Goal: Transaction & Acquisition: Purchase product/service

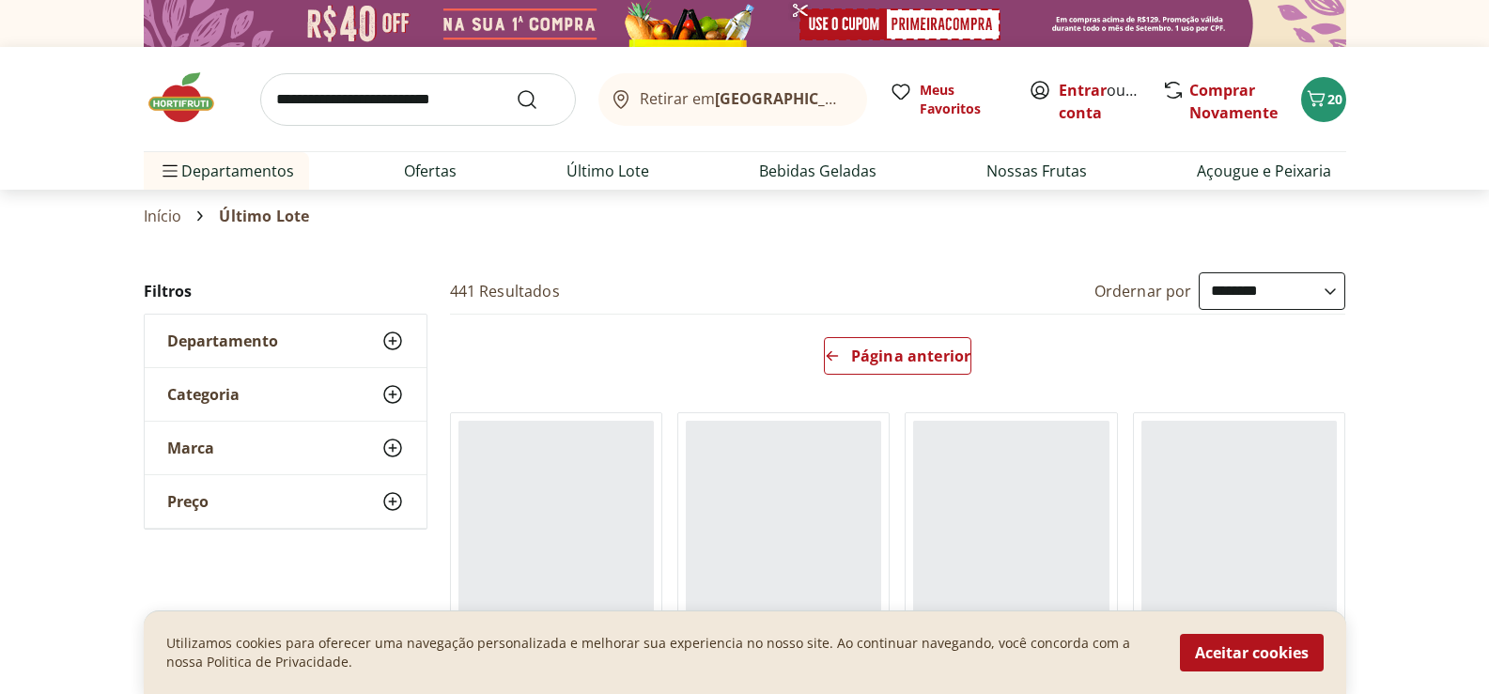
select select "**********"
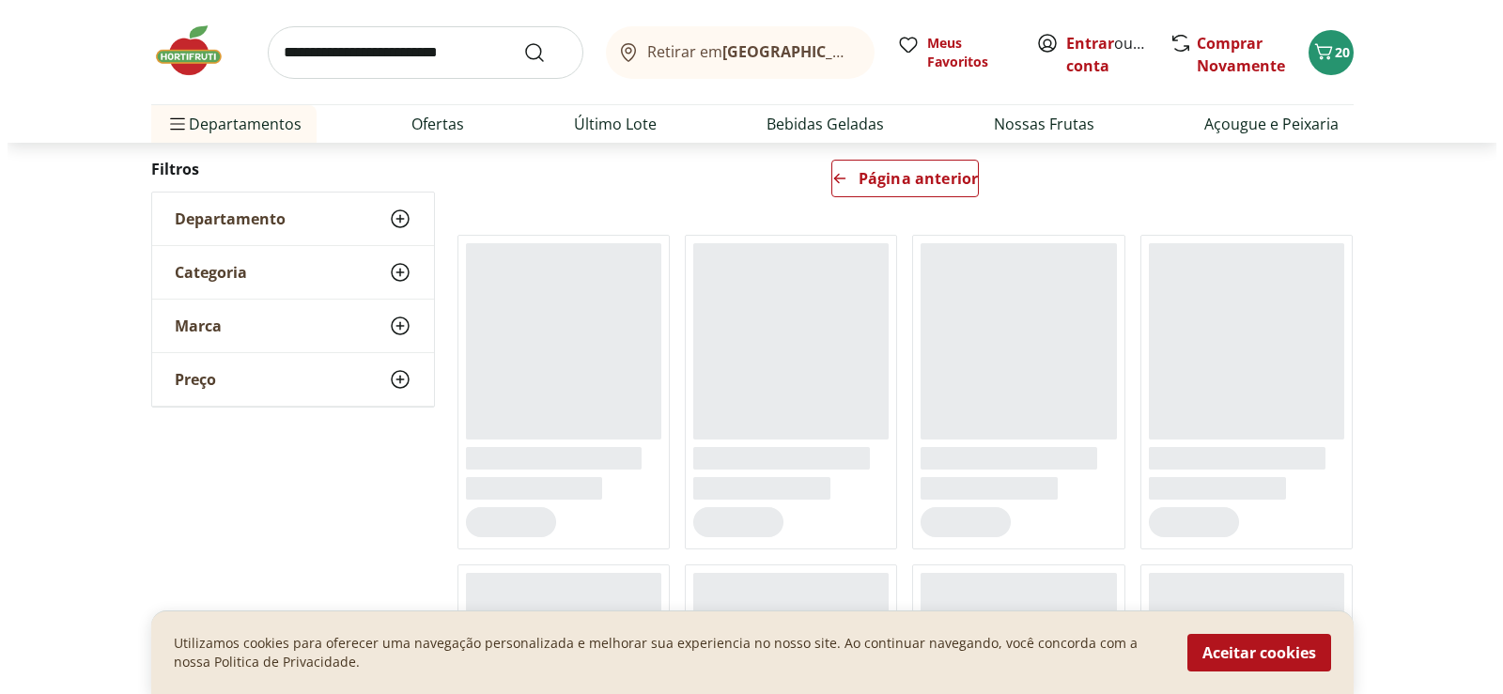
scroll to position [188, 0]
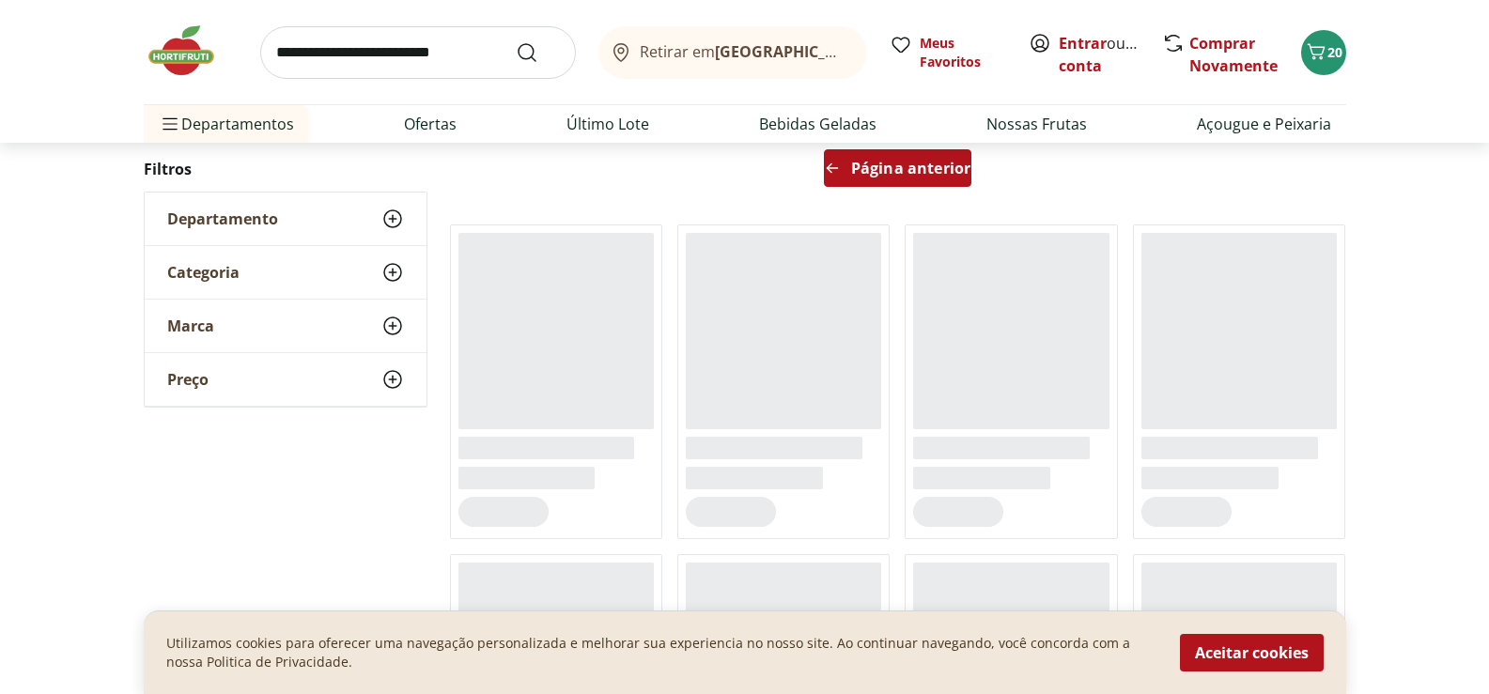
click at [887, 171] on span "Página anterior" at bounding box center [910, 168] width 119 height 15
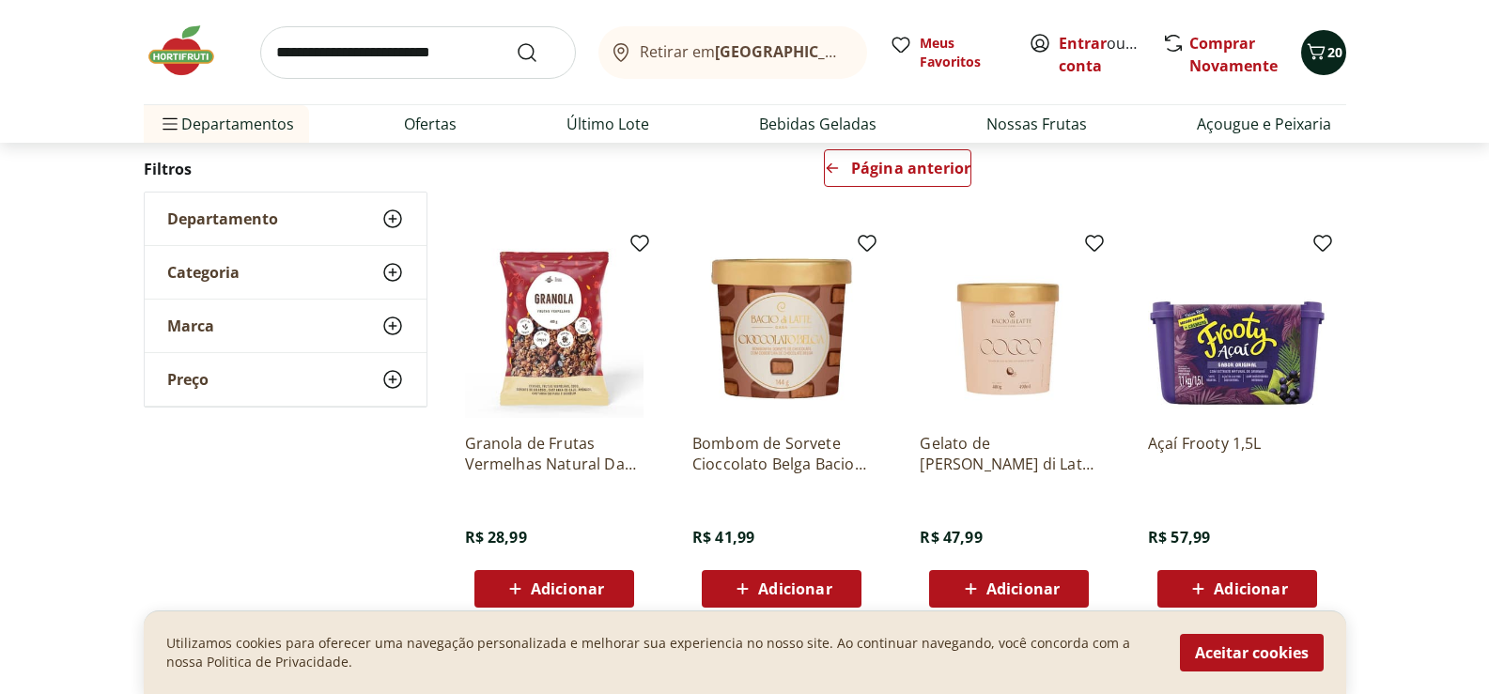
click at [1327, 54] on span "20" at bounding box center [1334, 52] width 15 height 18
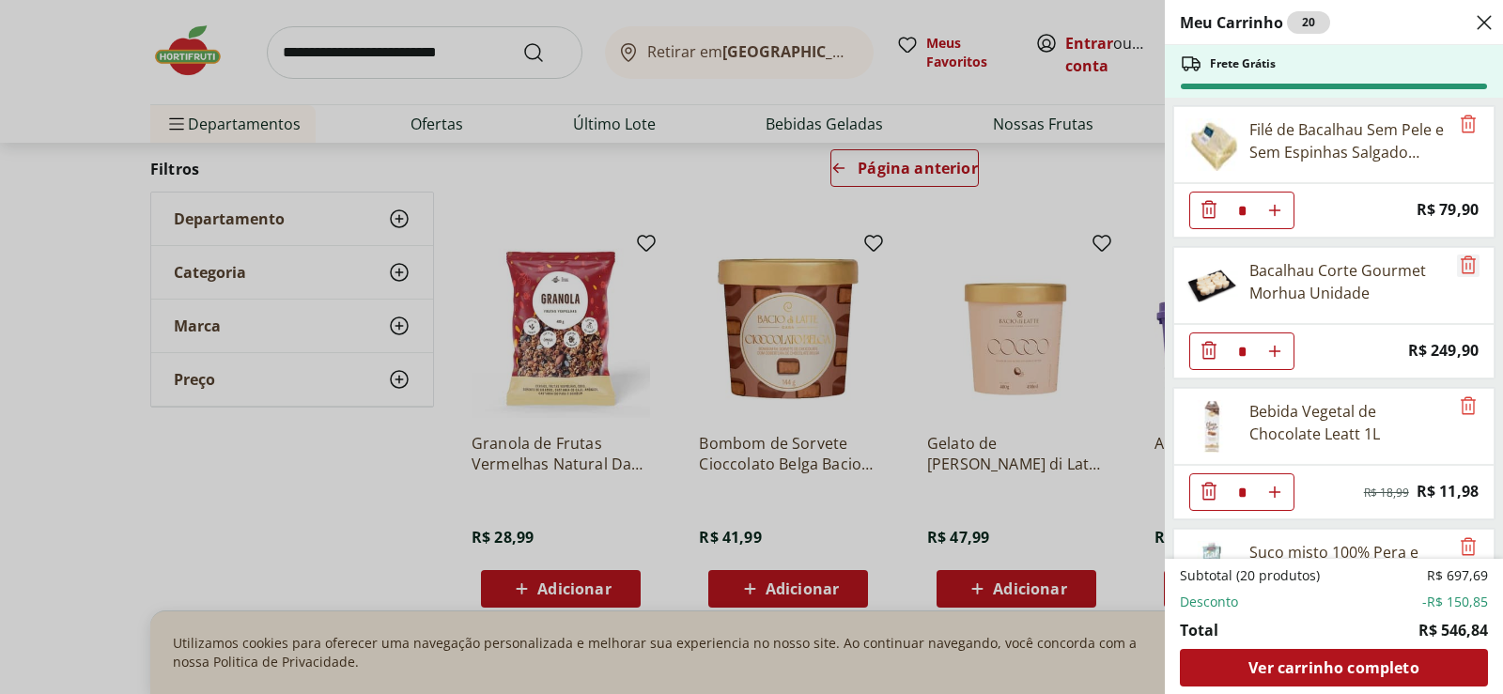
click at [1459, 261] on icon "Remove" at bounding box center [1468, 265] width 23 height 23
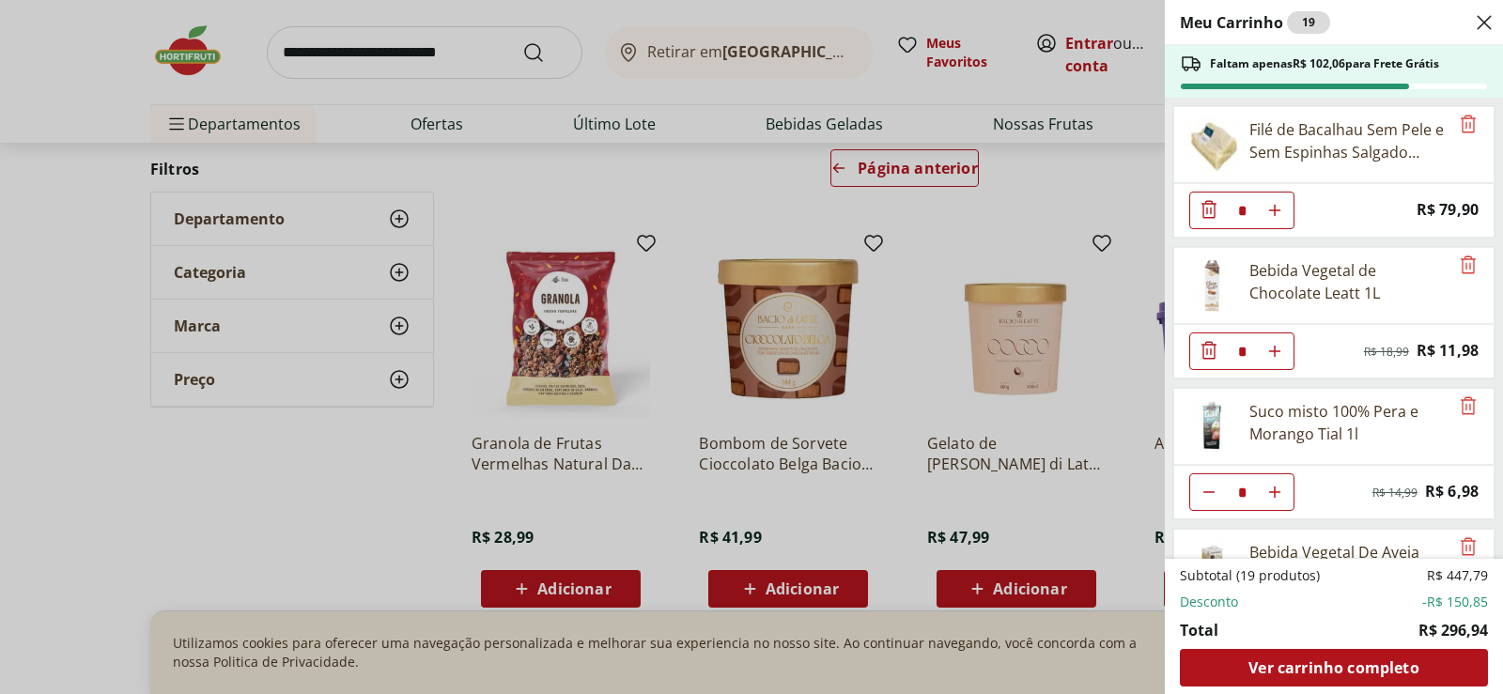
click at [1341, 131] on div "Filé de Bacalhau Sem Pele e Sem Espinhas Salgado Oceani Unidade" at bounding box center [1348, 140] width 199 height 45
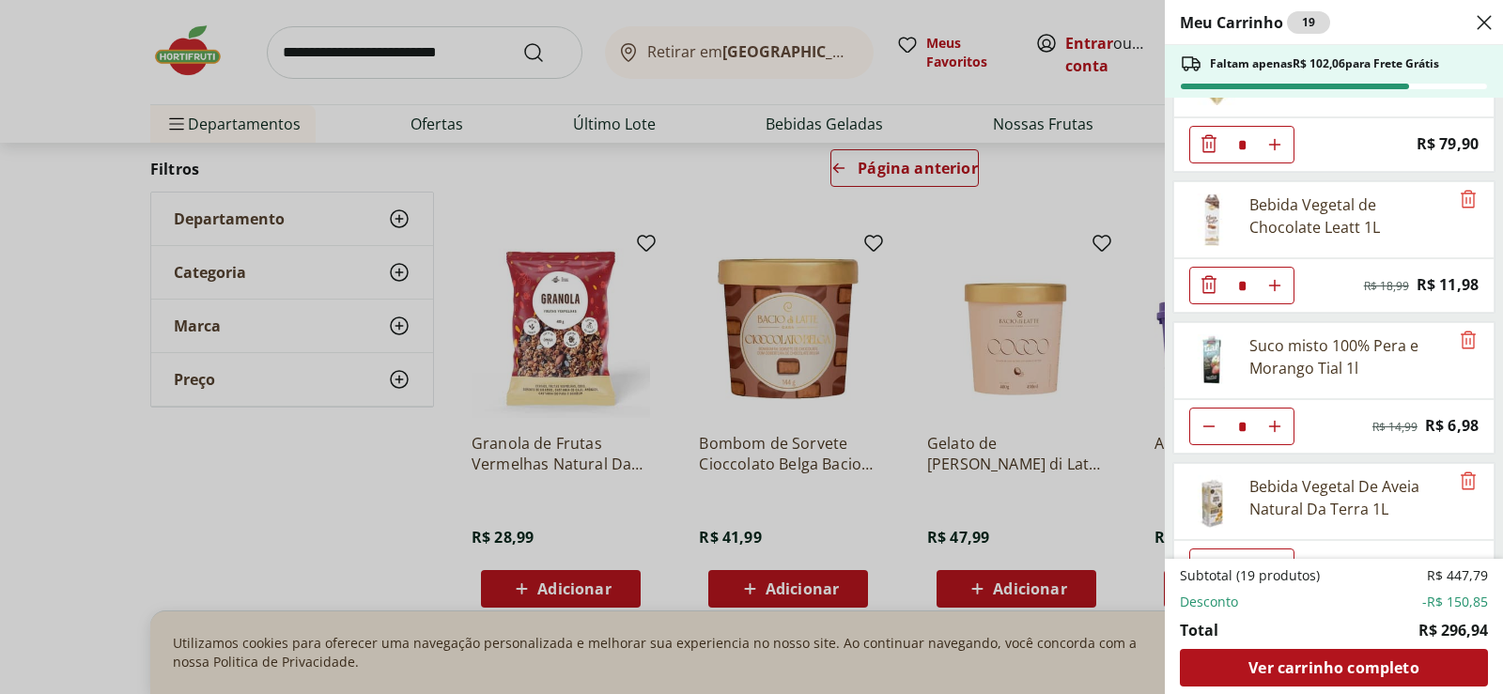
scroll to position [94, 0]
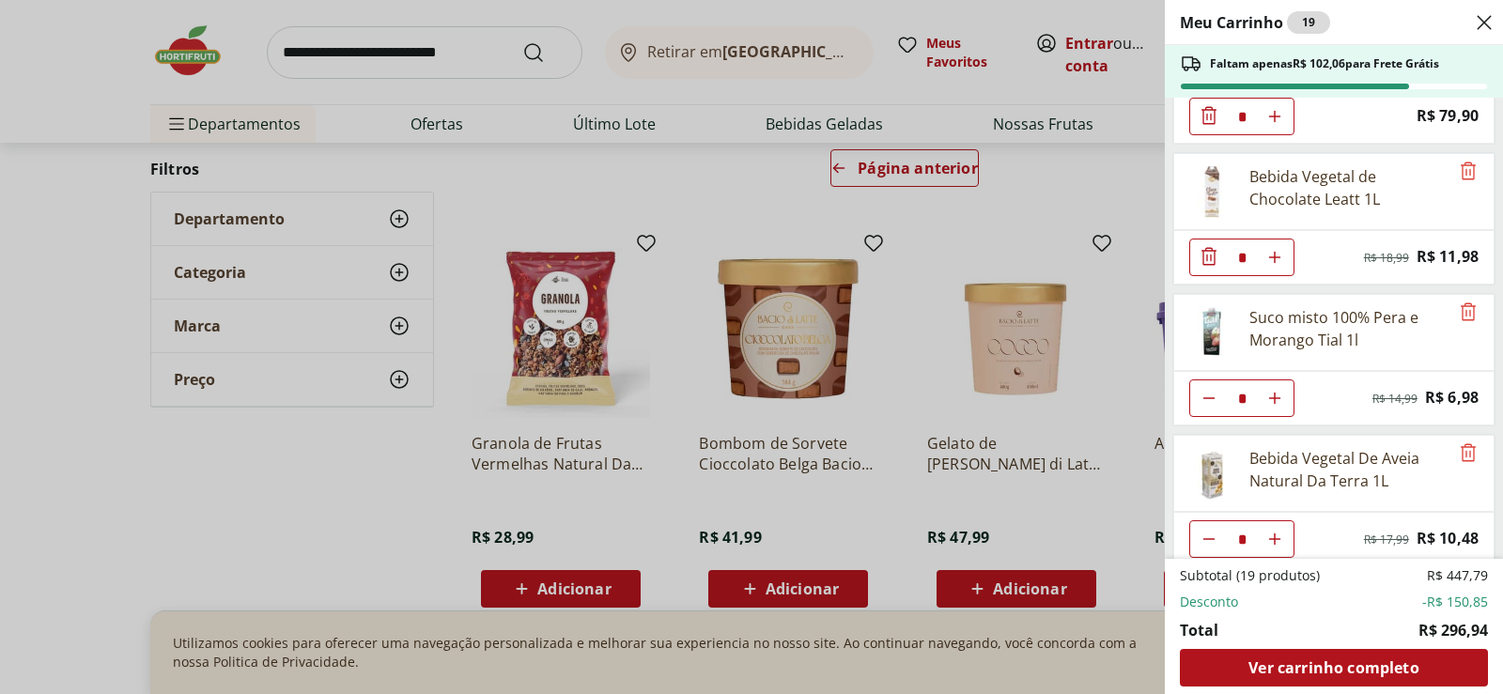
click at [1210, 399] on icon "Diminuir Quantidade" at bounding box center [1208, 398] width 15 height 15
click at [1212, 395] on icon "Diminuir Quantidade" at bounding box center [1208, 398] width 15 height 15
type input "*"
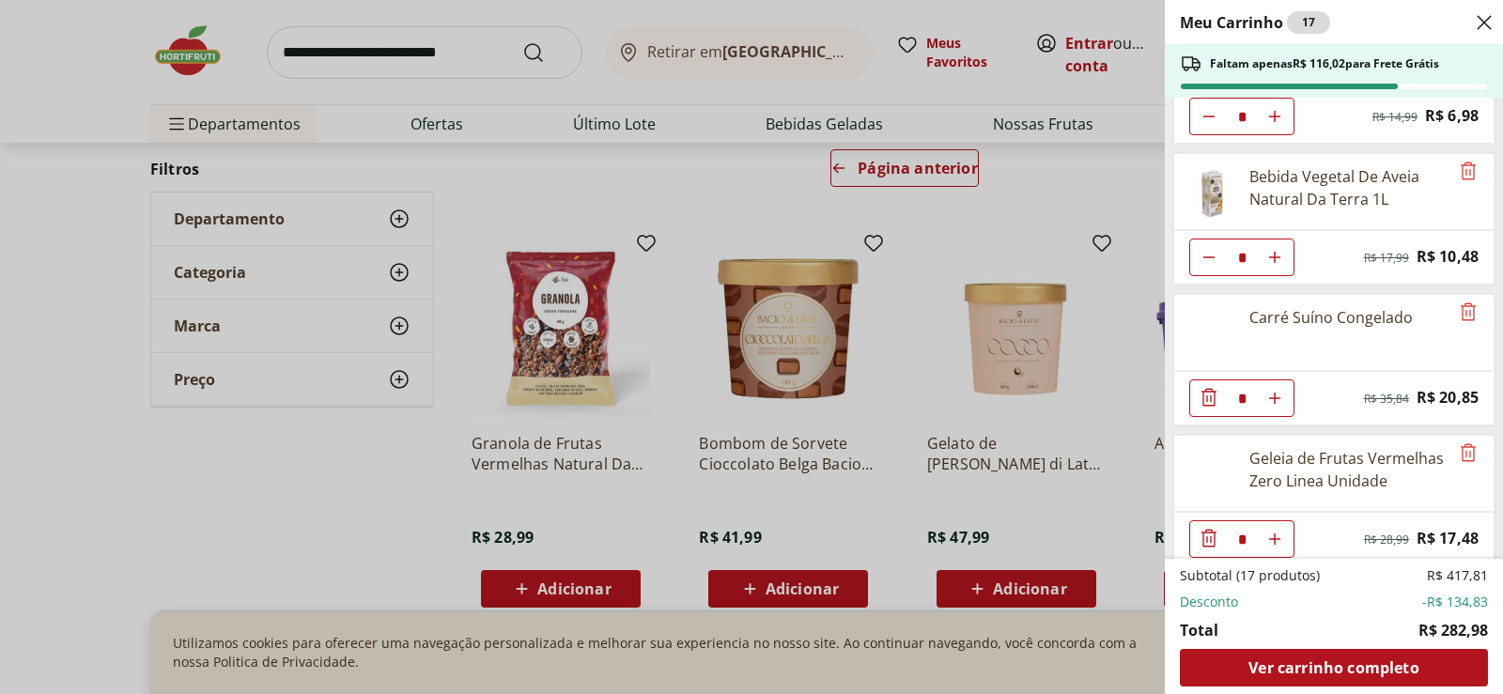
scroll to position [470, 0]
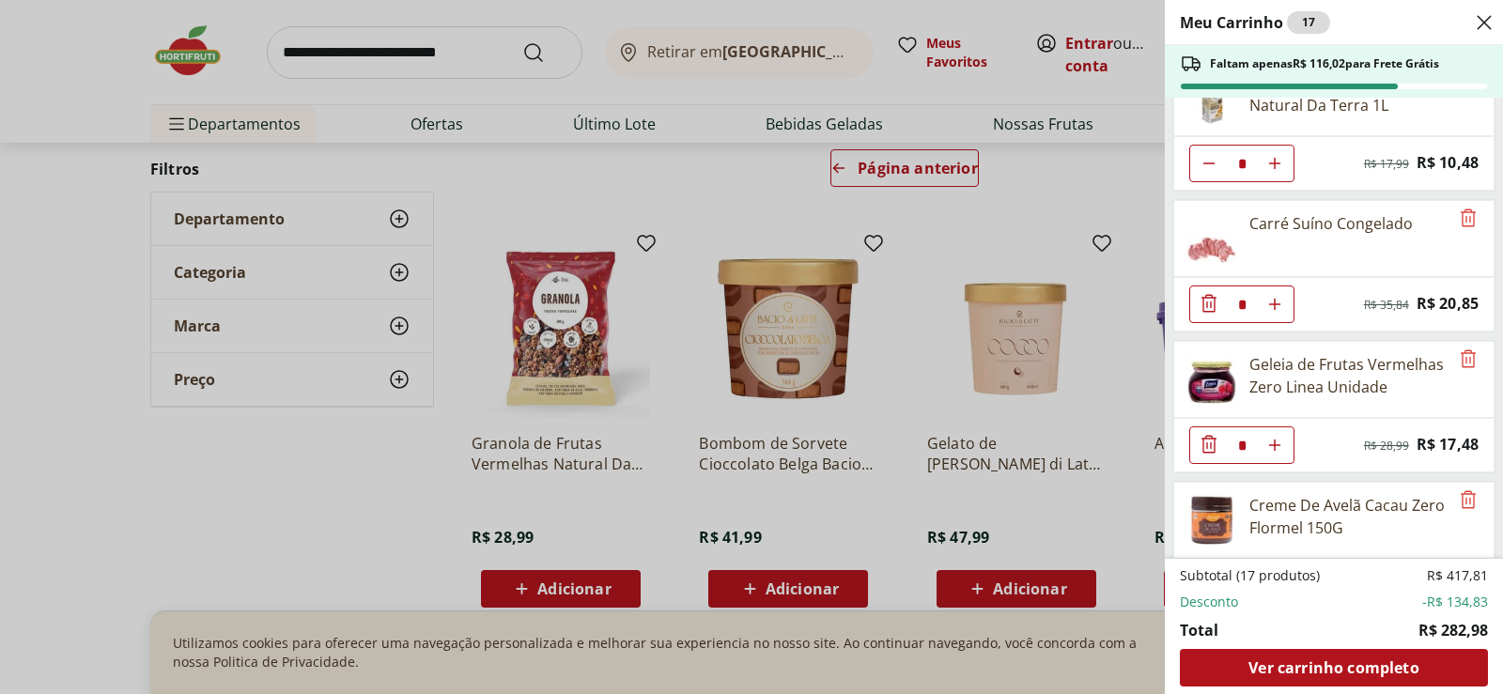
click at [1210, 252] on img at bounding box center [1211, 238] width 53 height 53
click at [1428, 306] on span "Price: R$ 20,85" at bounding box center [1448, 303] width 62 height 25
click at [1345, 228] on div "Carré Suíno Congelado" at bounding box center [1330, 223] width 163 height 23
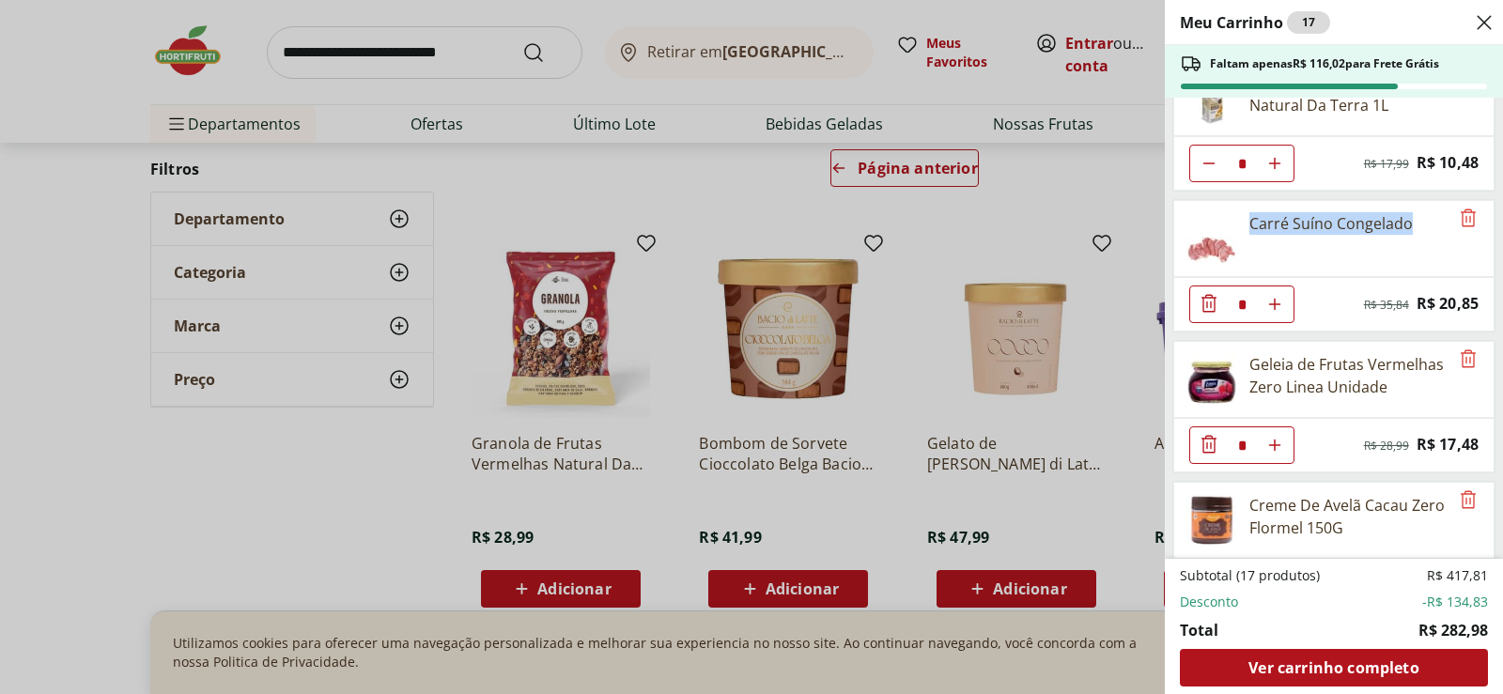
click at [1274, 227] on div "Carré Suíno Congelado" at bounding box center [1330, 223] width 163 height 23
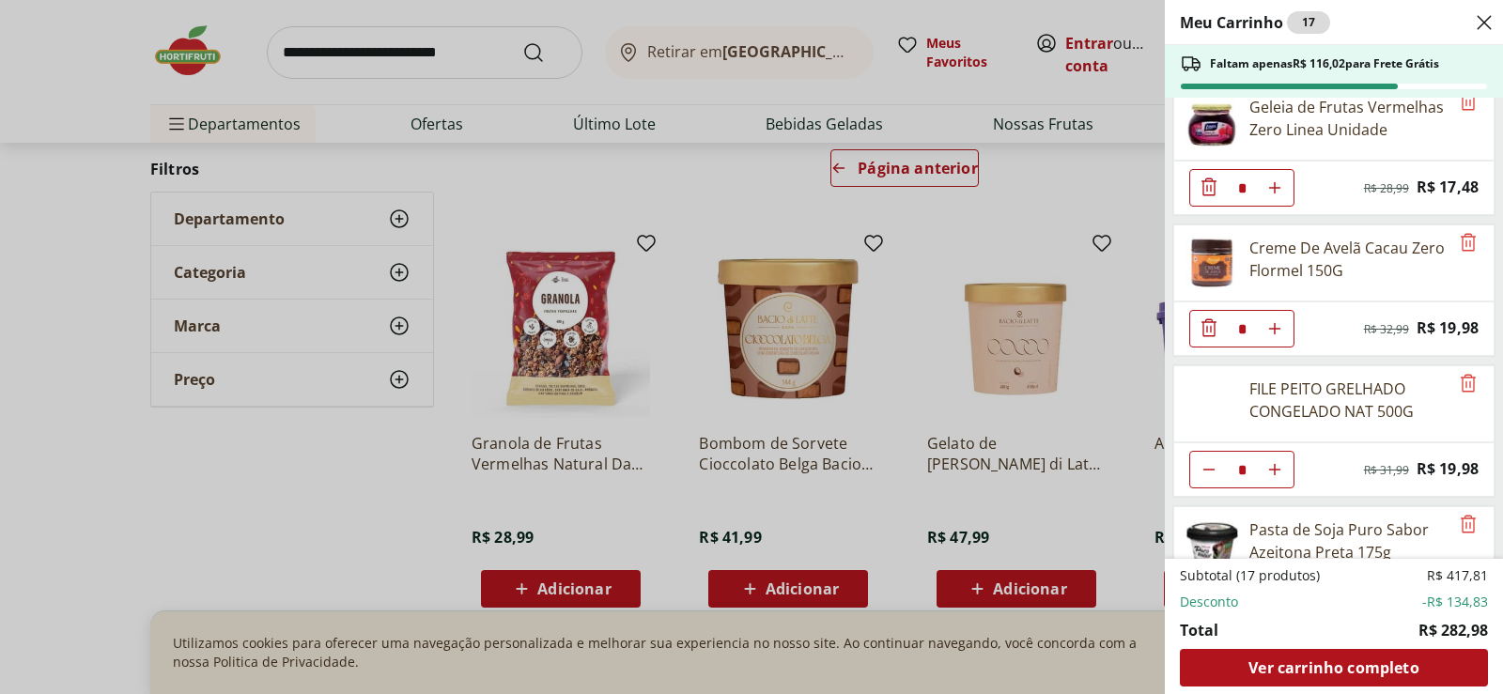
scroll to position [751, 0]
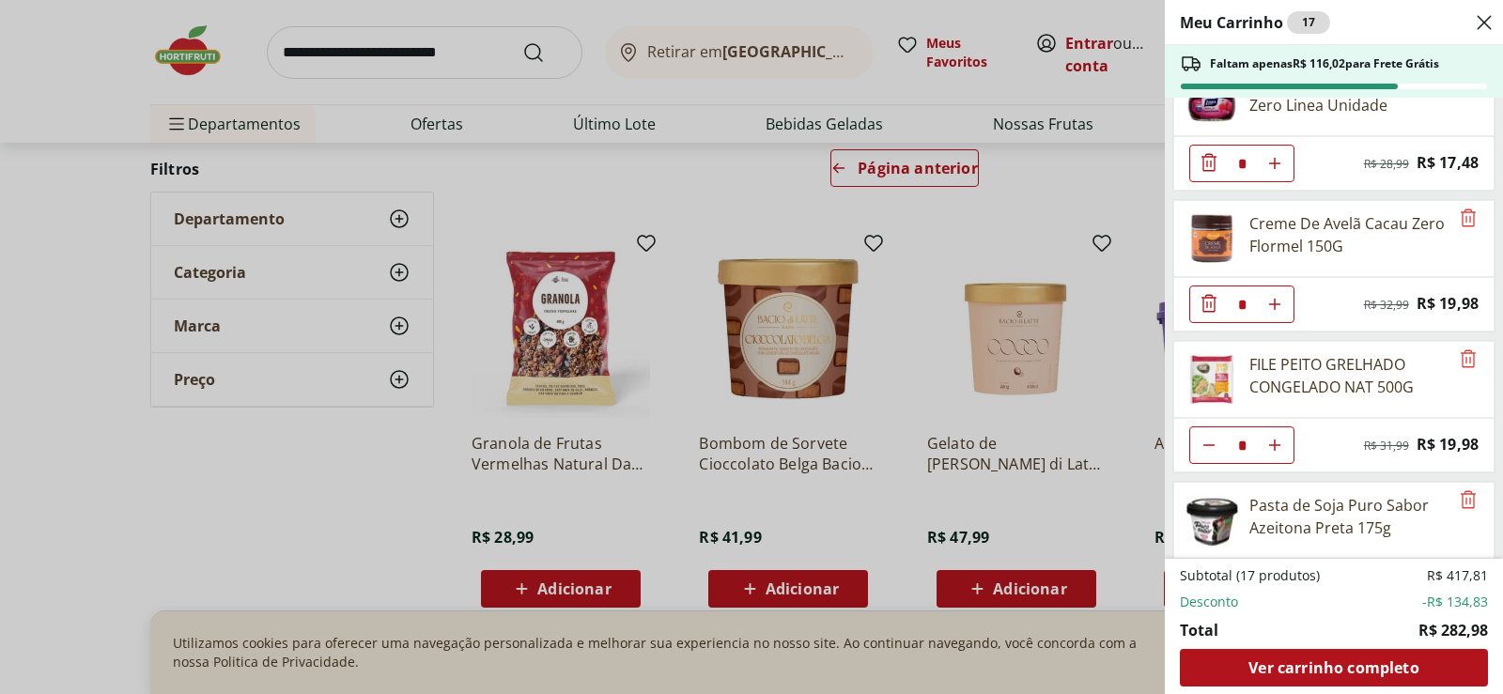
click at [1211, 166] on icon "Diminuir Quantidade" at bounding box center [1208, 162] width 15 height 18
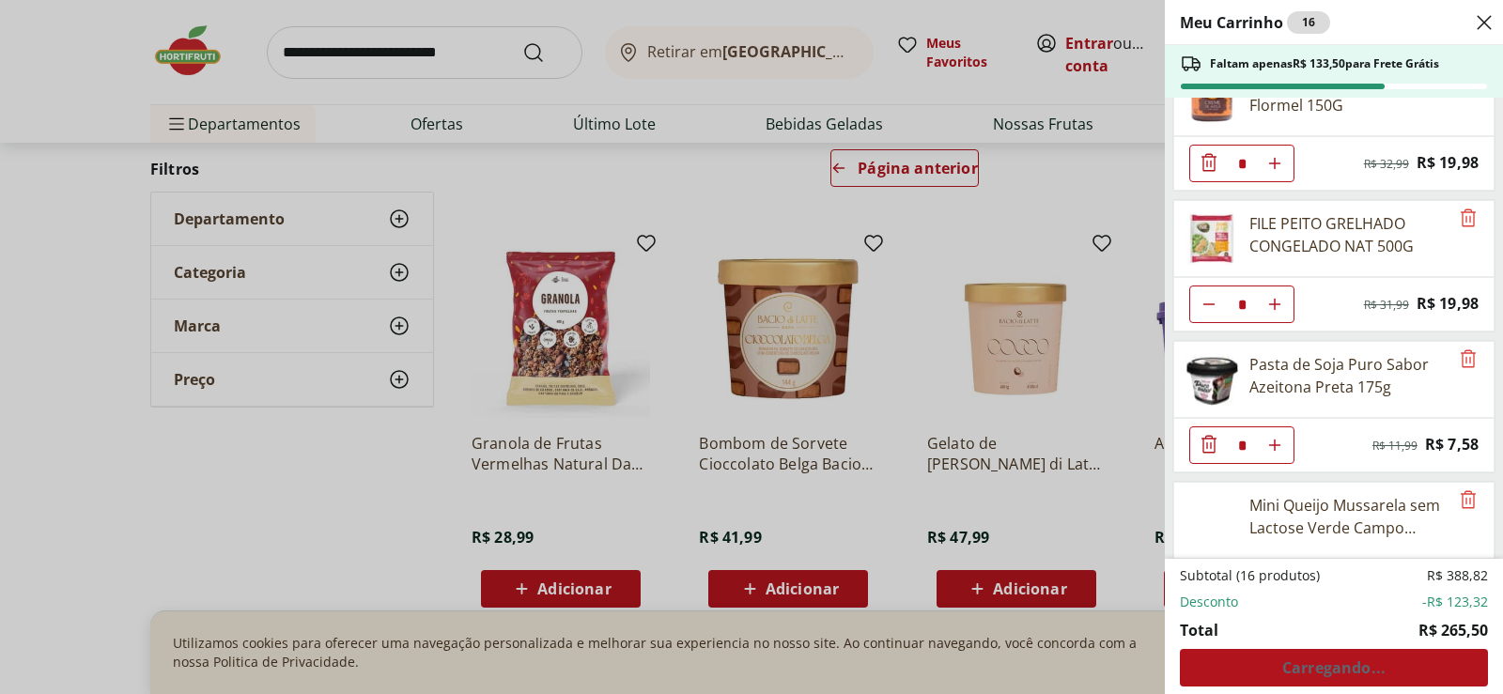
scroll to position [611, 0]
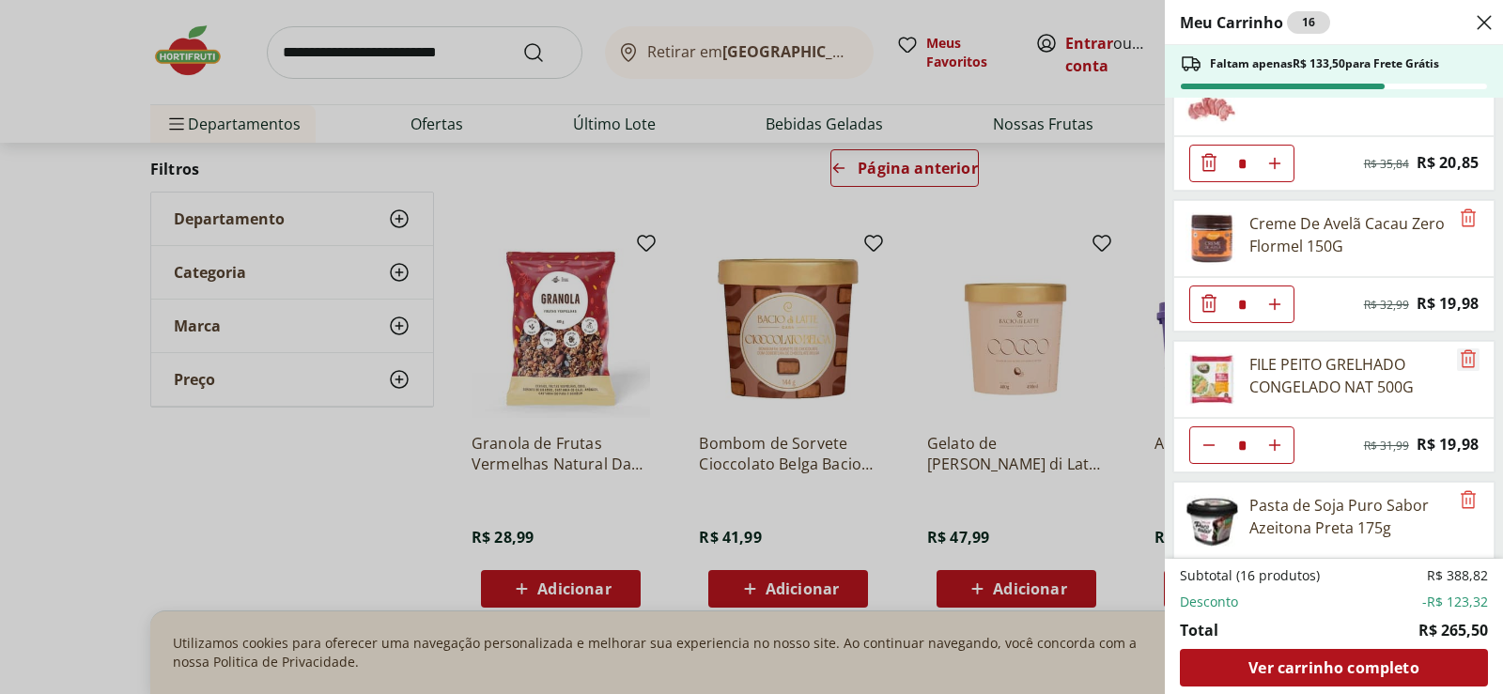
click at [1464, 355] on icon "Remove" at bounding box center [1468, 359] width 23 height 23
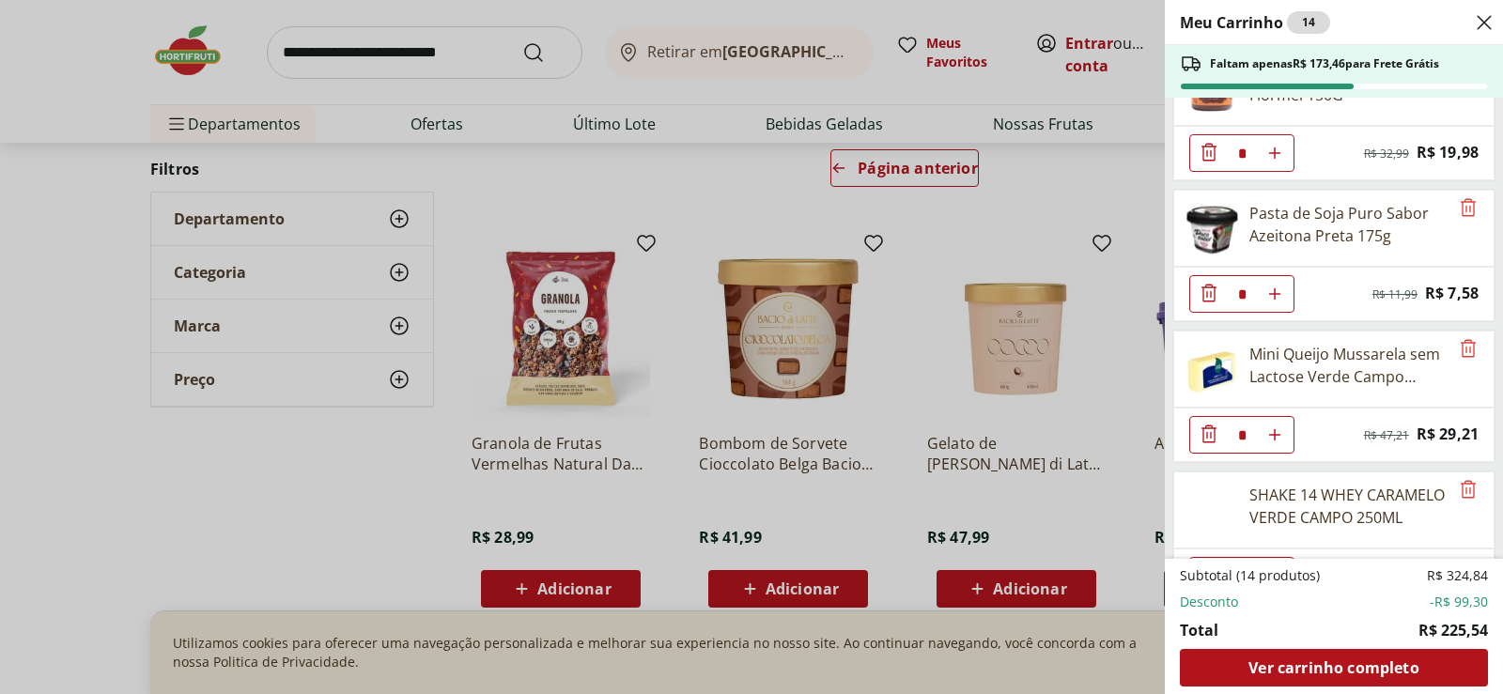
scroll to position [814, 0]
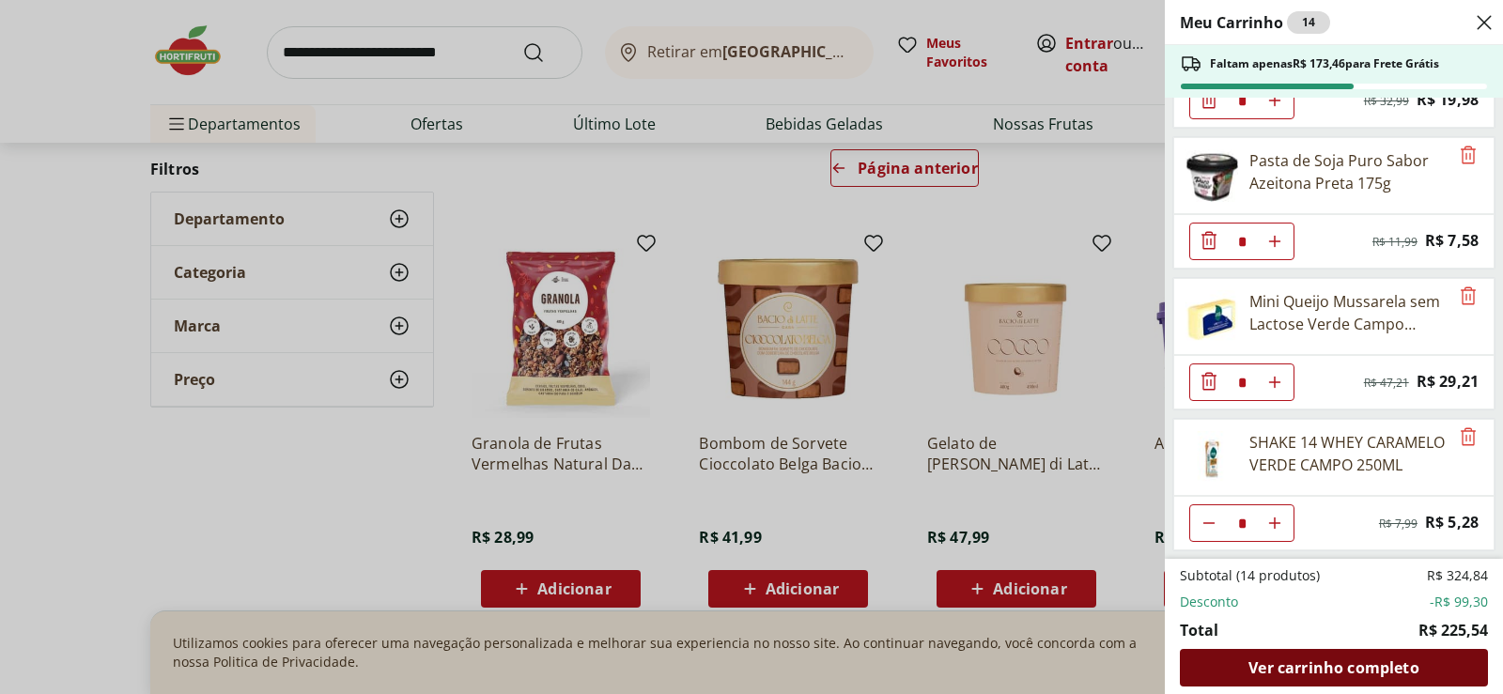
click at [1388, 672] on span "Ver carrinho completo" at bounding box center [1333, 667] width 170 height 15
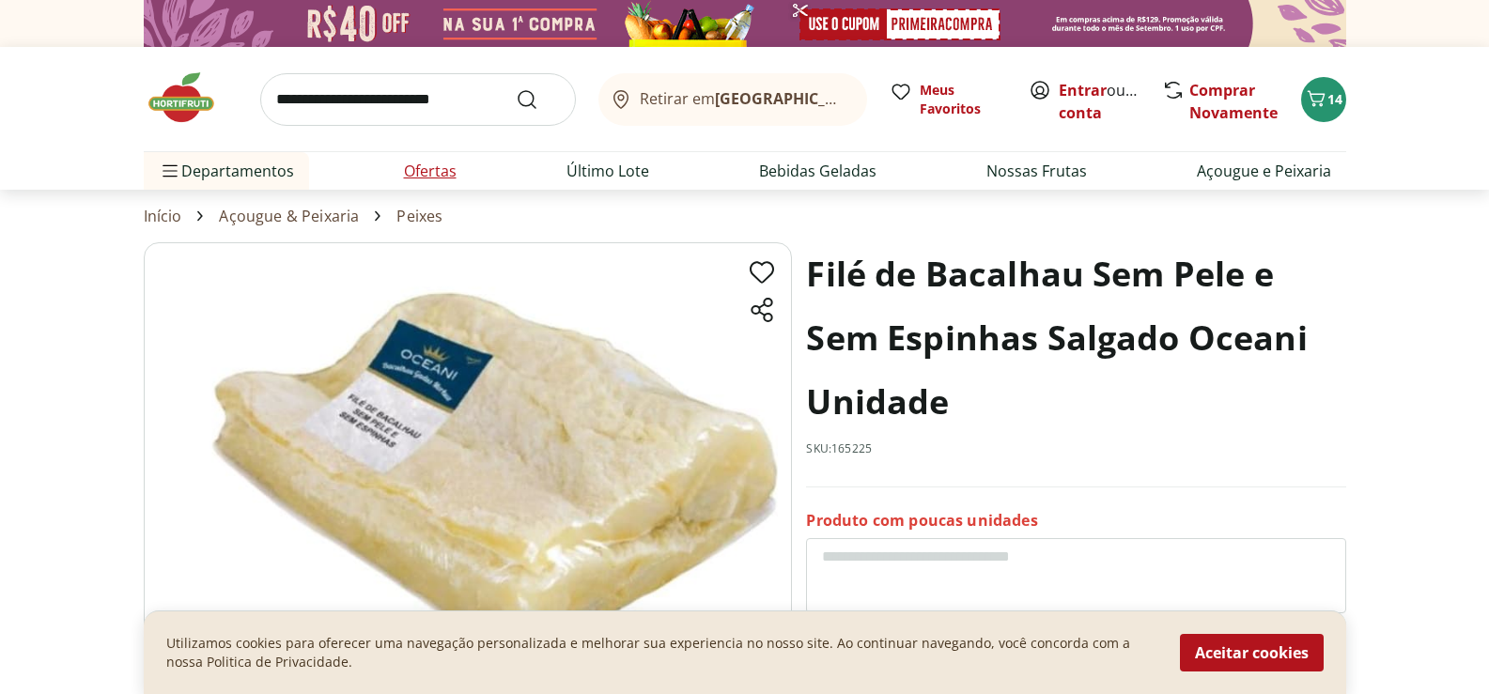
click at [421, 170] on link "Ofertas" at bounding box center [430, 171] width 53 height 23
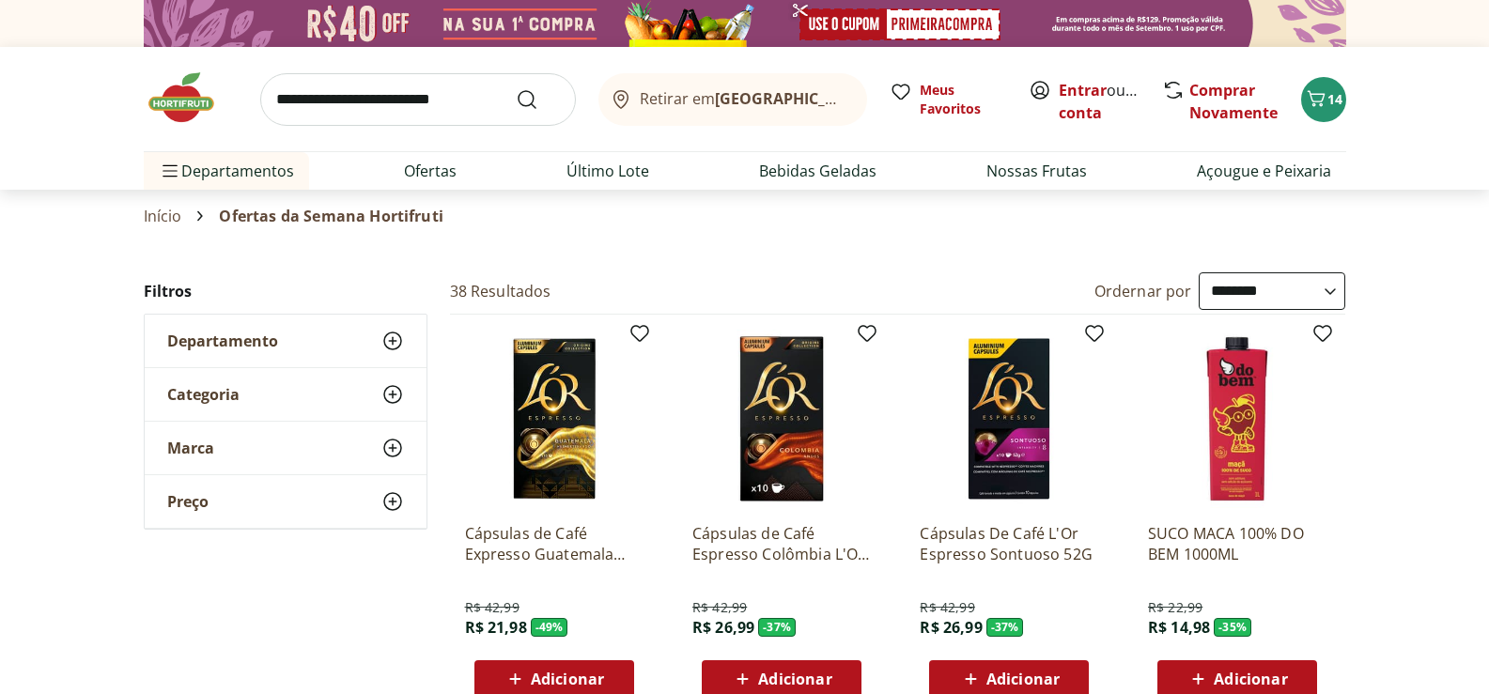
click at [1333, 293] on select "**********" at bounding box center [1272, 291] width 147 height 38
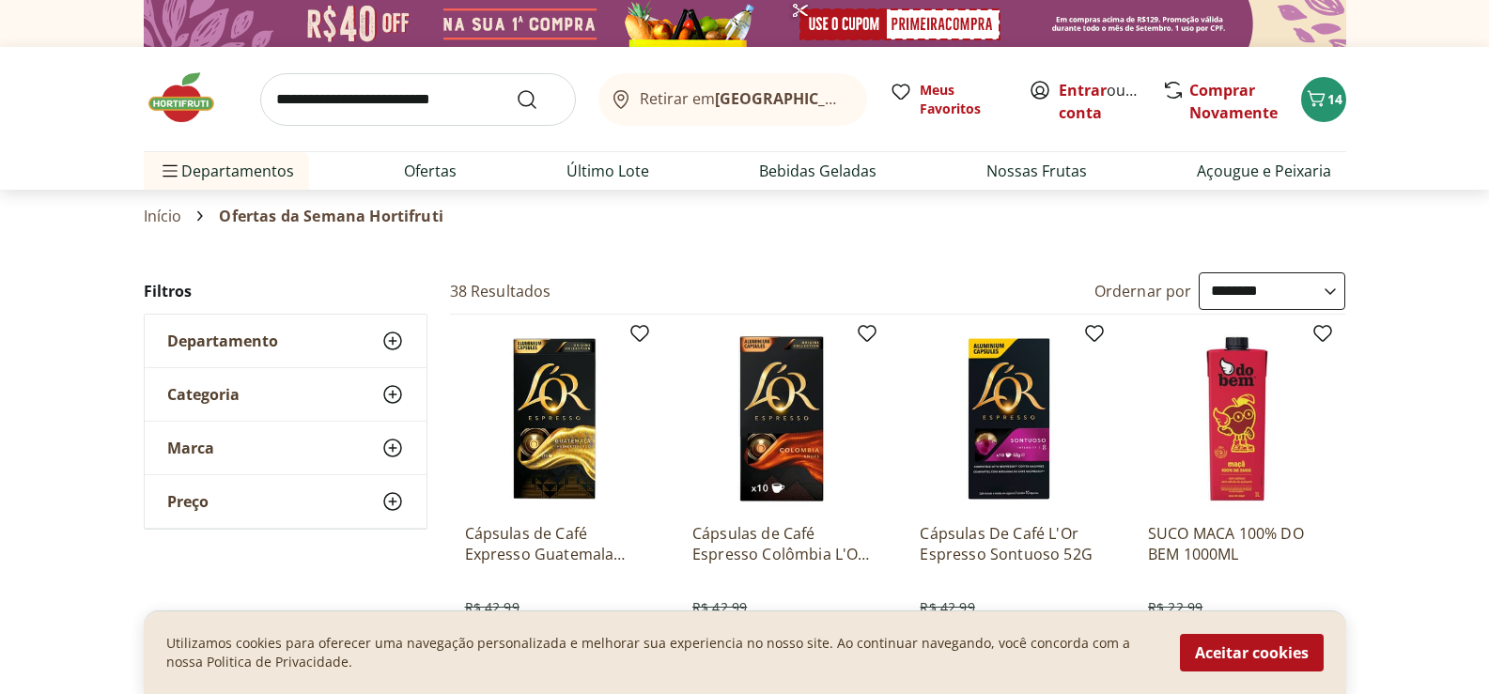
select select "*********"
click at [1199, 272] on select "**********" at bounding box center [1272, 291] width 147 height 38
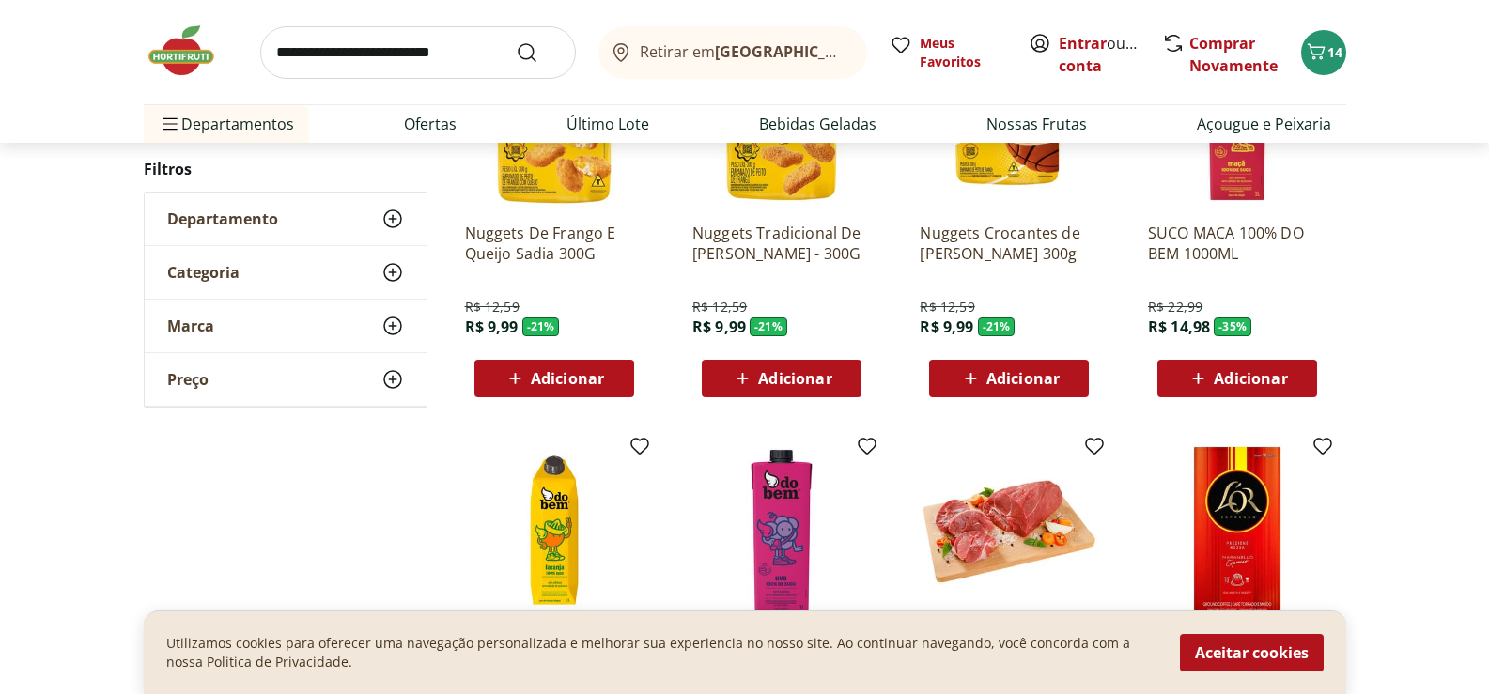
scroll to position [939, 0]
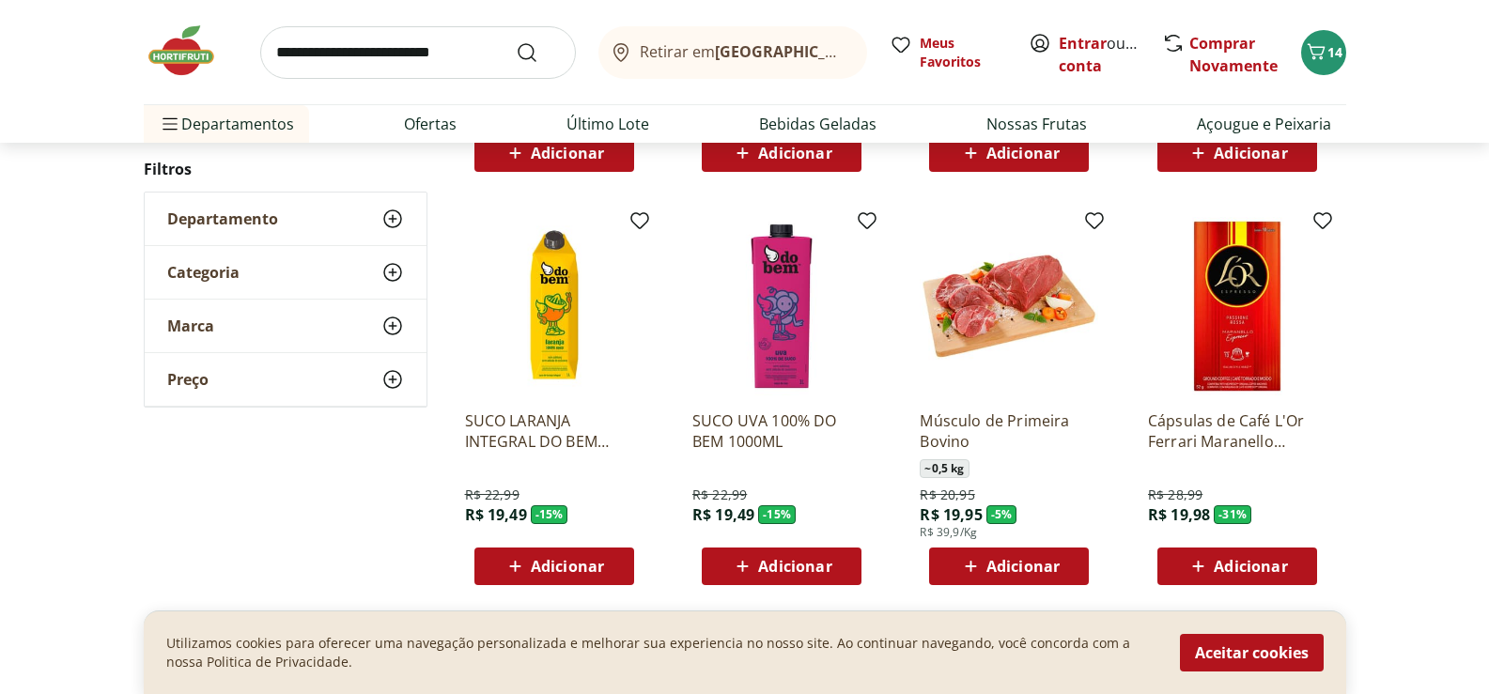
click at [1018, 286] on img at bounding box center [1009, 306] width 178 height 178
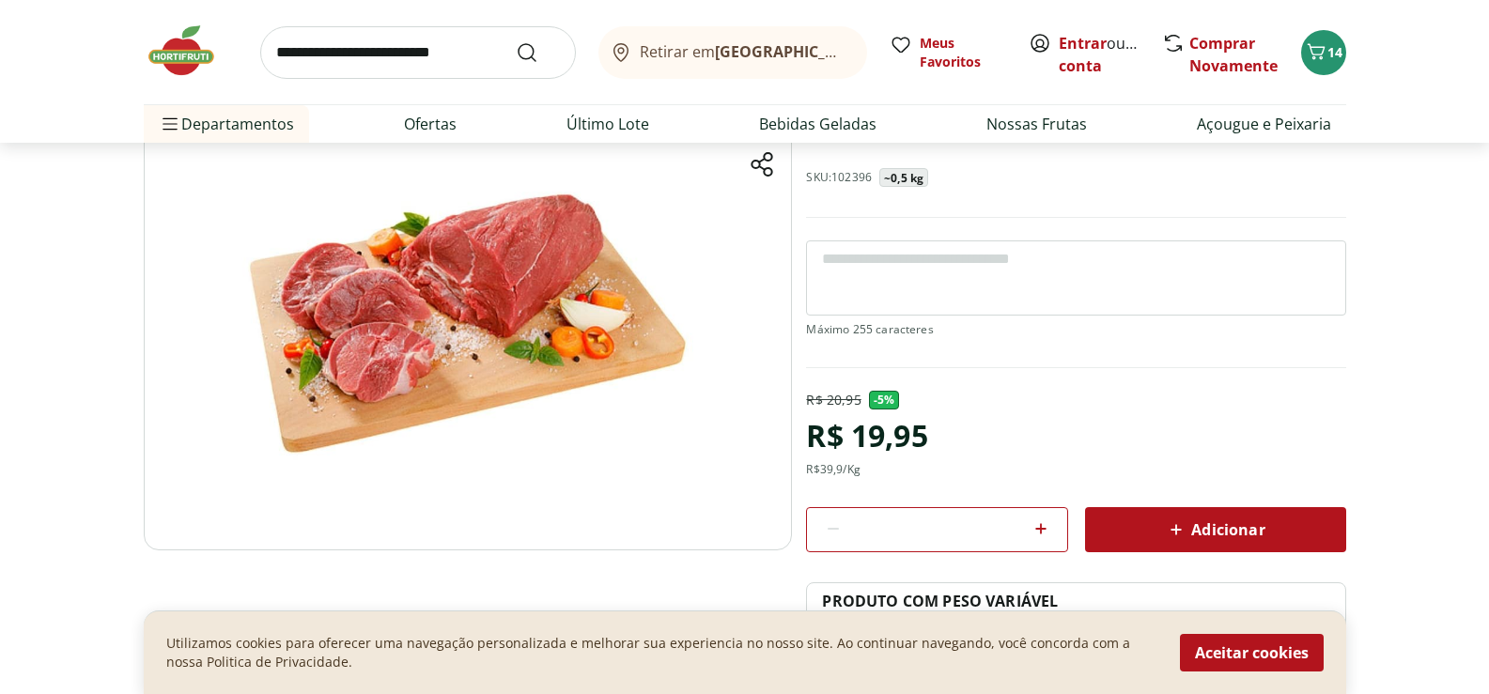
scroll to position [188, 0]
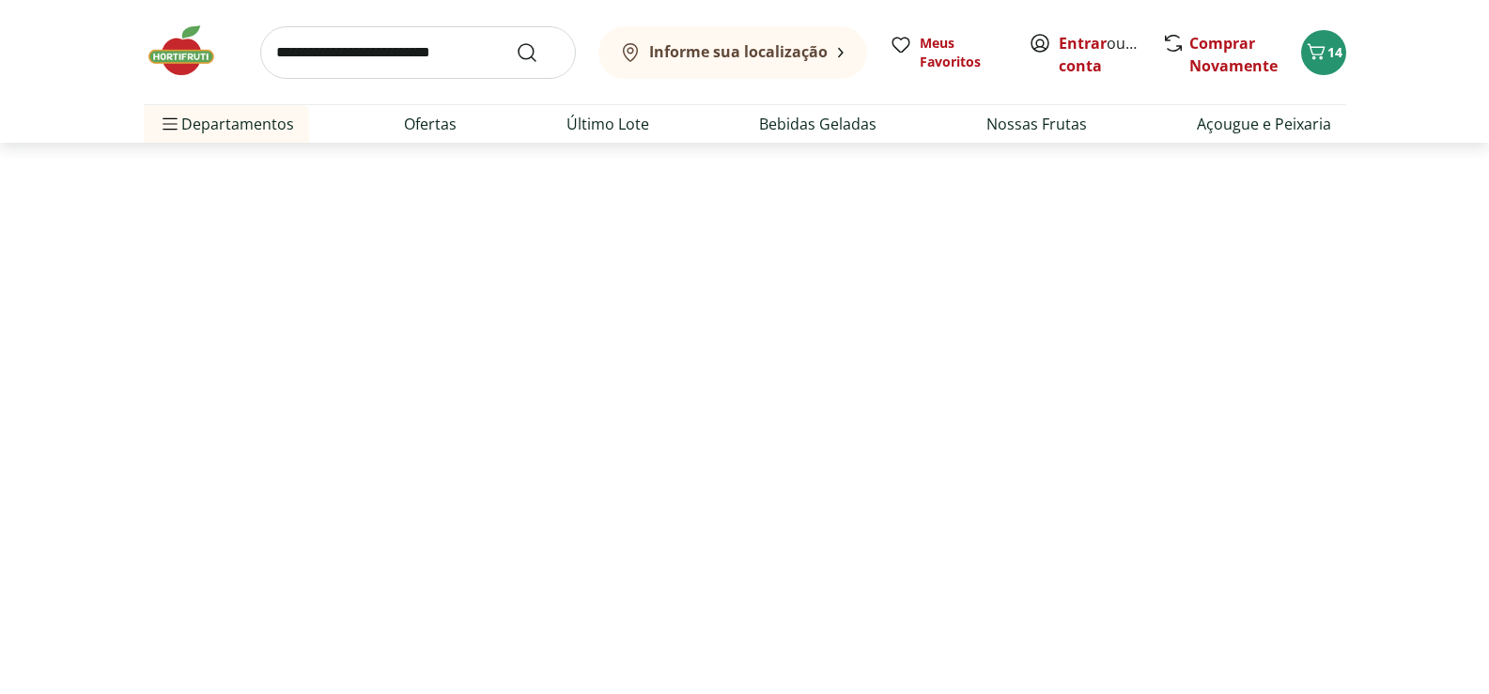
select select "*********"
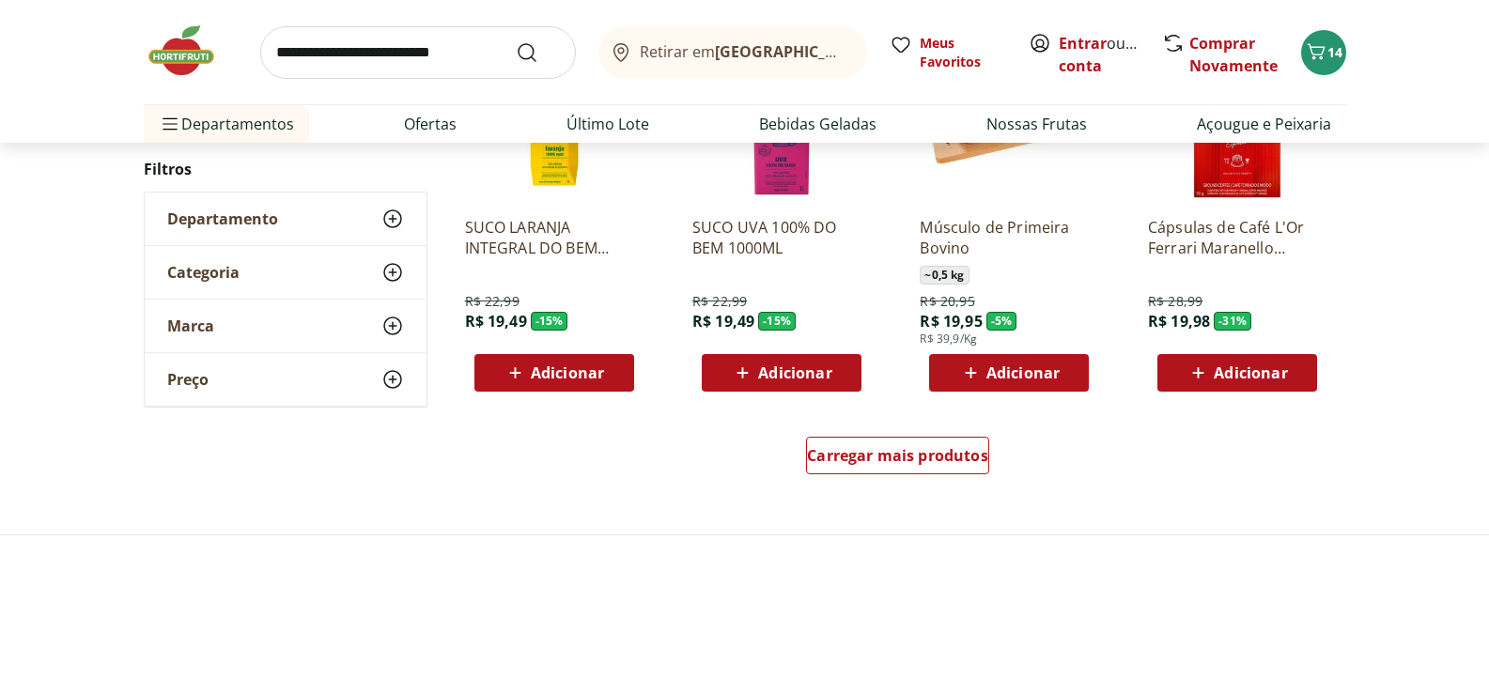
scroll to position [1973, 0]
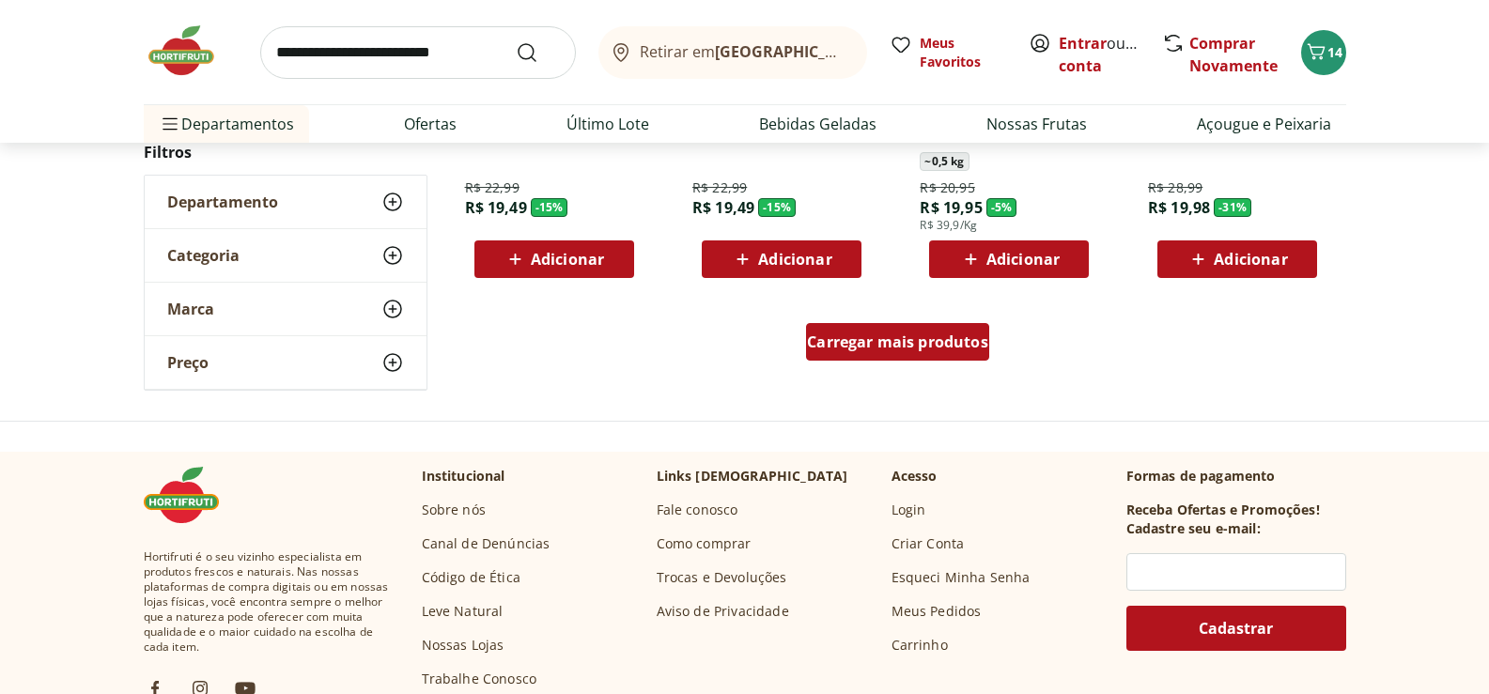
click at [923, 347] on span "Carregar mais produtos" at bounding box center [897, 341] width 181 height 15
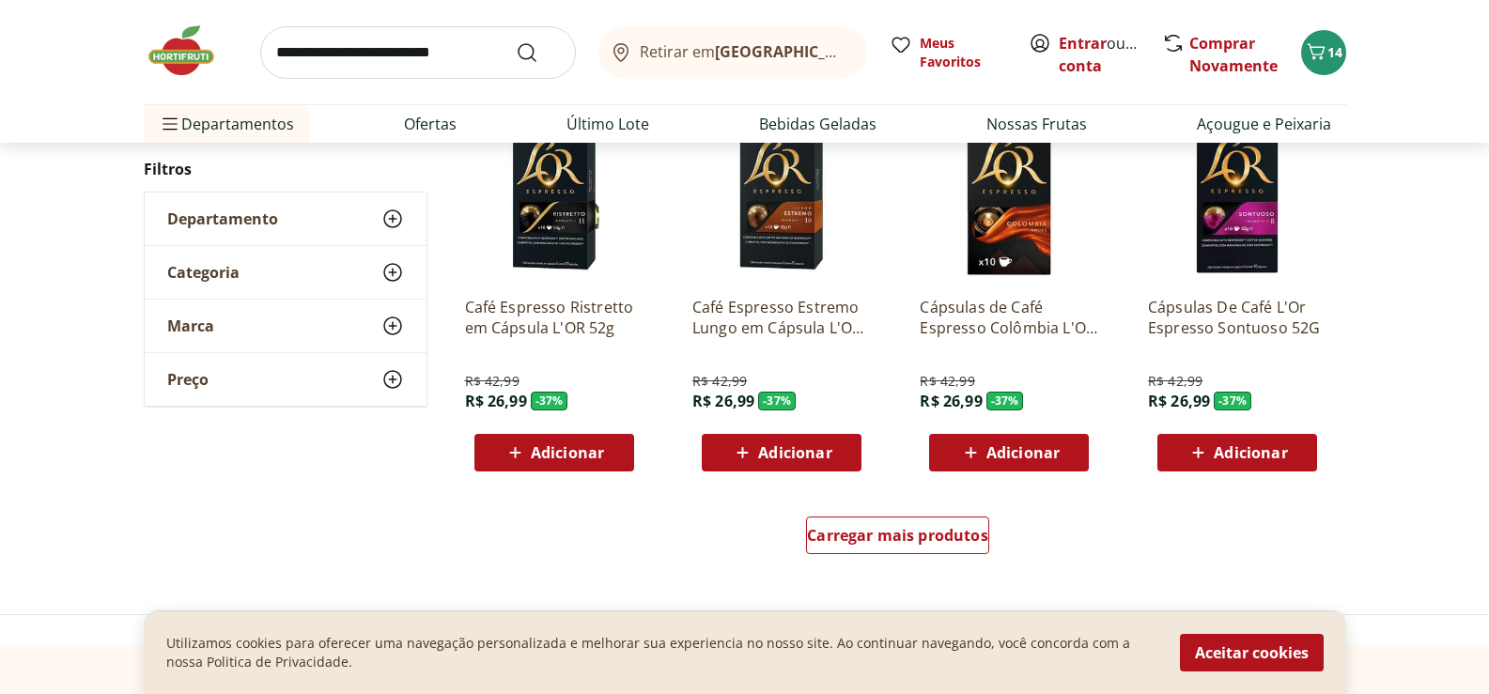
scroll to position [3053, 0]
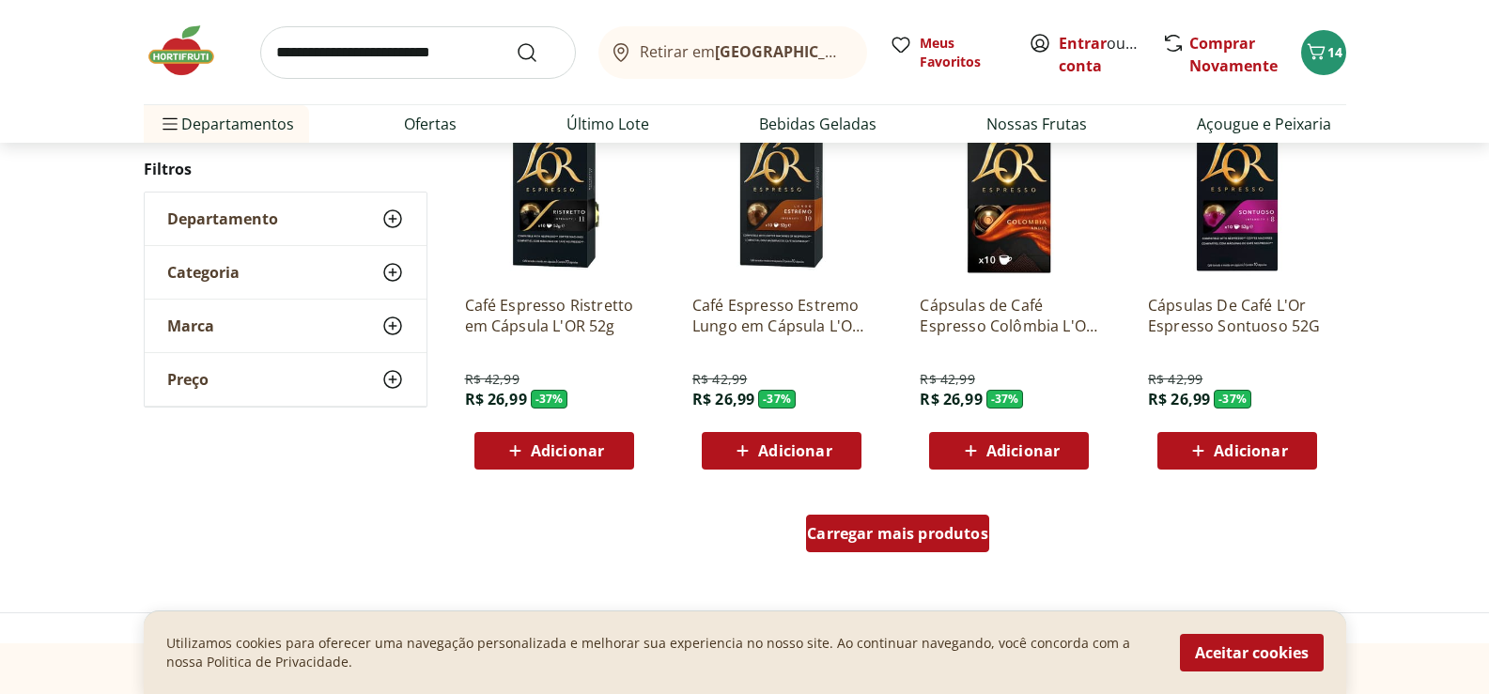
click at [853, 529] on span "Carregar mais produtos" at bounding box center [897, 533] width 181 height 15
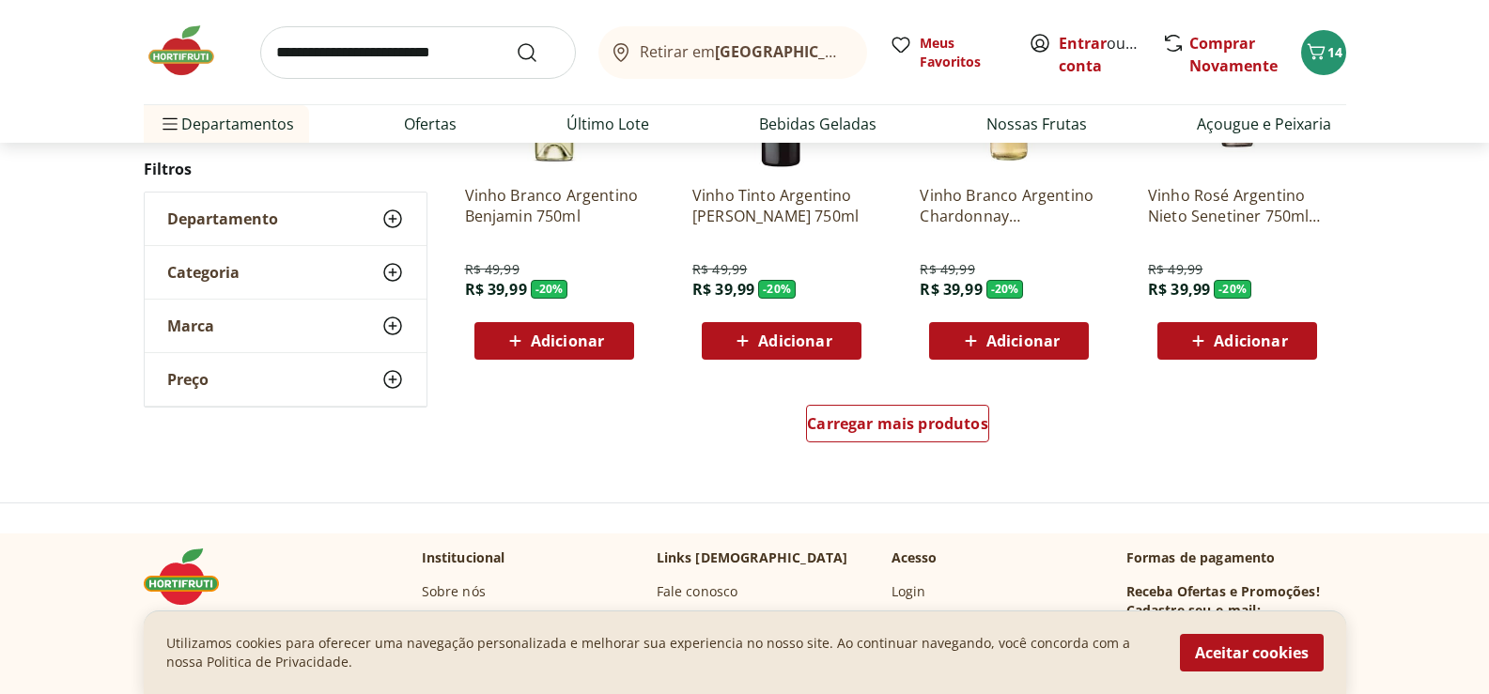
scroll to position [4462, 0]
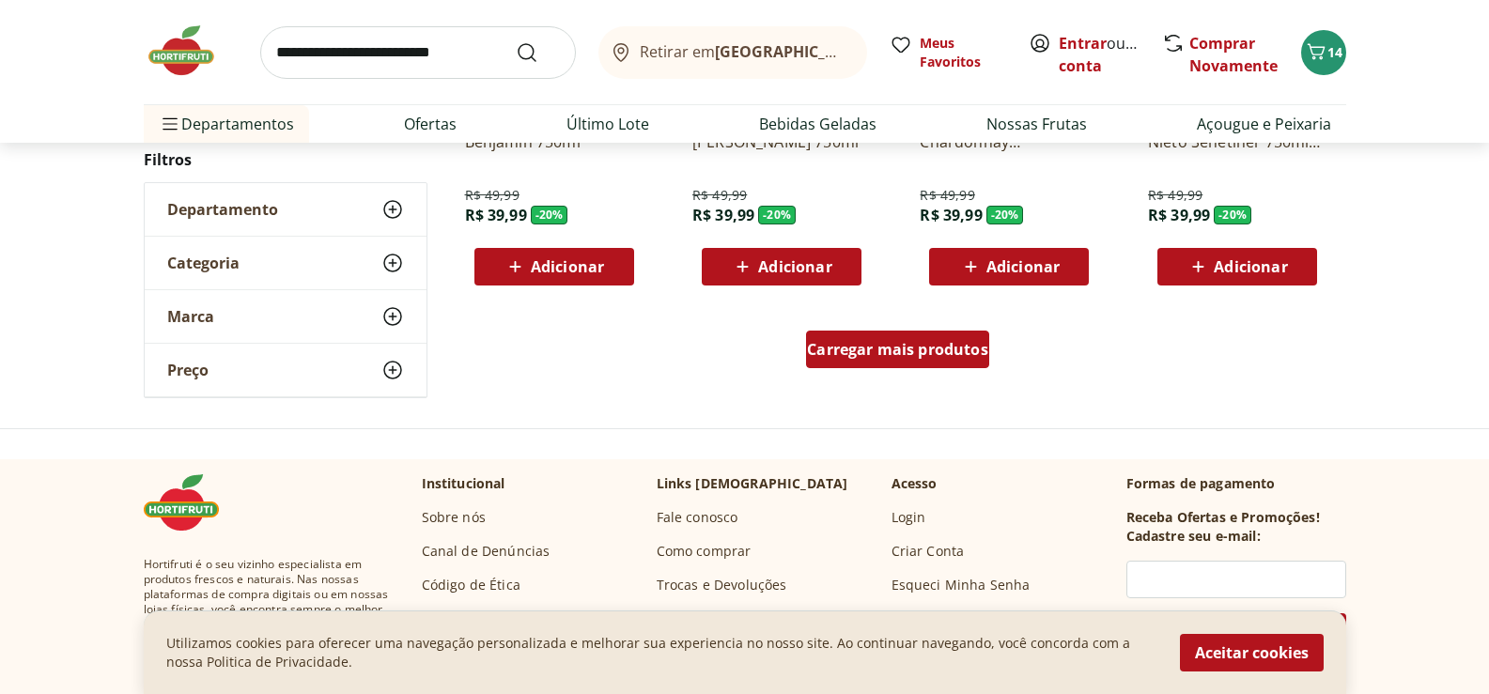
click at [891, 350] on span "Carregar mais produtos" at bounding box center [897, 349] width 181 height 15
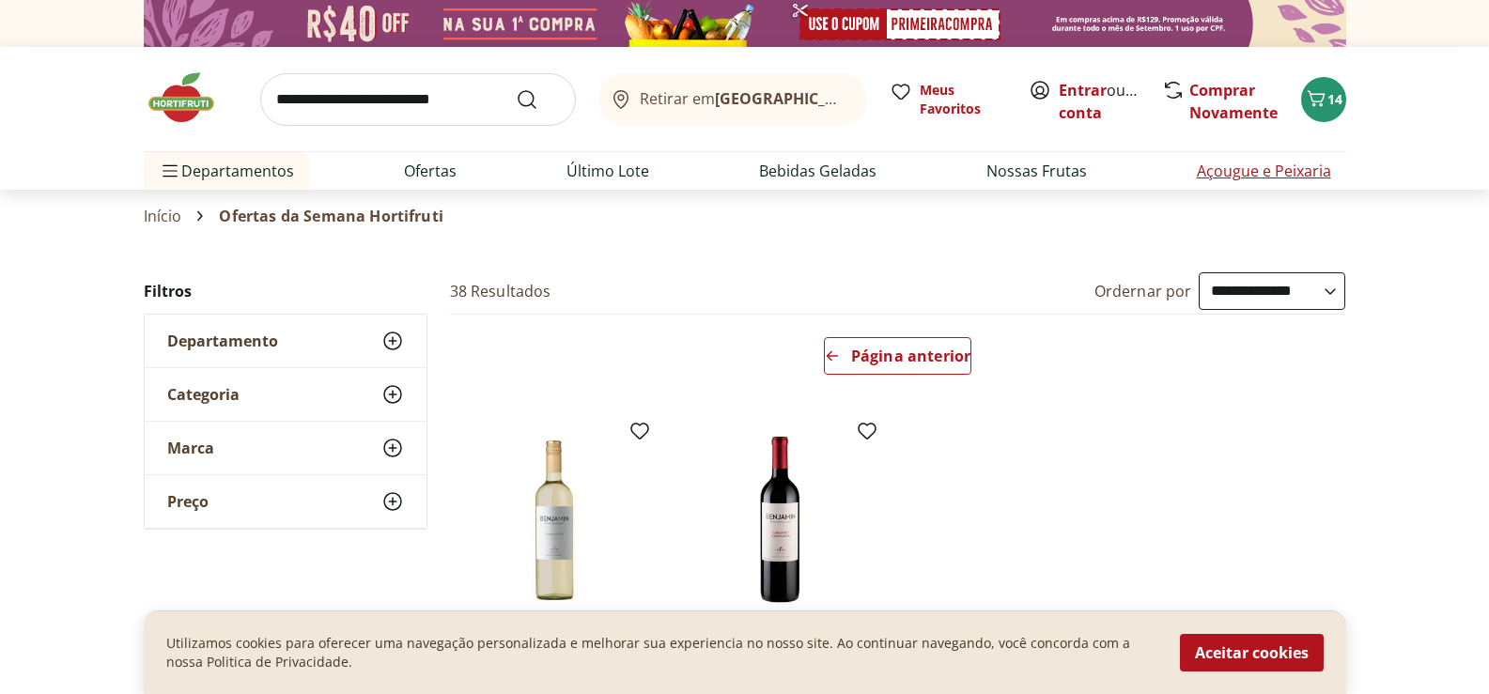
click at [1249, 175] on link "Açougue e Peixaria" at bounding box center [1264, 171] width 134 height 23
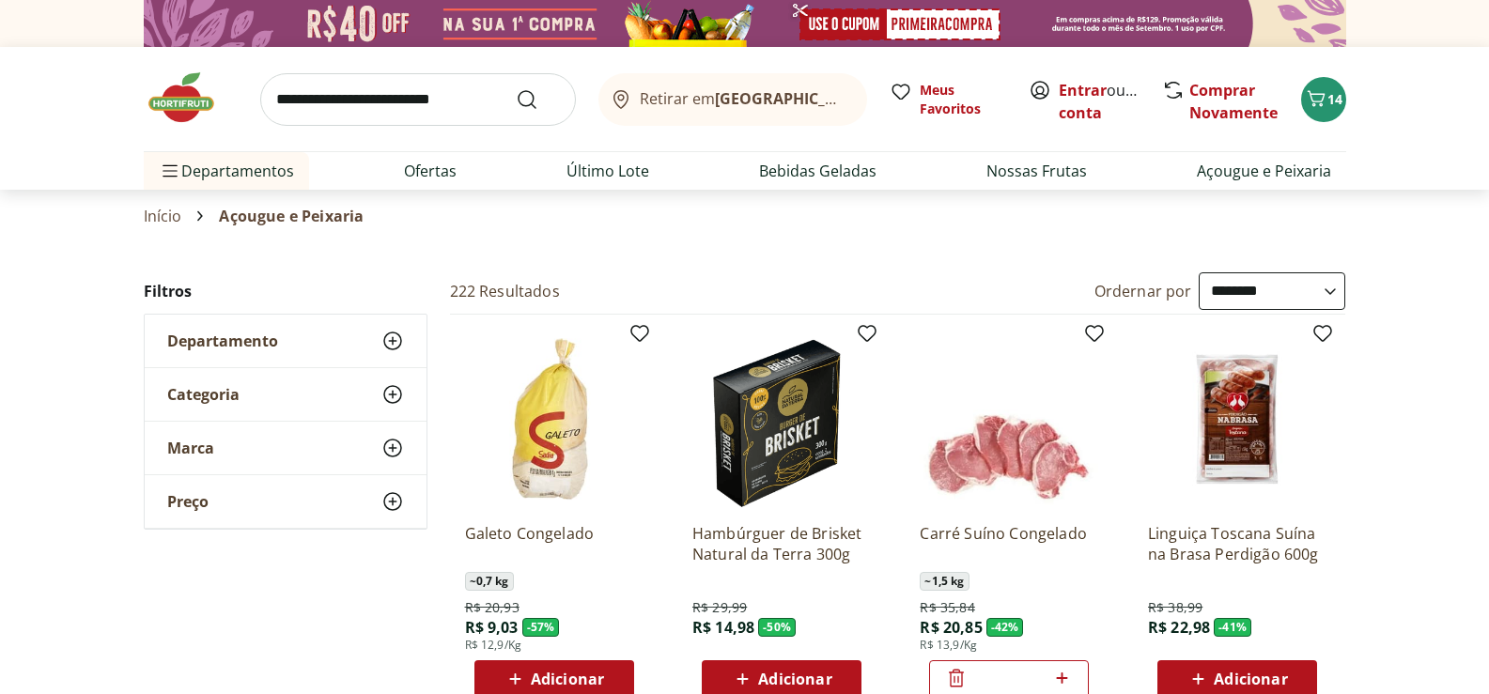
click at [1334, 289] on select "**********" at bounding box center [1272, 291] width 147 height 38
select select "*********"
click at [1199, 272] on select "**********" at bounding box center [1272, 291] width 147 height 38
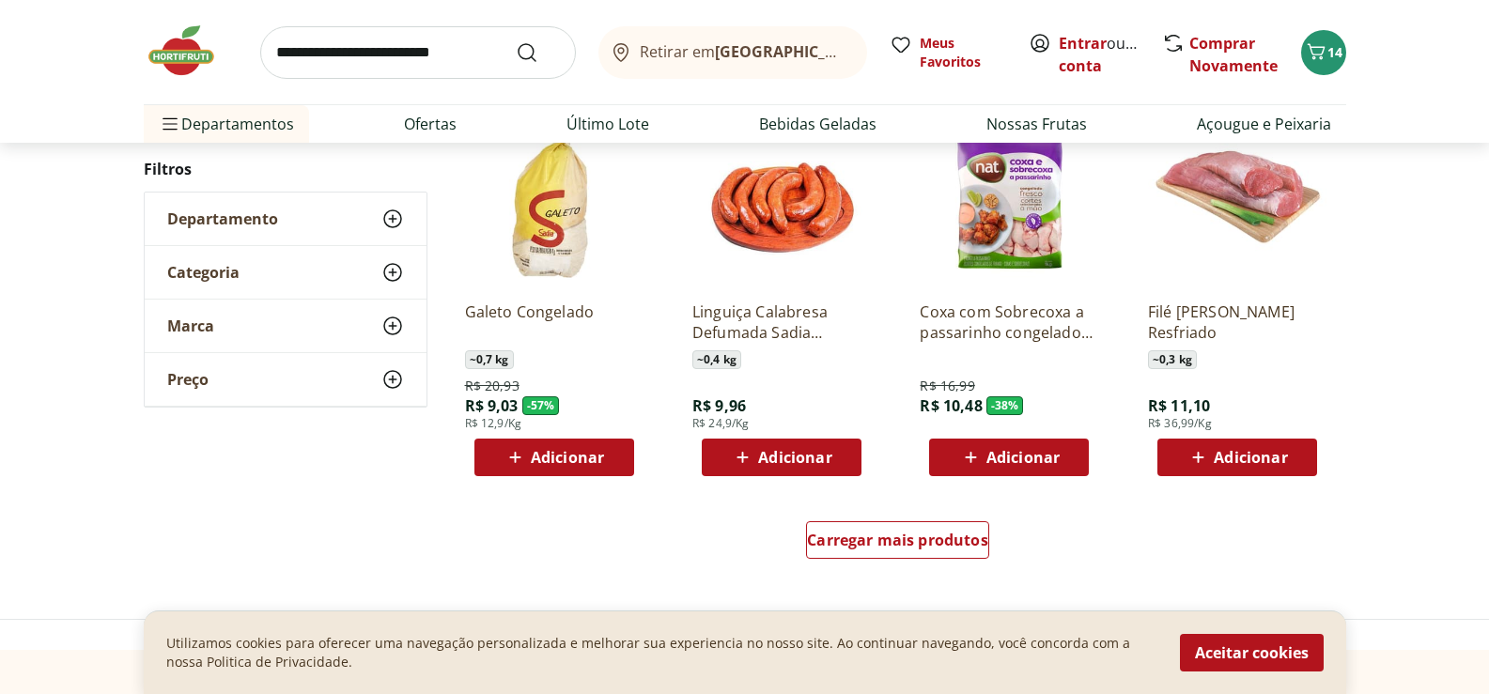
scroll to position [1221, 0]
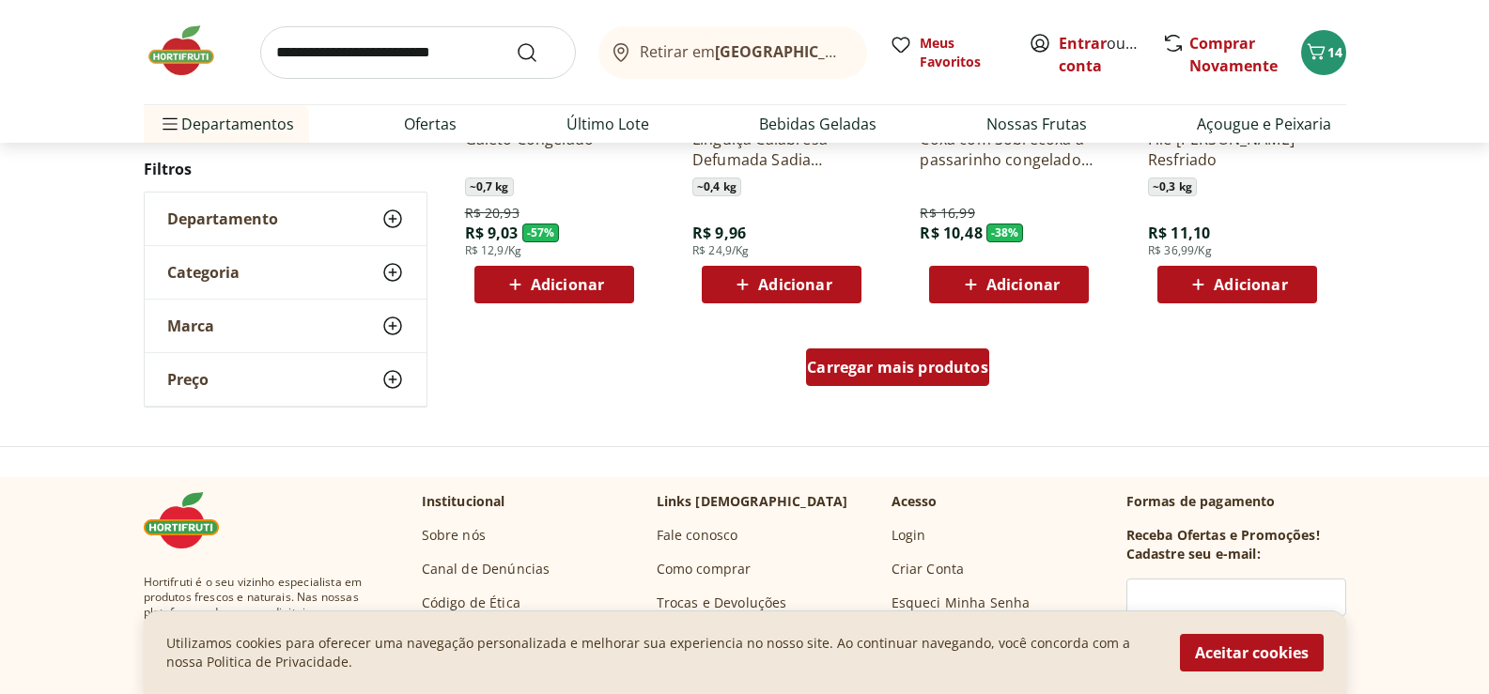
click at [917, 360] on span "Carregar mais produtos" at bounding box center [897, 367] width 181 height 15
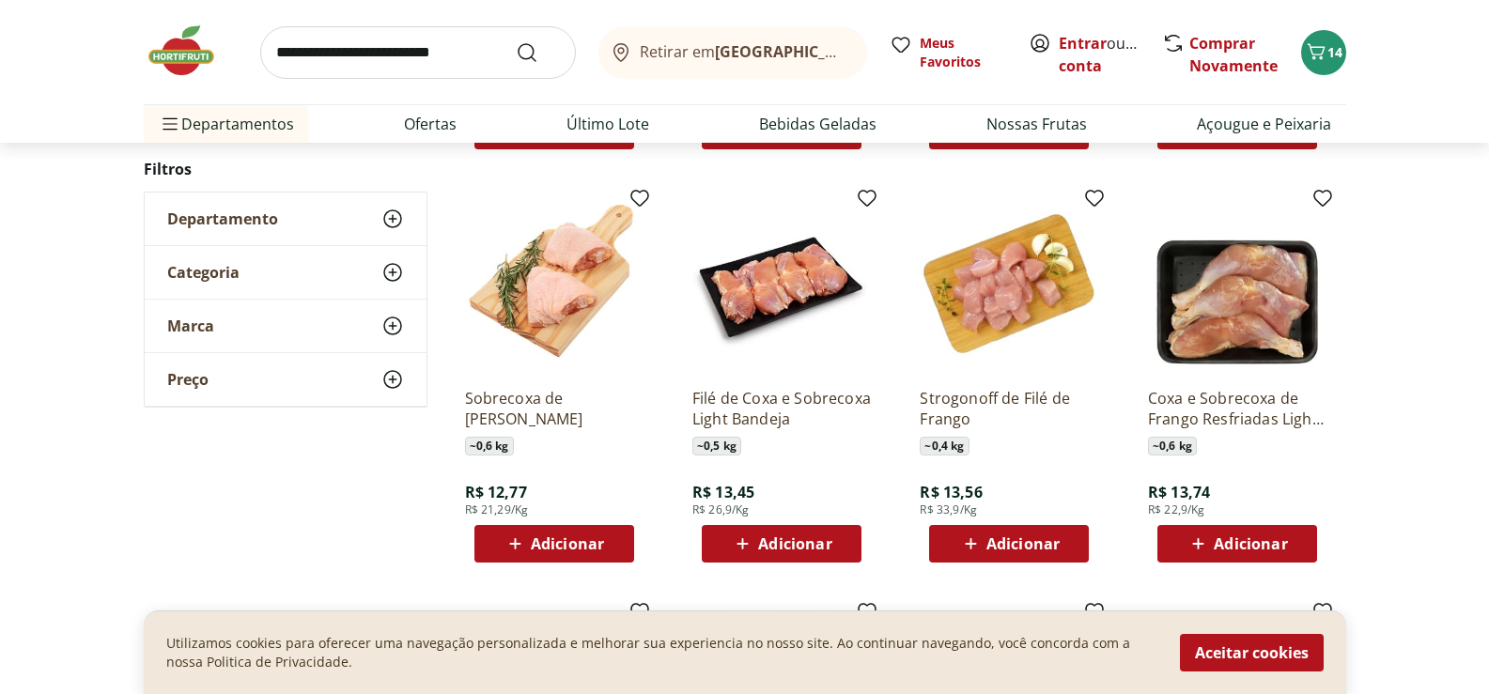
scroll to position [1785, 0]
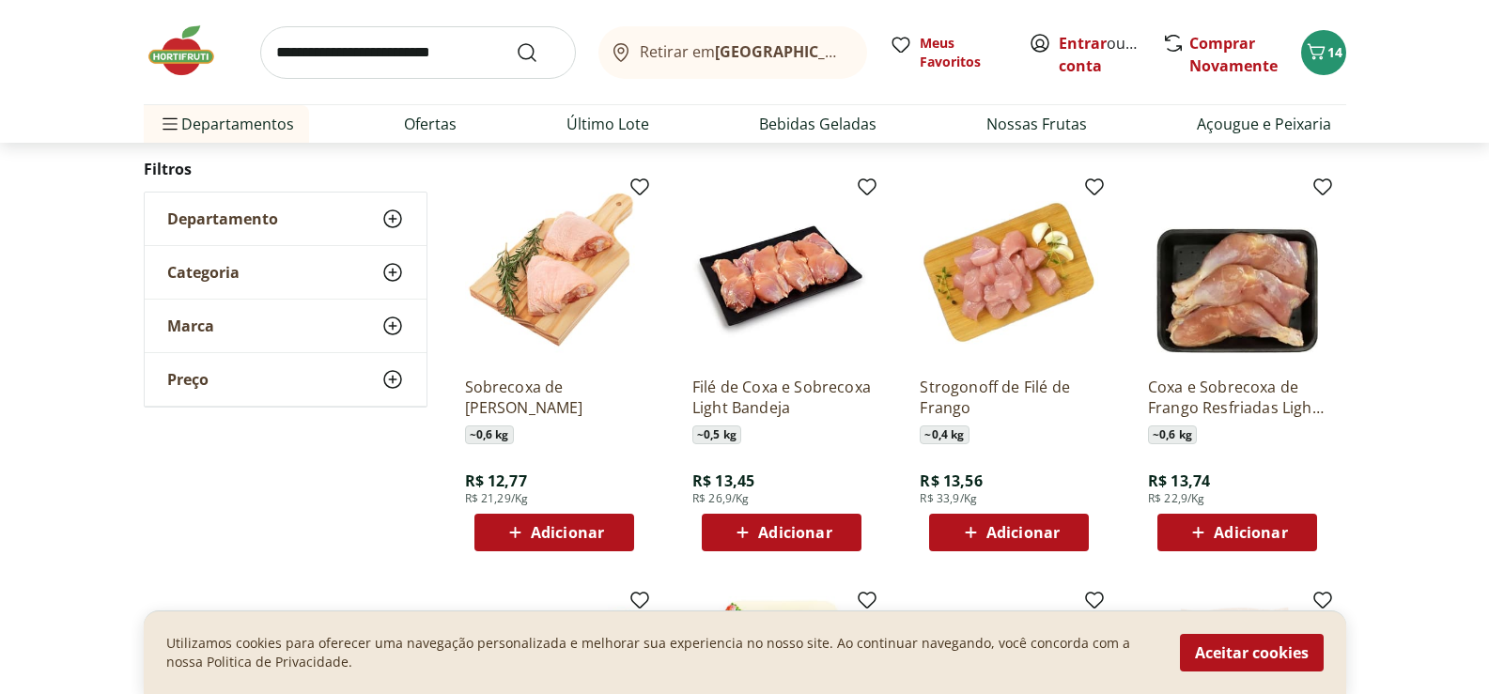
click at [780, 532] on span "Adicionar" at bounding box center [794, 532] width 73 height 15
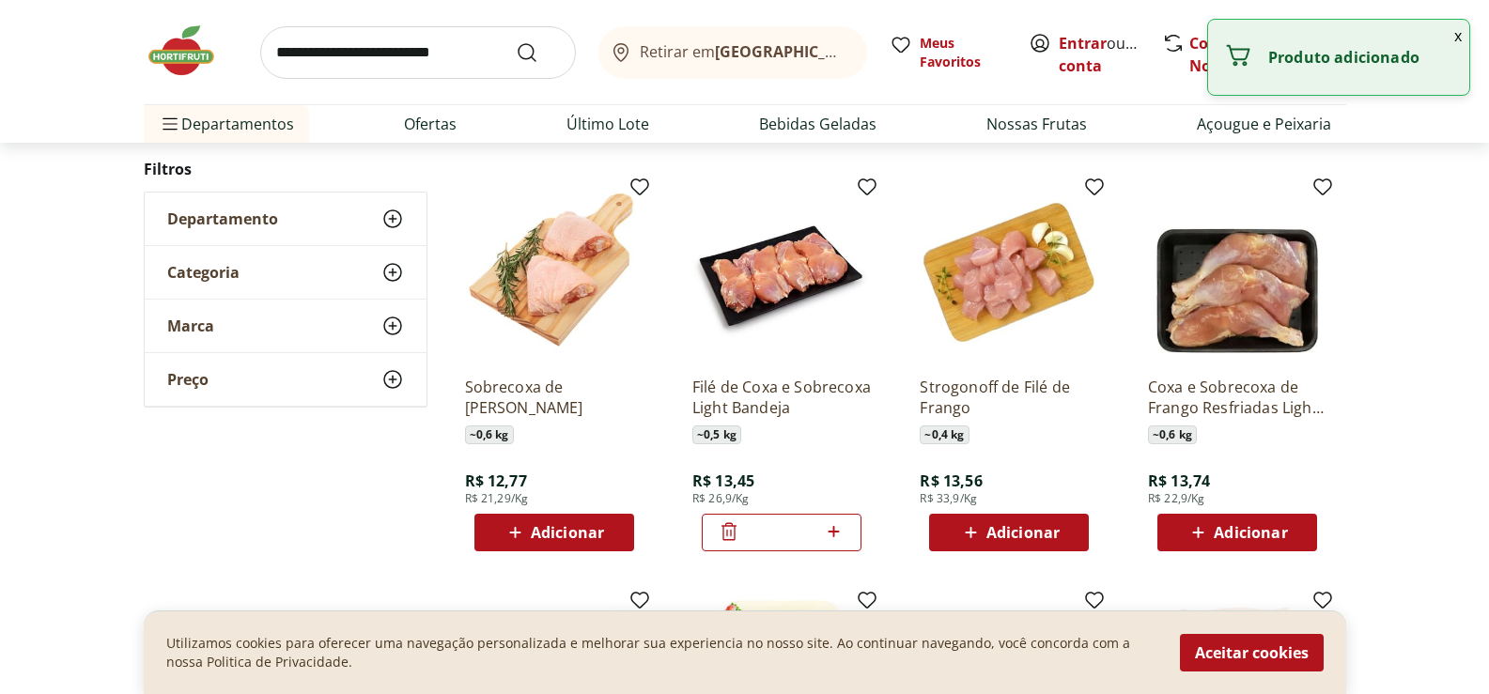
click at [780, 532] on input "*" at bounding box center [781, 532] width 83 height 21
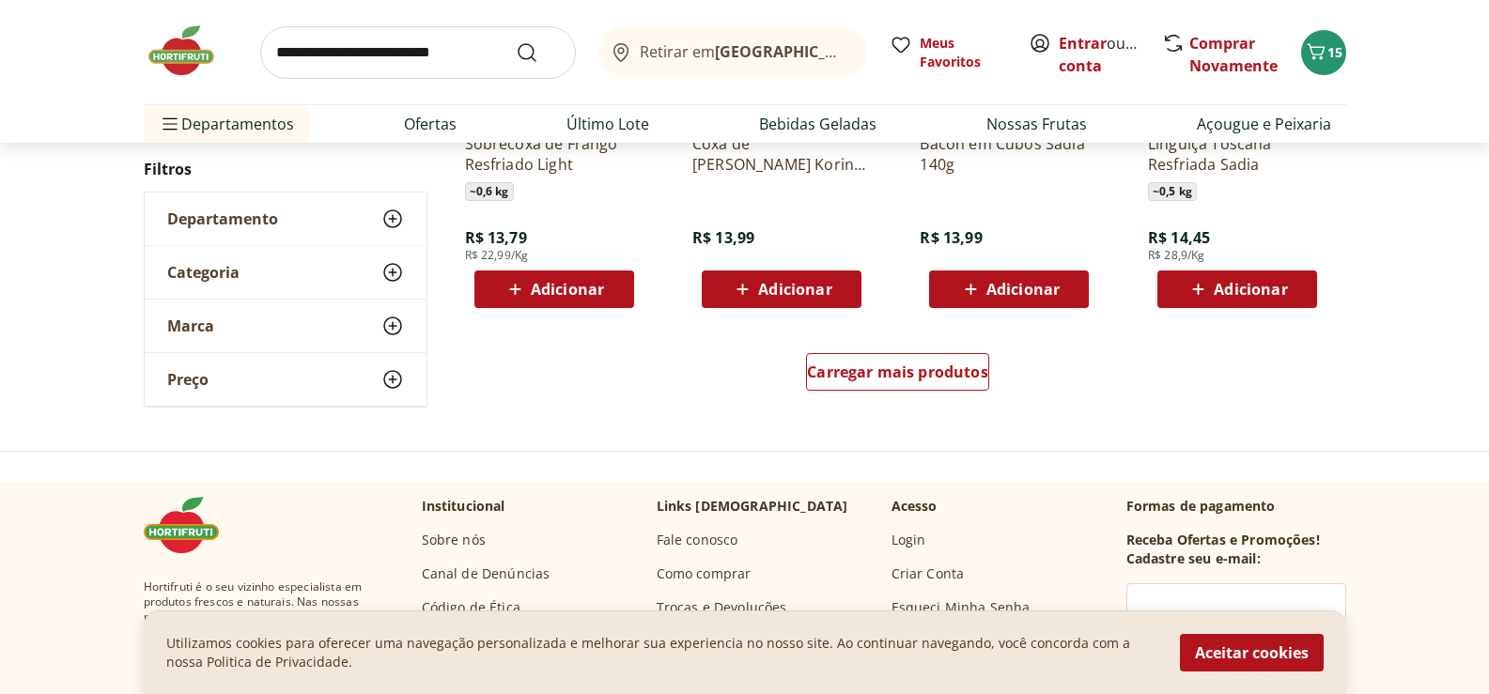
scroll to position [2442, 0]
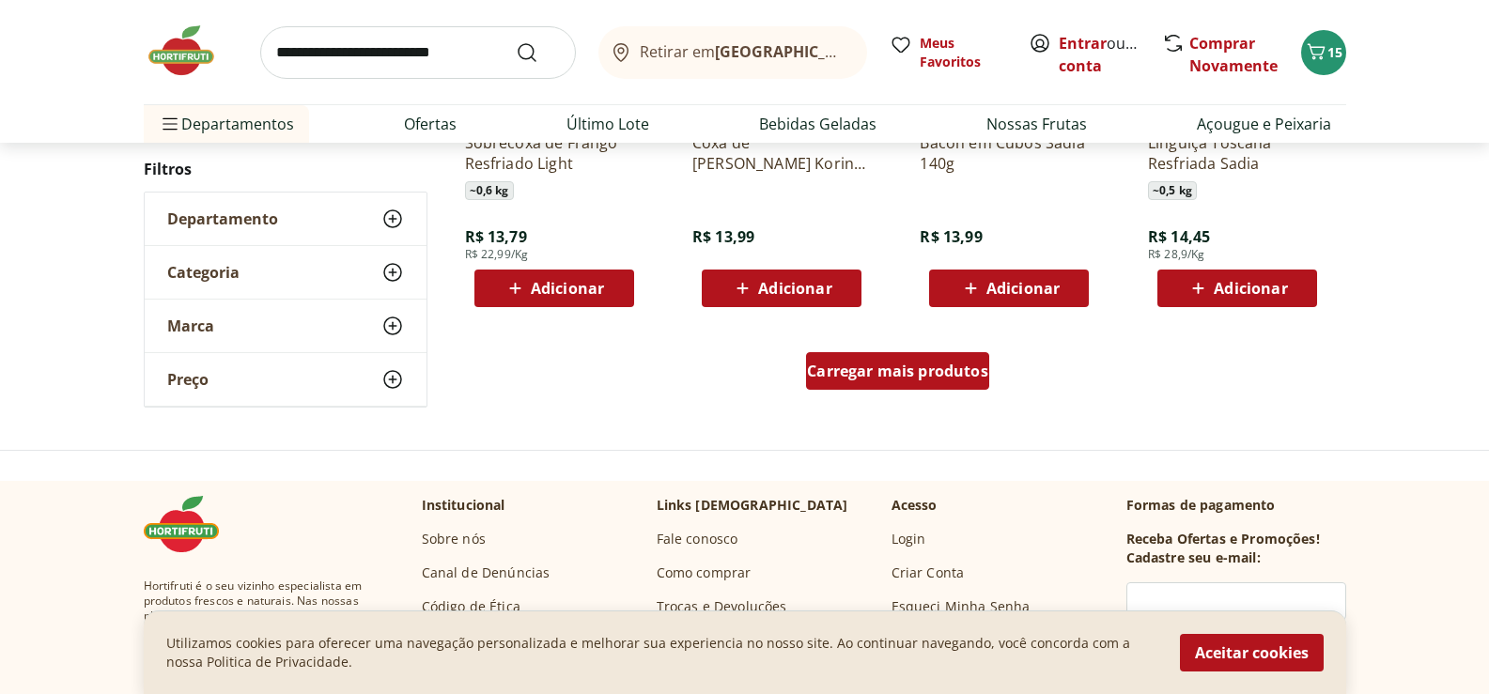
click at [963, 368] on span "Carregar mais produtos" at bounding box center [897, 371] width 181 height 15
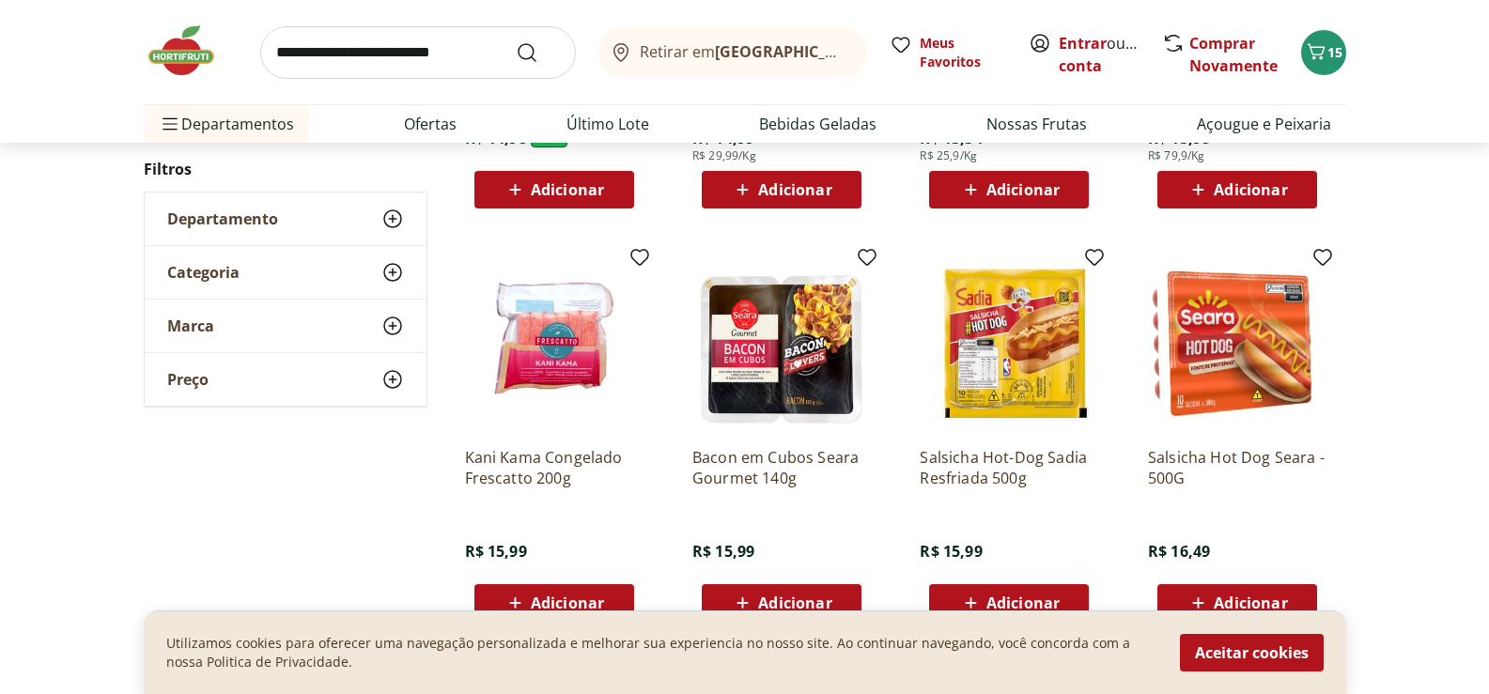
scroll to position [3476, 0]
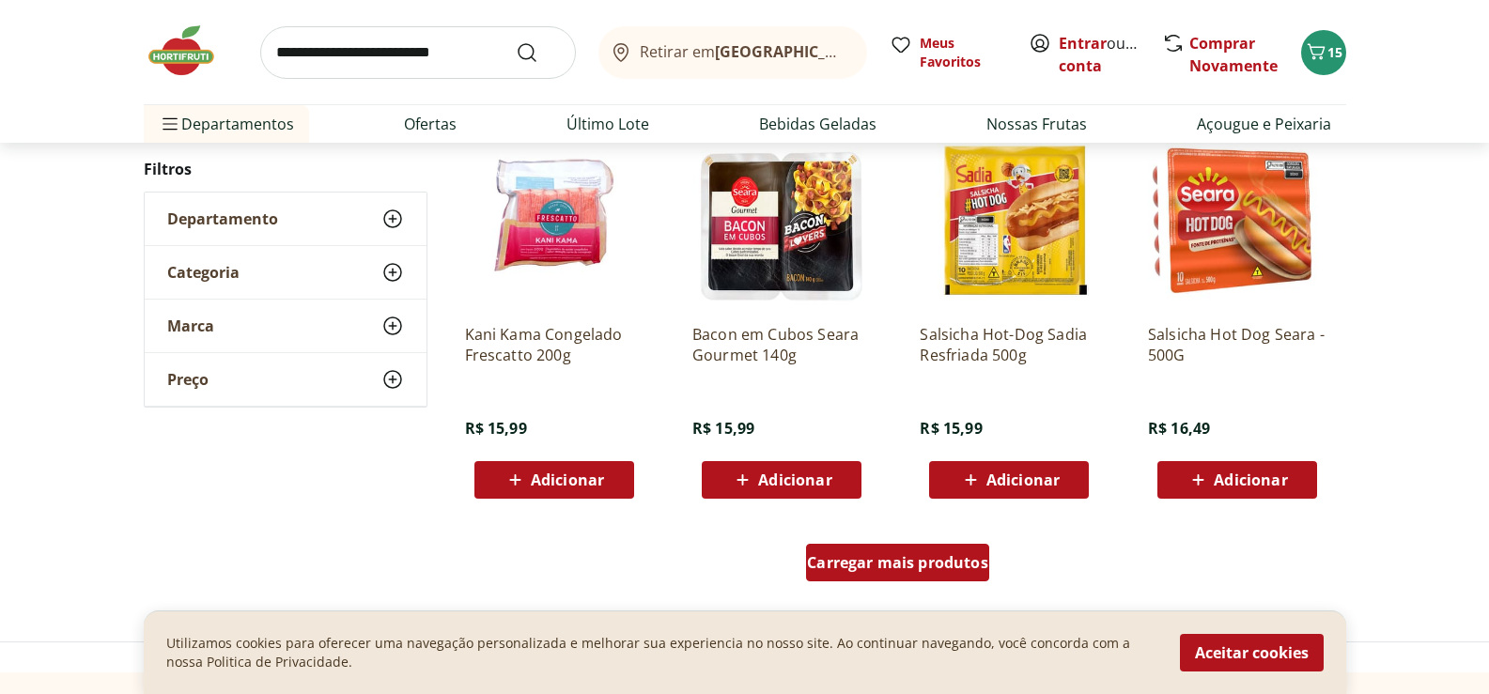
click at [901, 566] on span "Carregar mais produtos" at bounding box center [897, 562] width 181 height 15
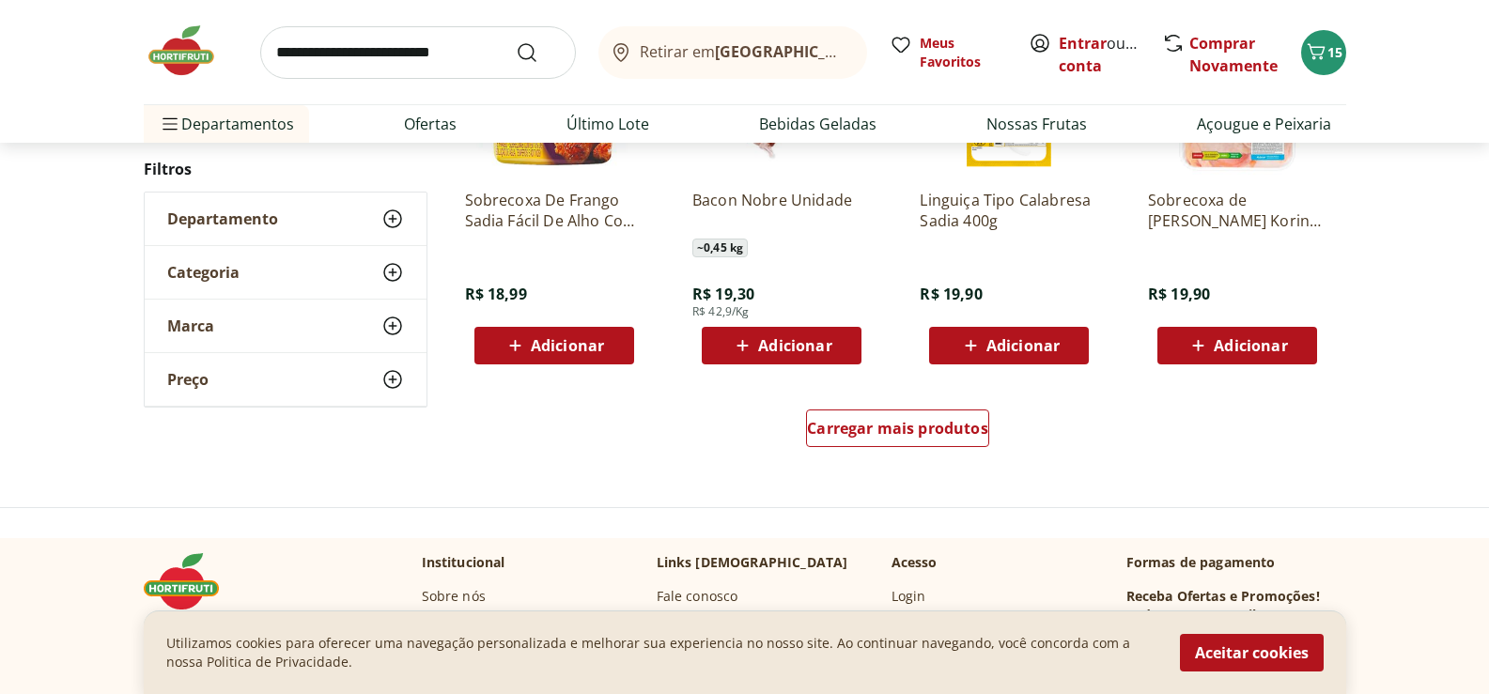
scroll to position [4885, 0]
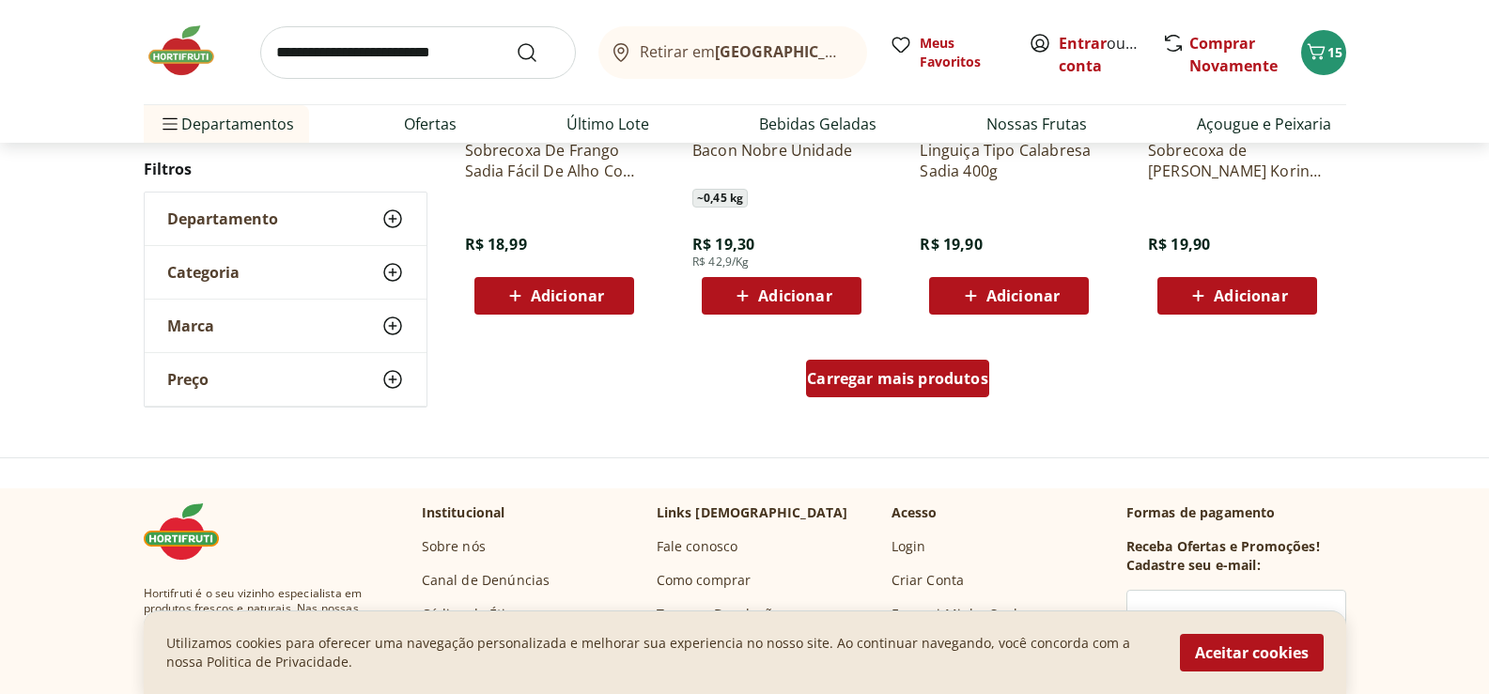
click at [964, 386] on span "Carregar mais produtos" at bounding box center [897, 378] width 181 height 15
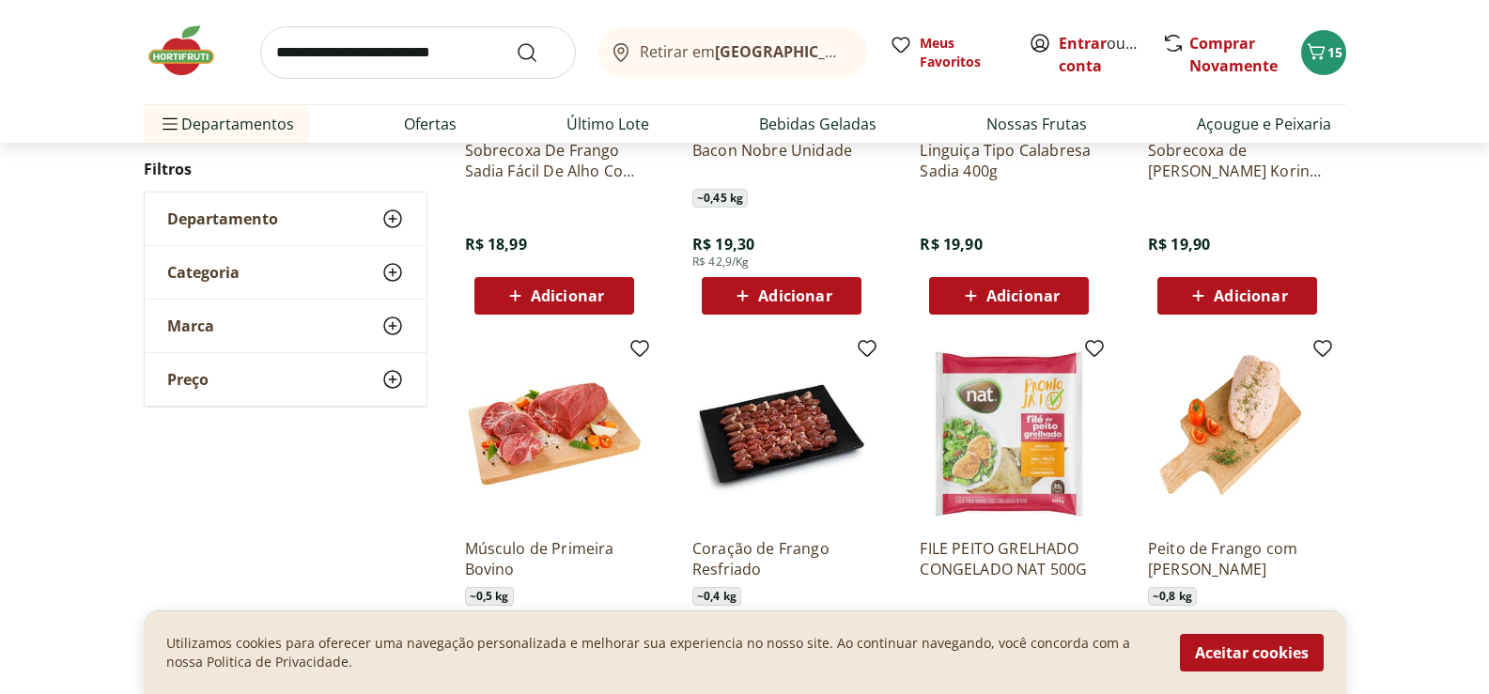
type input "*"
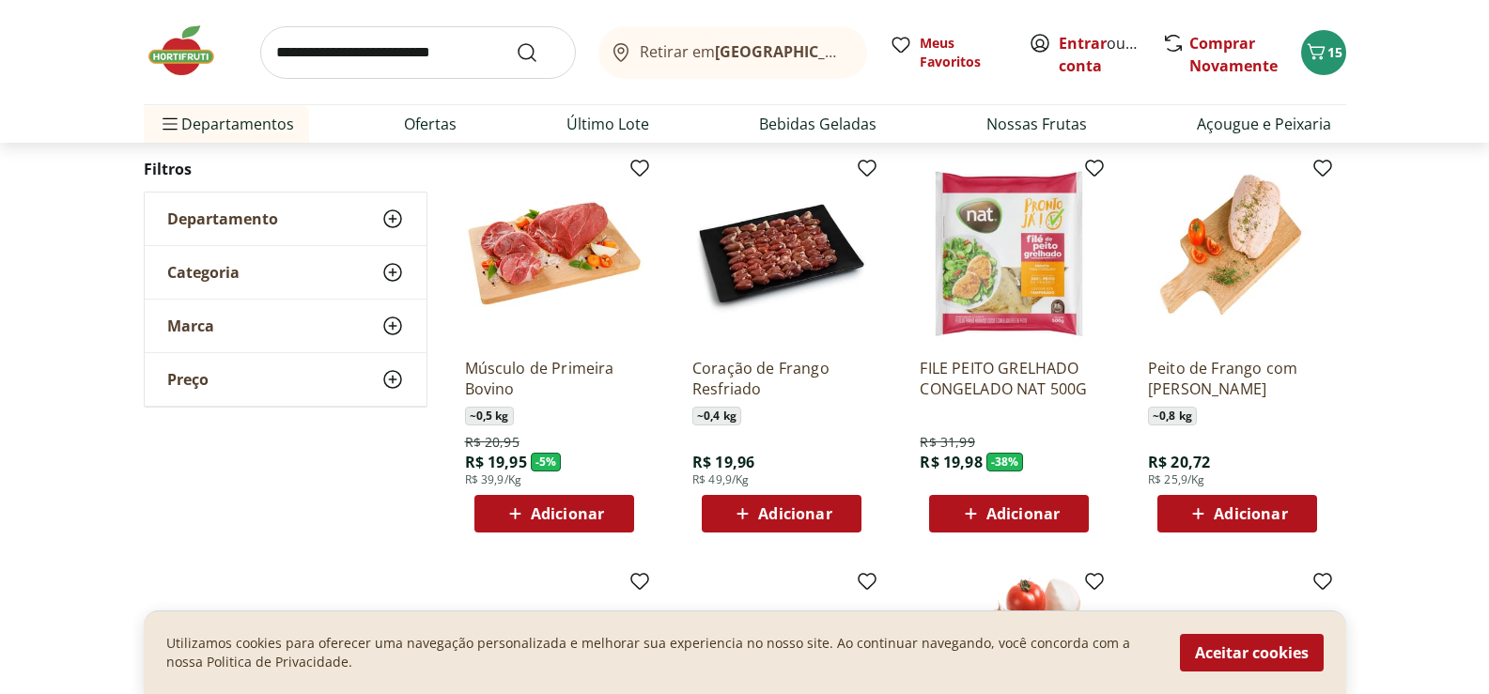
scroll to position [5073, 0]
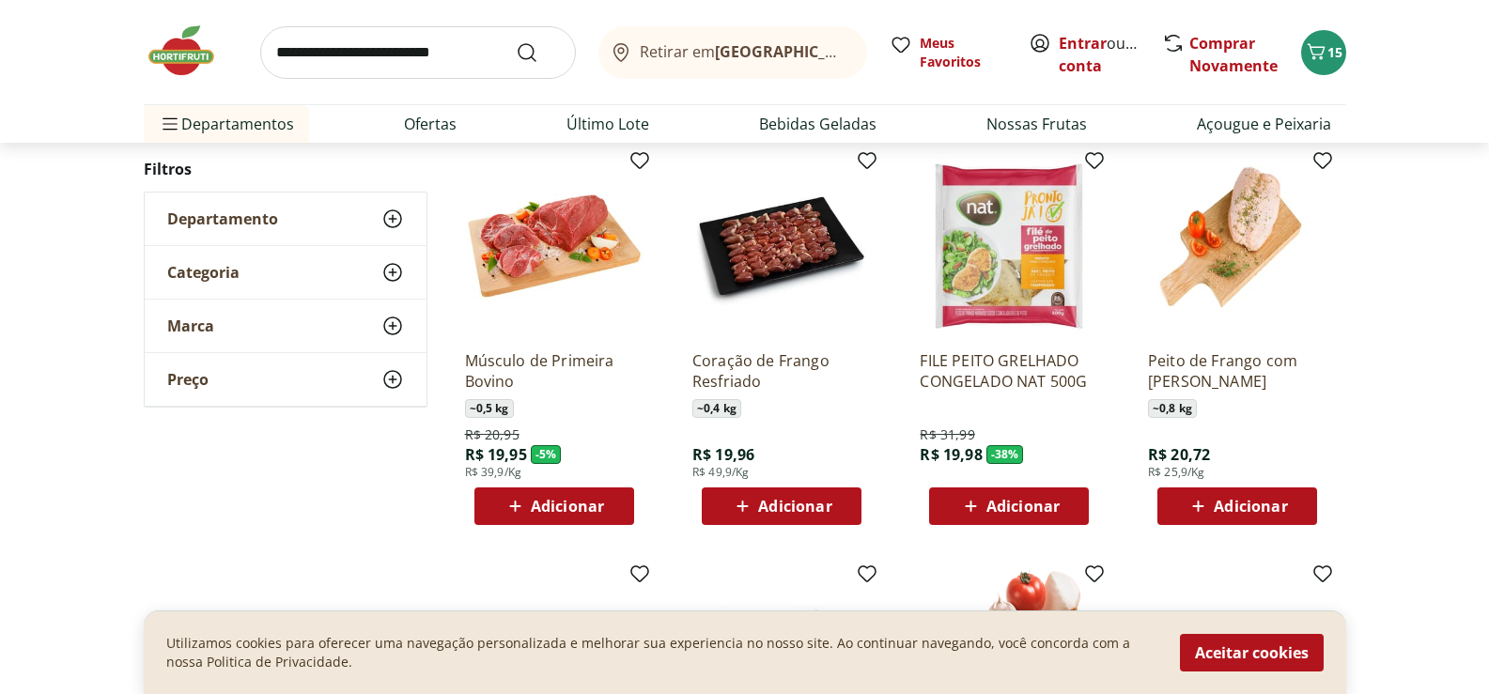
click at [558, 228] on img at bounding box center [554, 246] width 178 height 178
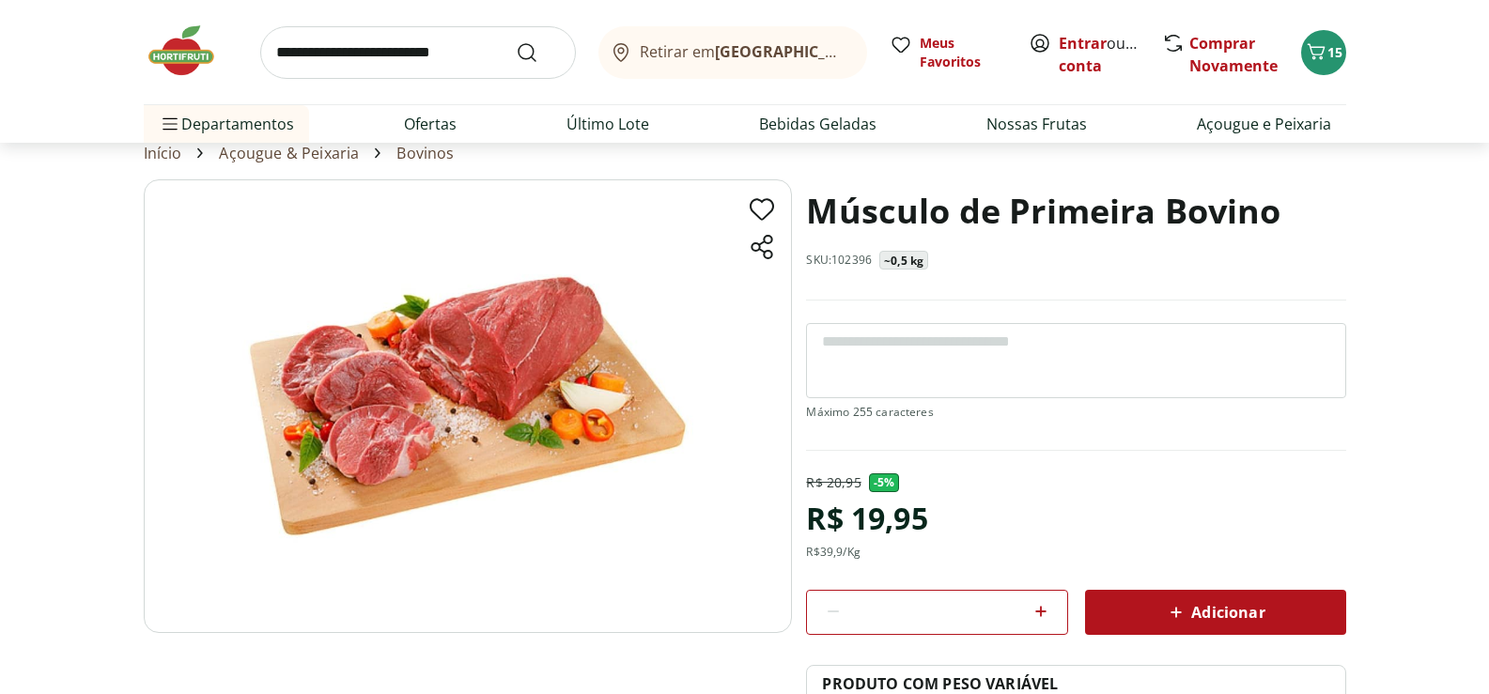
scroll to position [94, 0]
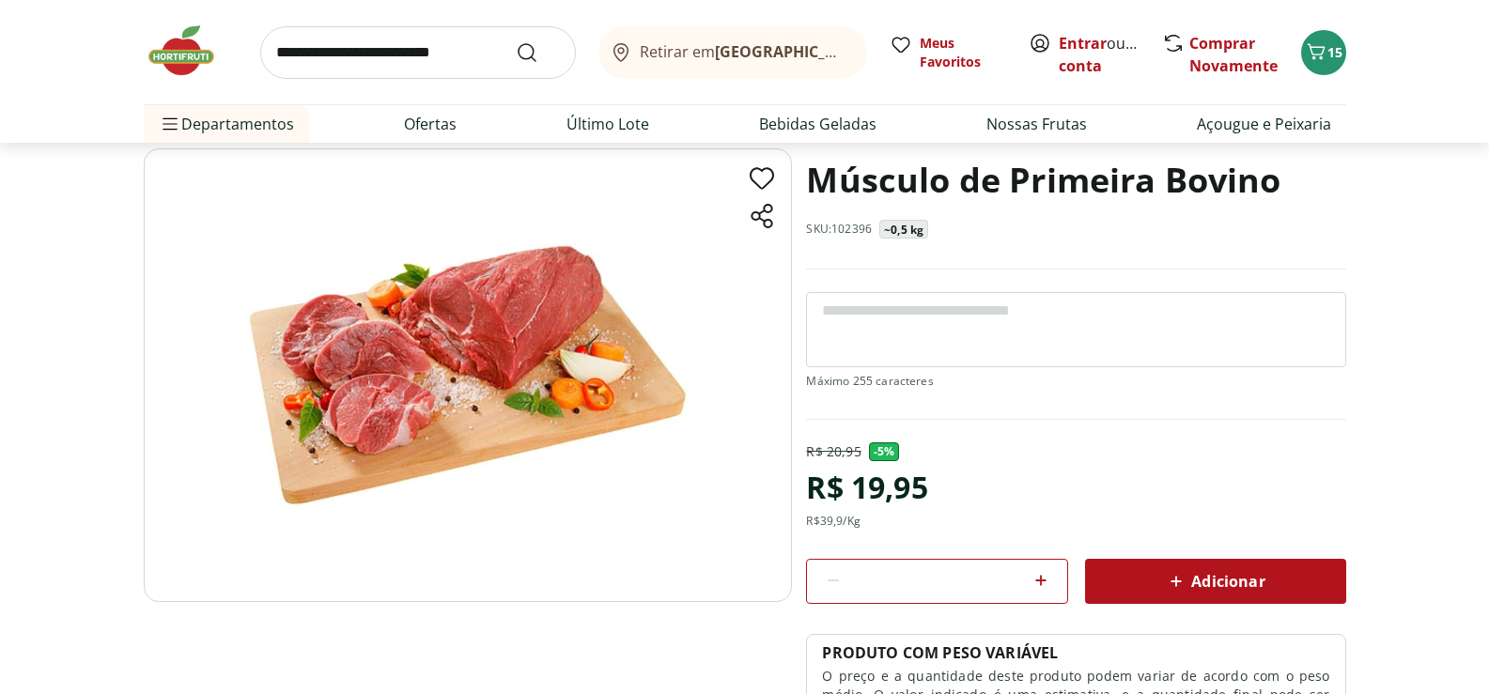
click at [1160, 575] on div "Adicionar" at bounding box center [1215, 582] width 231 height 34
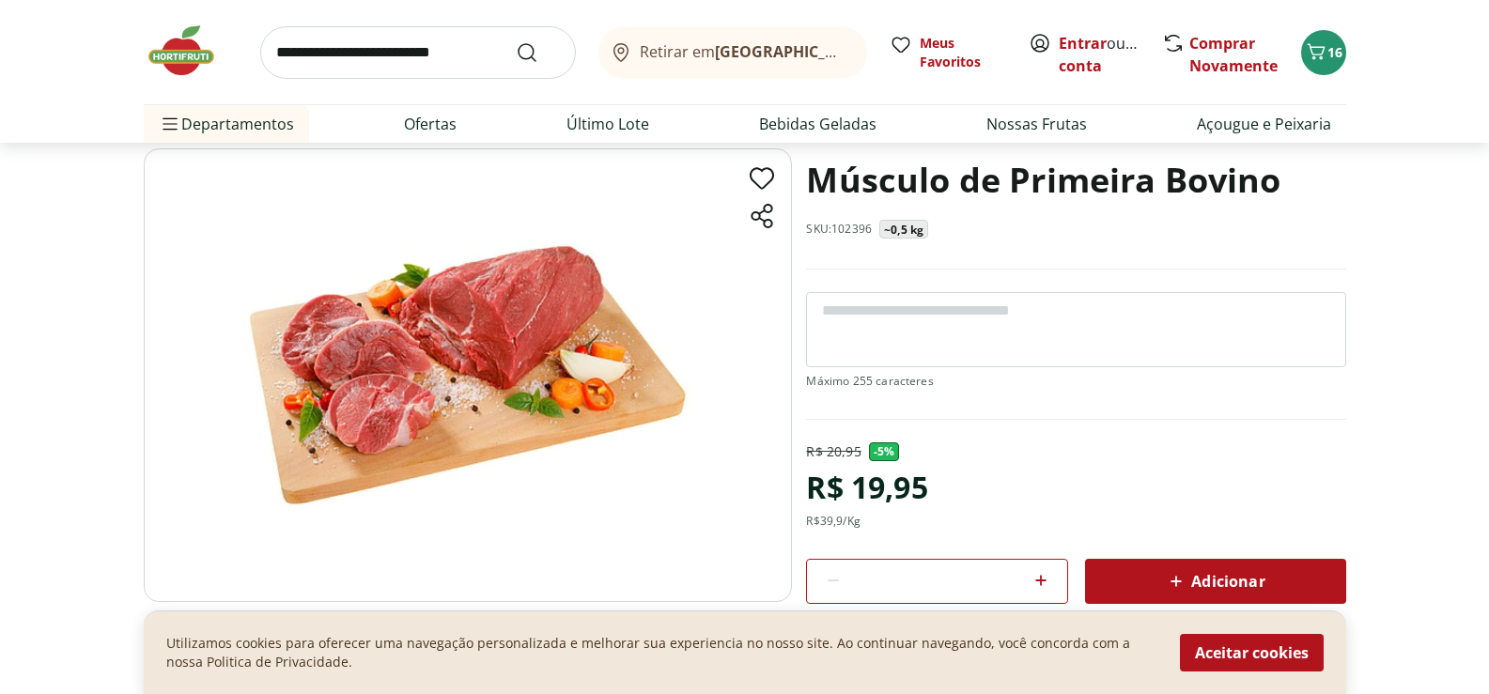
click at [929, 308] on textarea at bounding box center [1075, 329] width 539 height 75
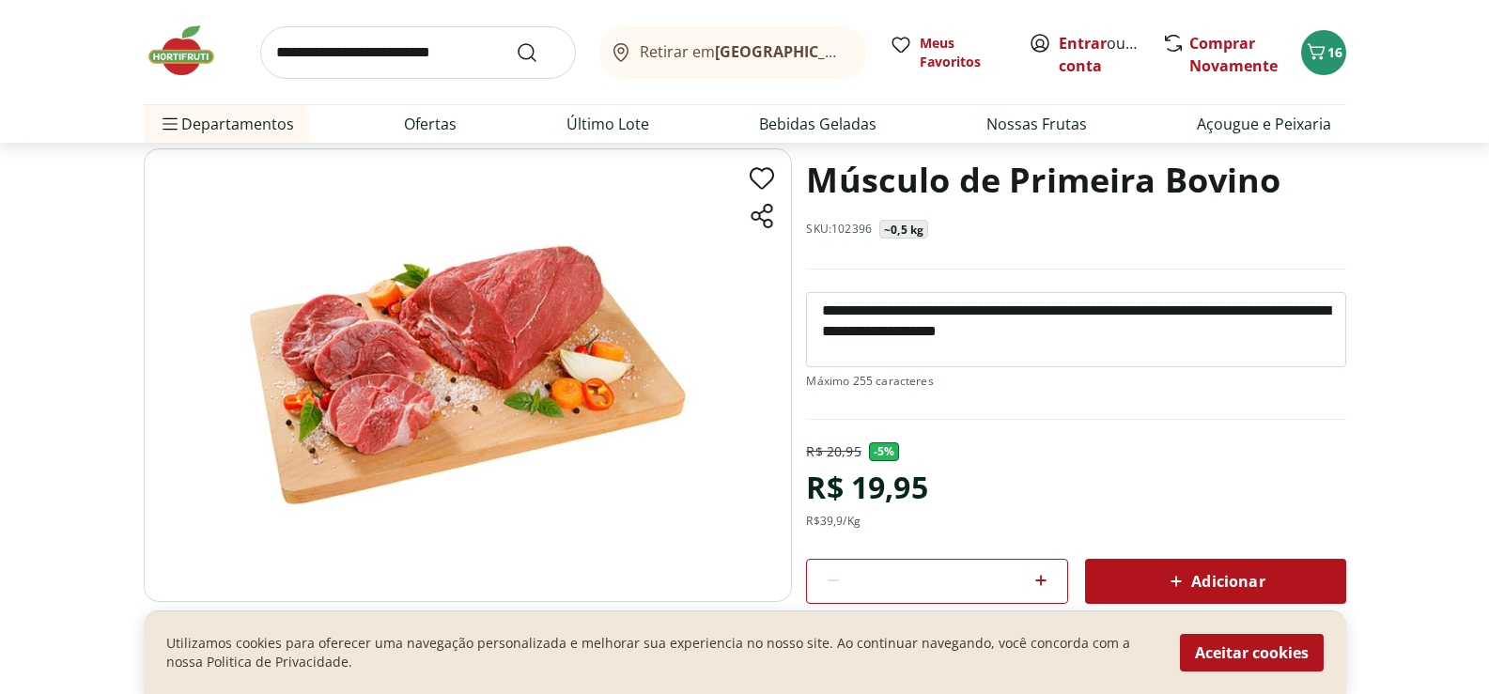
type textarea "**********"
click at [1196, 581] on span "Adicionar" at bounding box center [1215, 581] width 100 height 23
select select "*********"
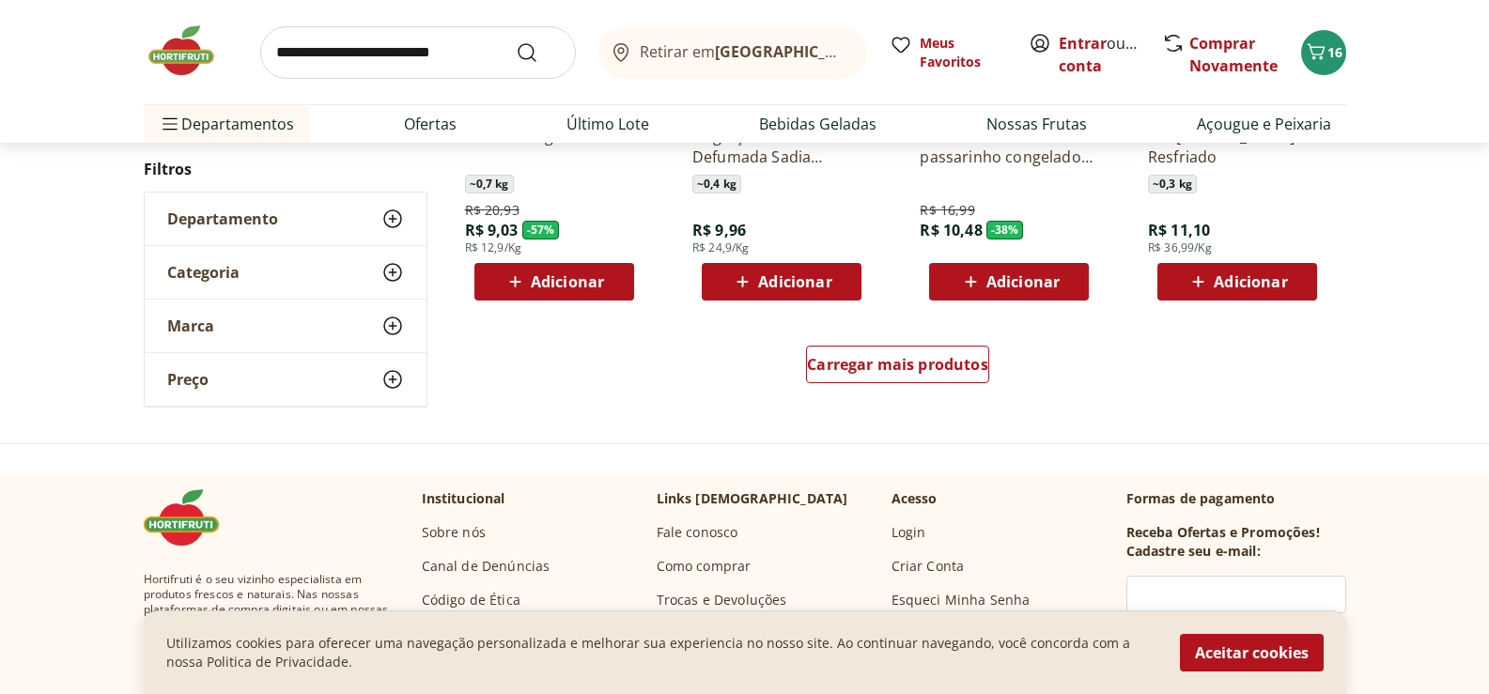
scroll to position [5167, 0]
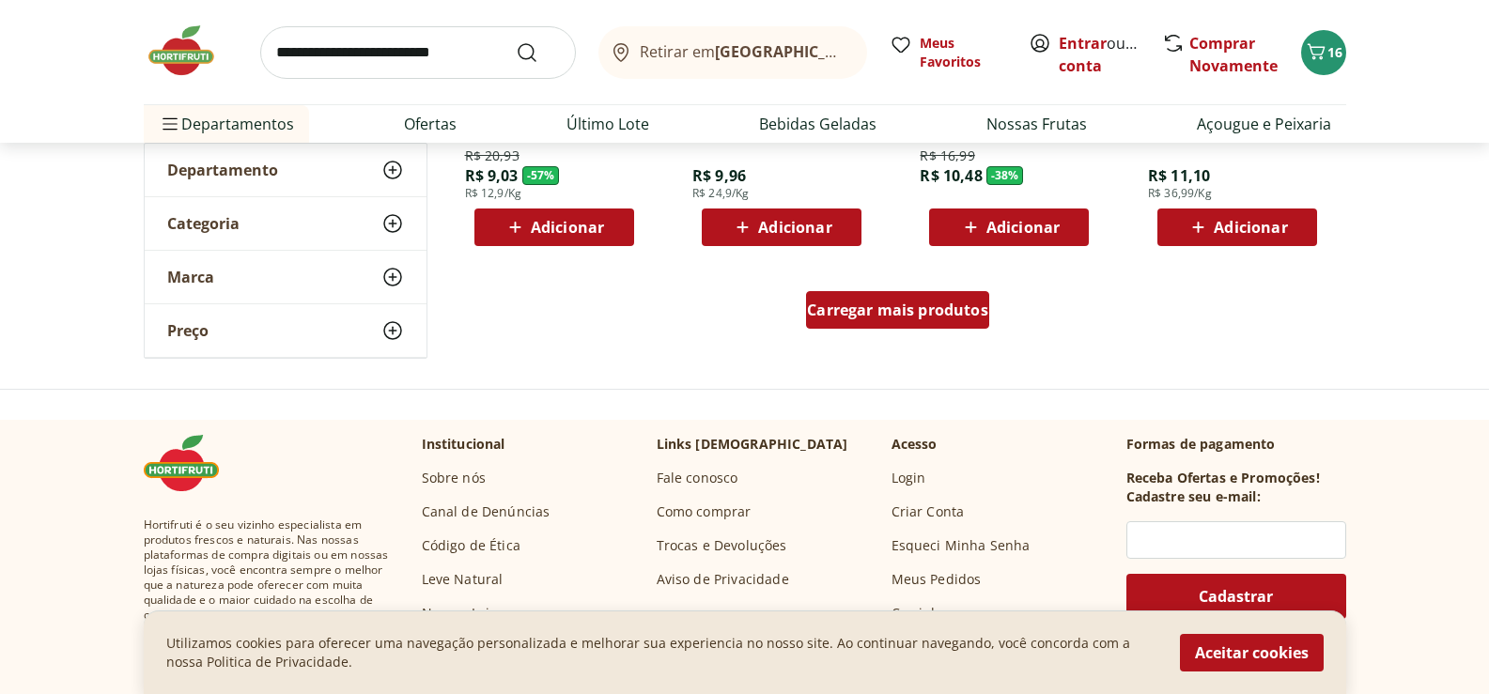
click at [897, 310] on span "Carregar mais produtos" at bounding box center [897, 309] width 181 height 15
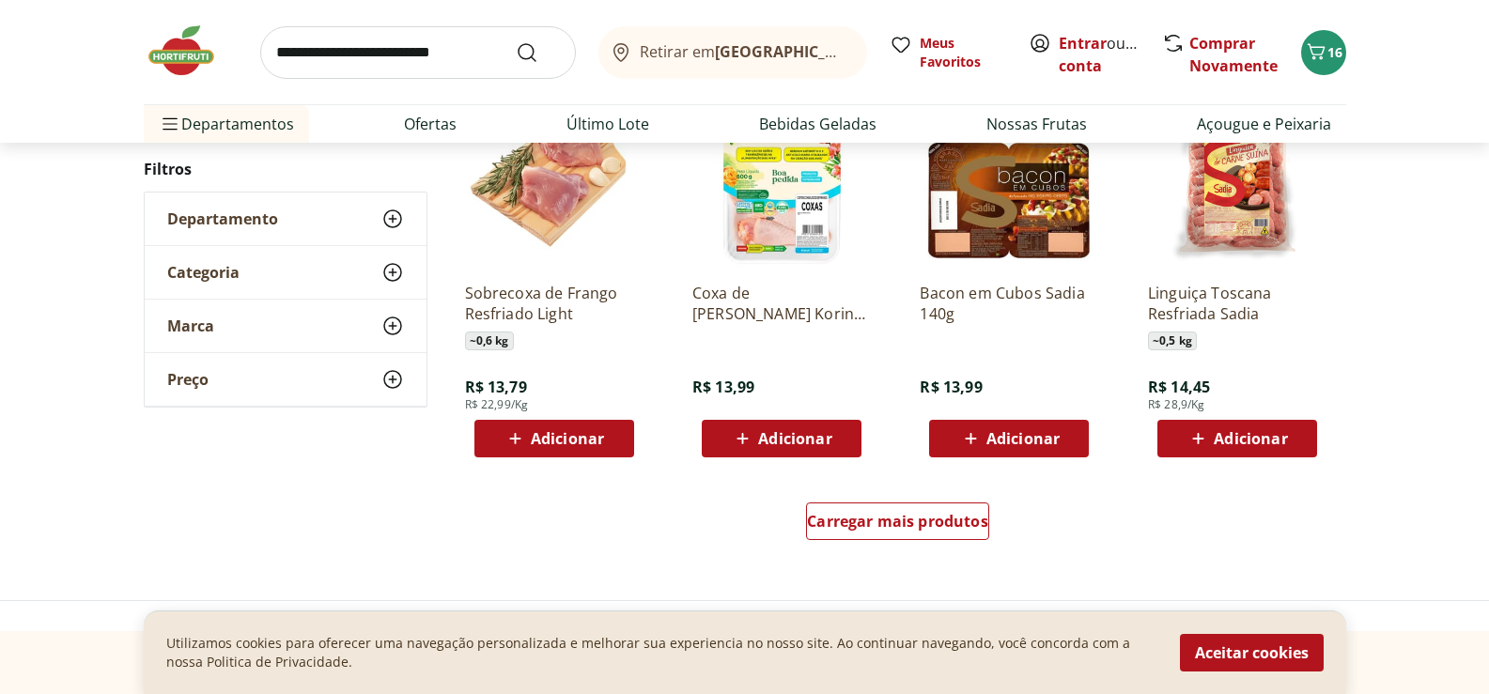
scroll to position [6200, 0]
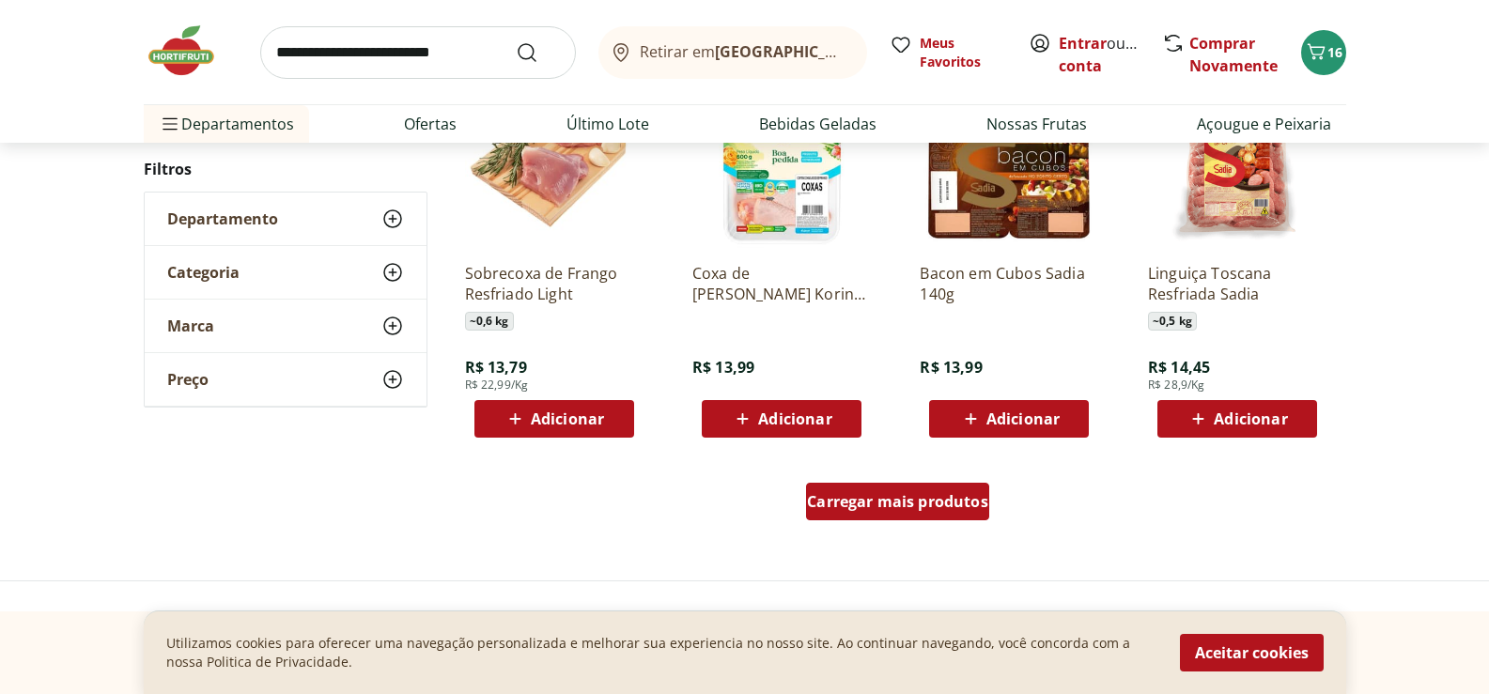
click at [905, 504] on span "Carregar mais produtos" at bounding box center [897, 501] width 181 height 15
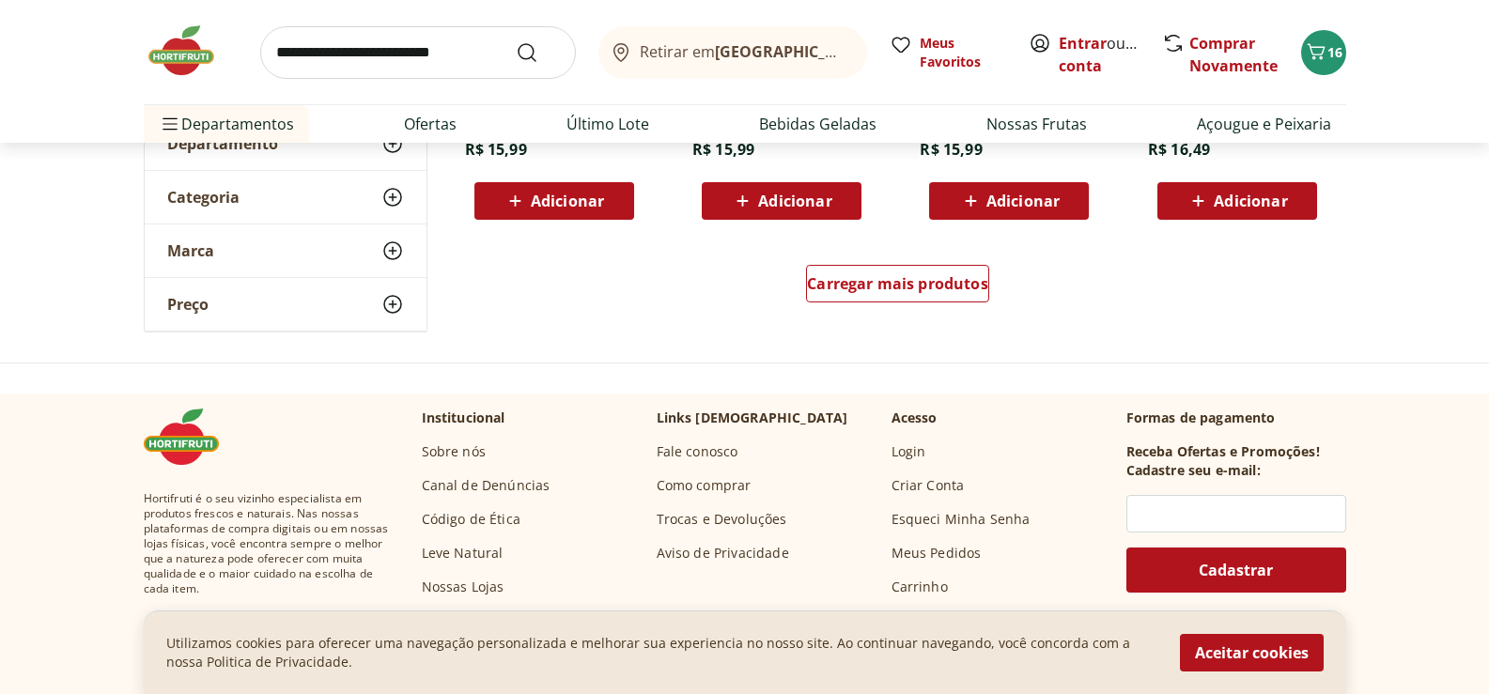
scroll to position [7703, 0]
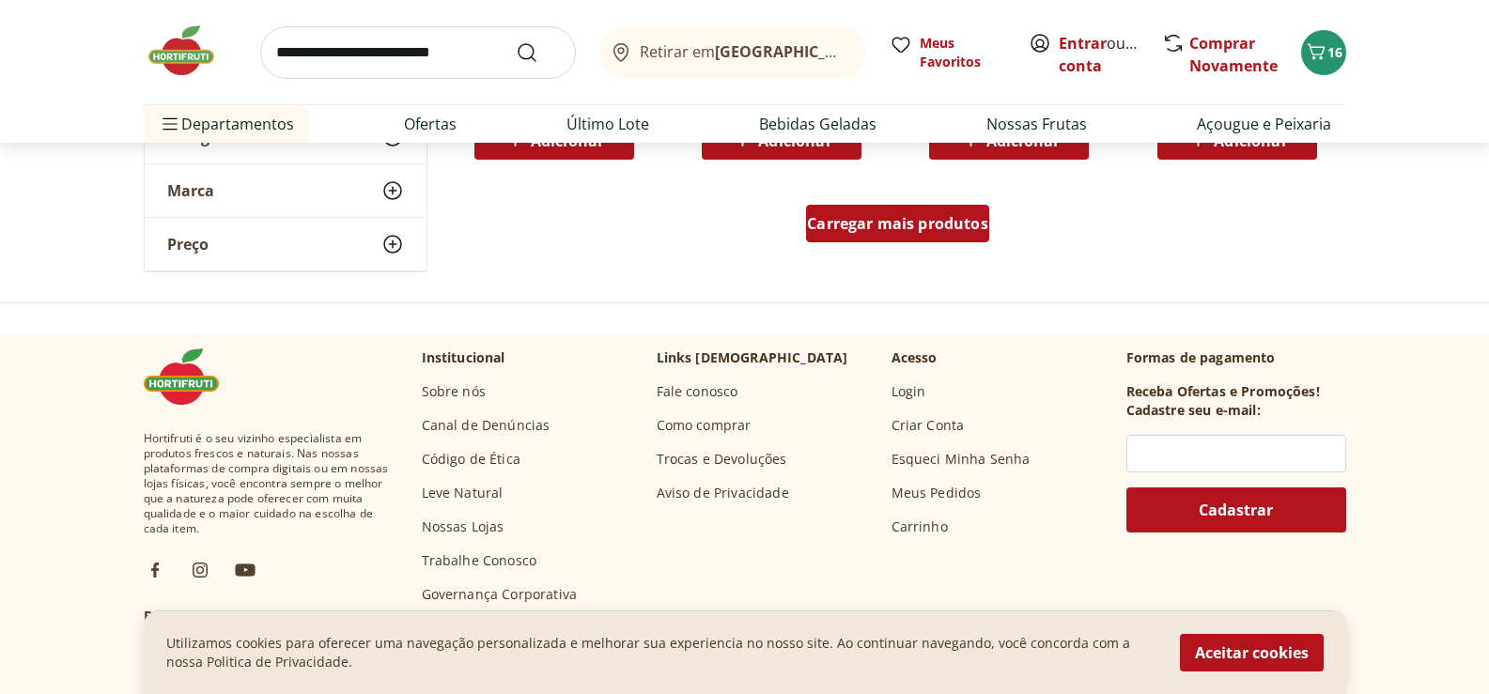
click at [912, 225] on span "Carregar mais produtos" at bounding box center [897, 223] width 181 height 15
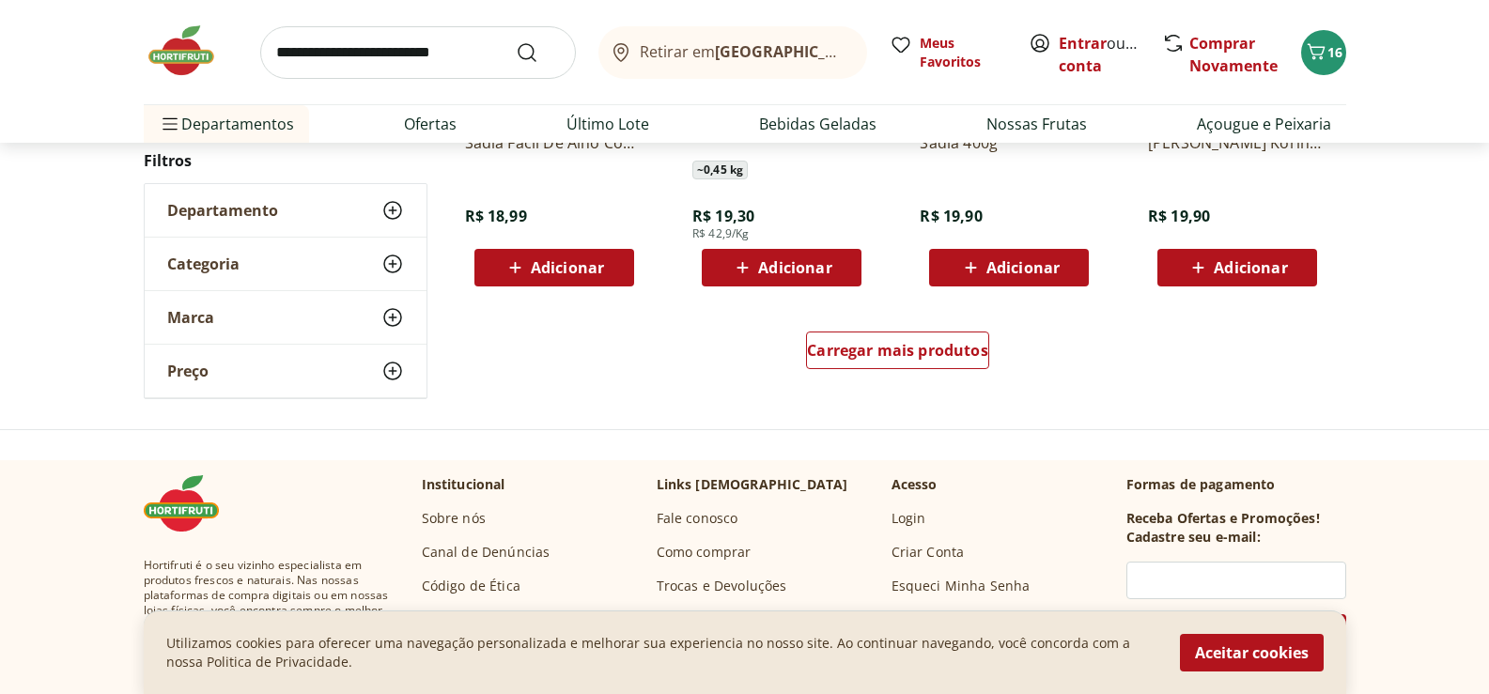
scroll to position [8924, 0]
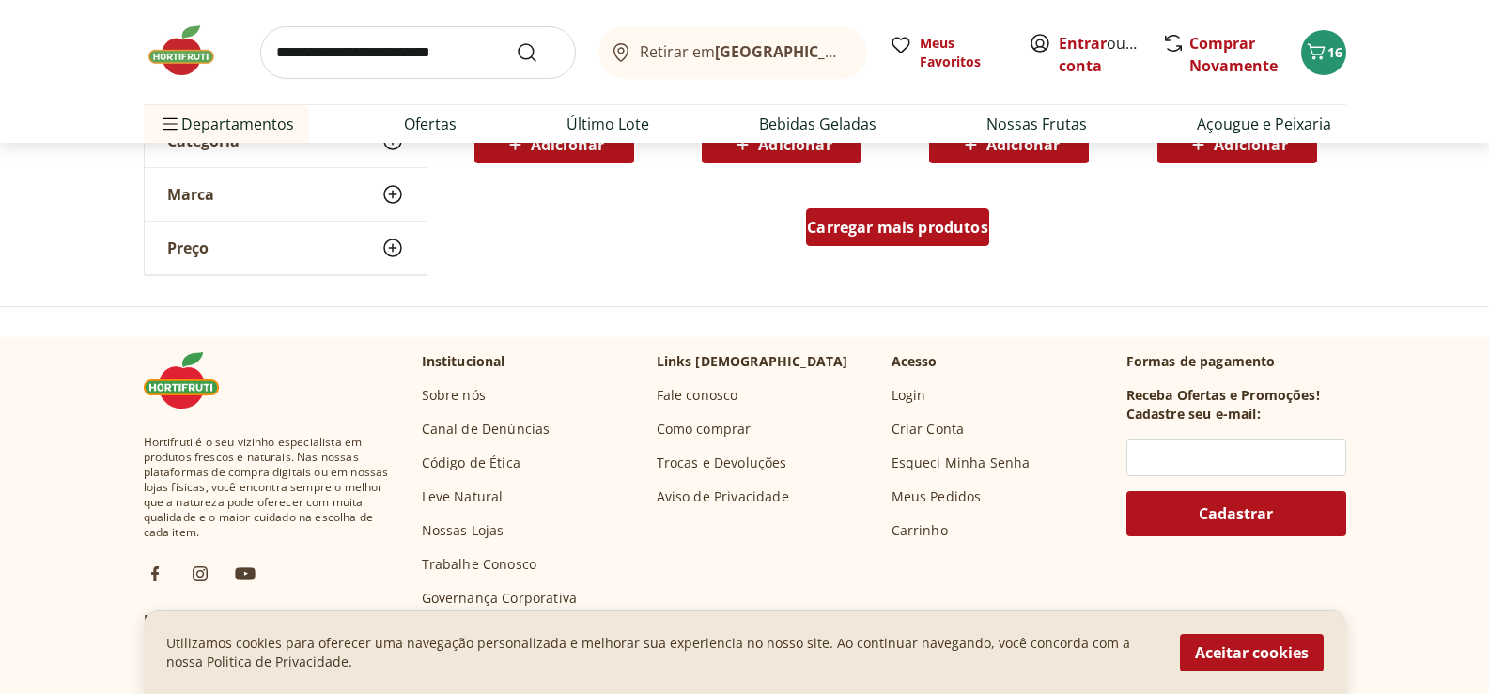
click at [951, 225] on span "Carregar mais produtos" at bounding box center [897, 227] width 181 height 15
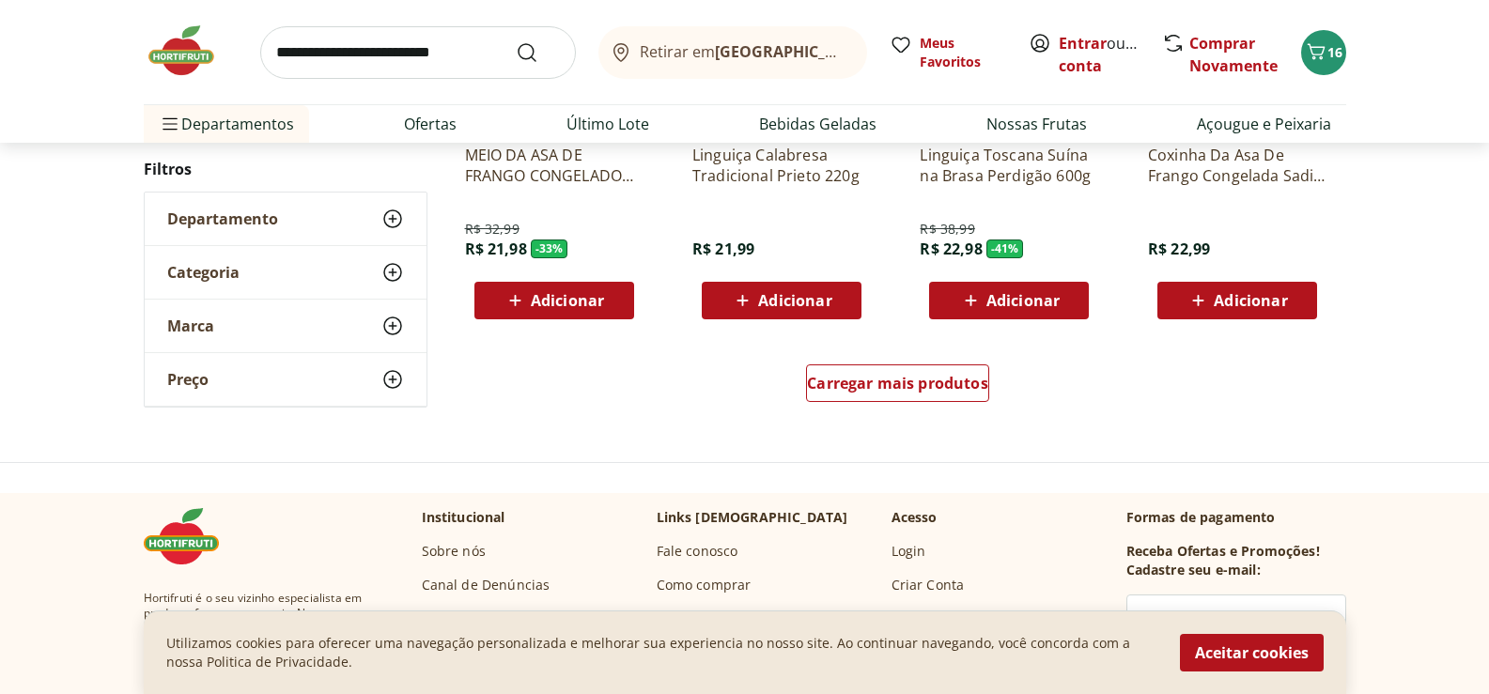
scroll to position [10051, 0]
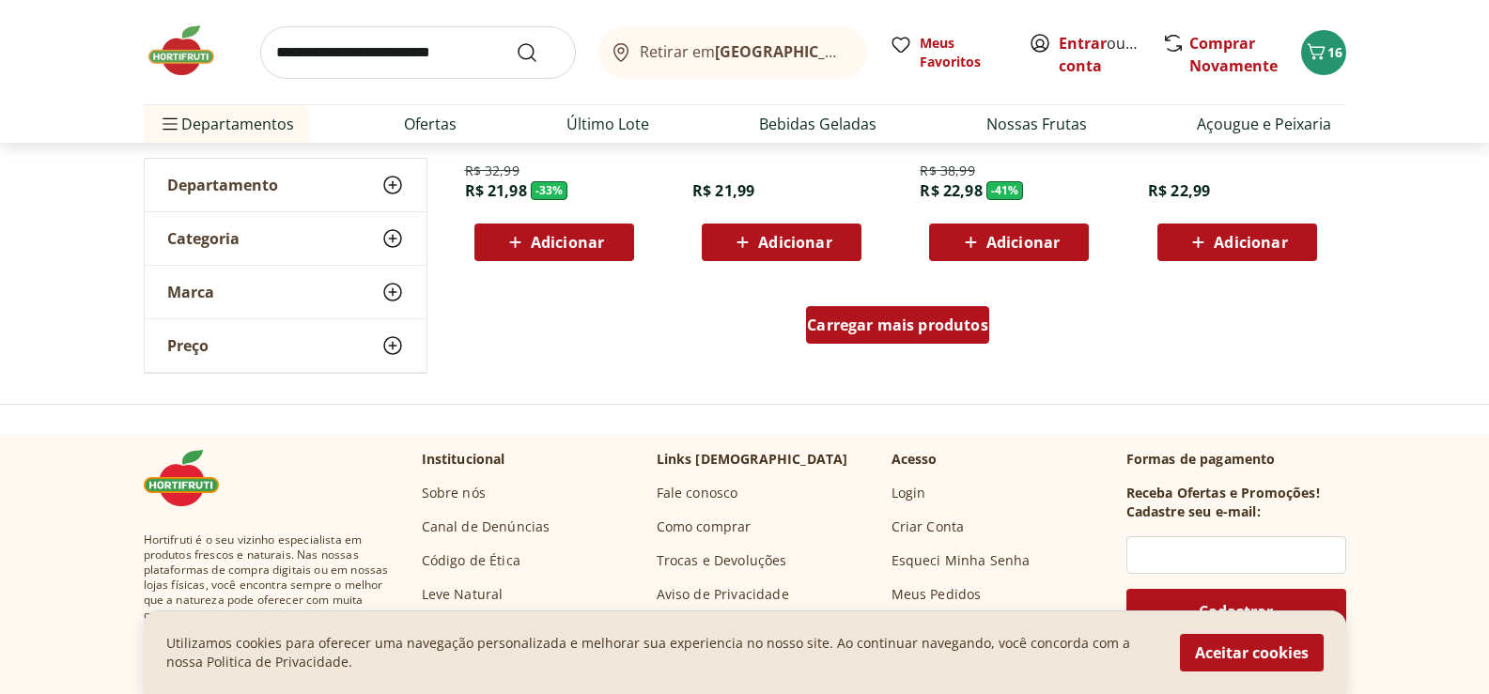
click at [960, 329] on span "Carregar mais produtos" at bounding box center [897, 325] width 181 height 15
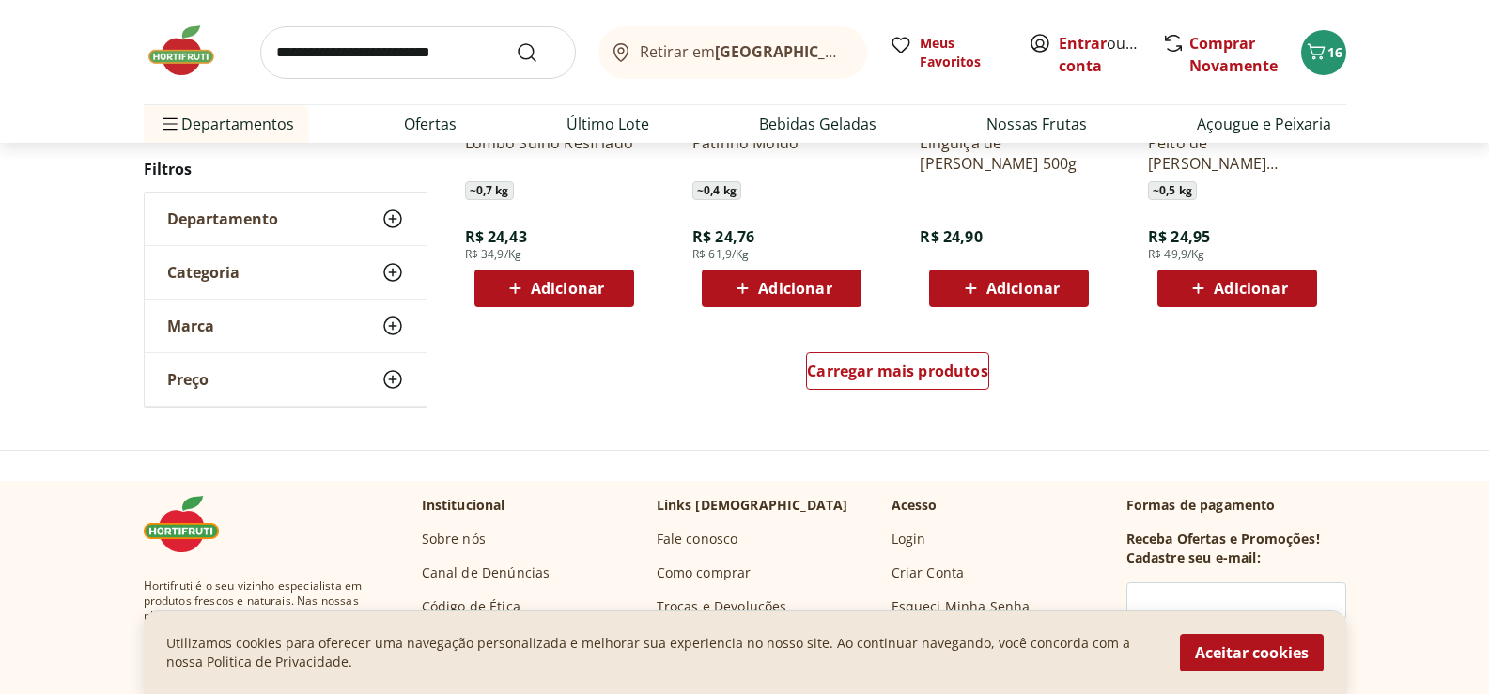
scroll to position [11272, 0]
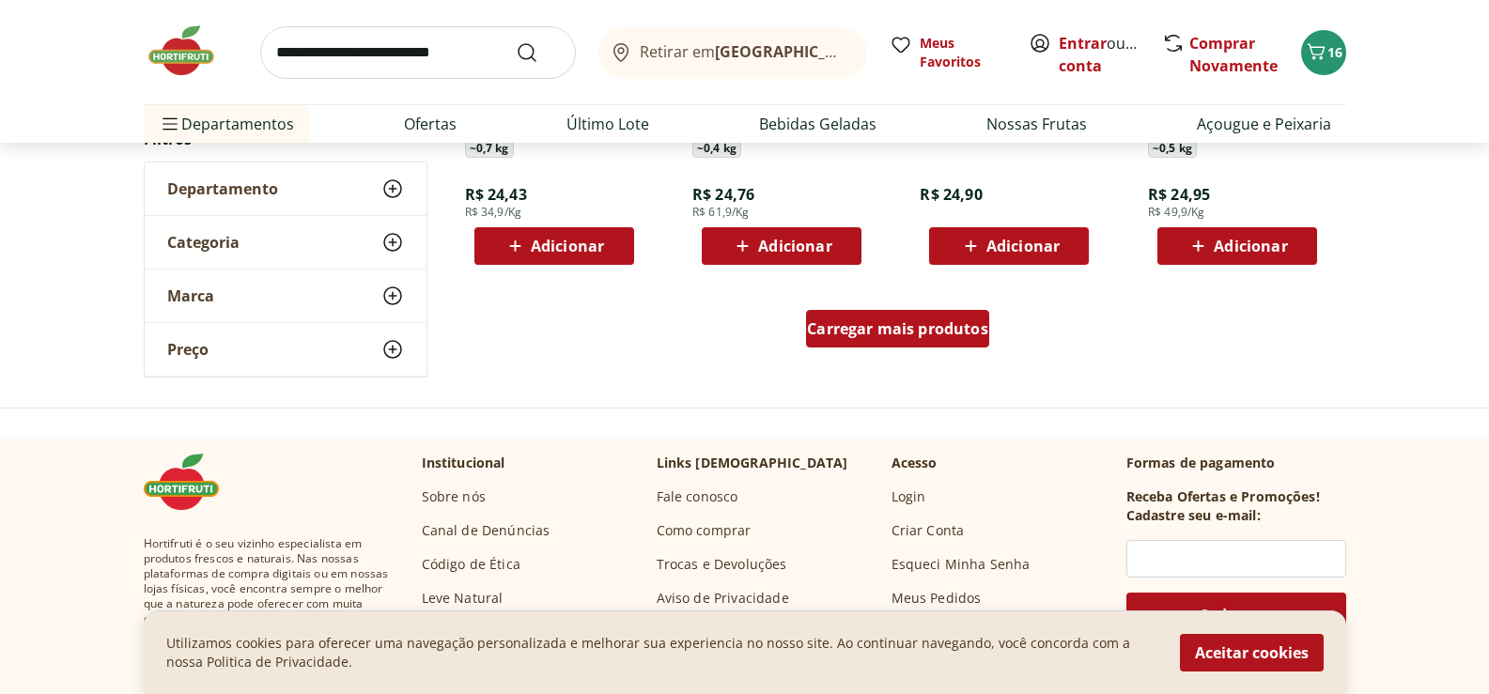
click at [898, 330] on span "Carregar mais produtos" at bounding box center [897, 328] width 181 height 15
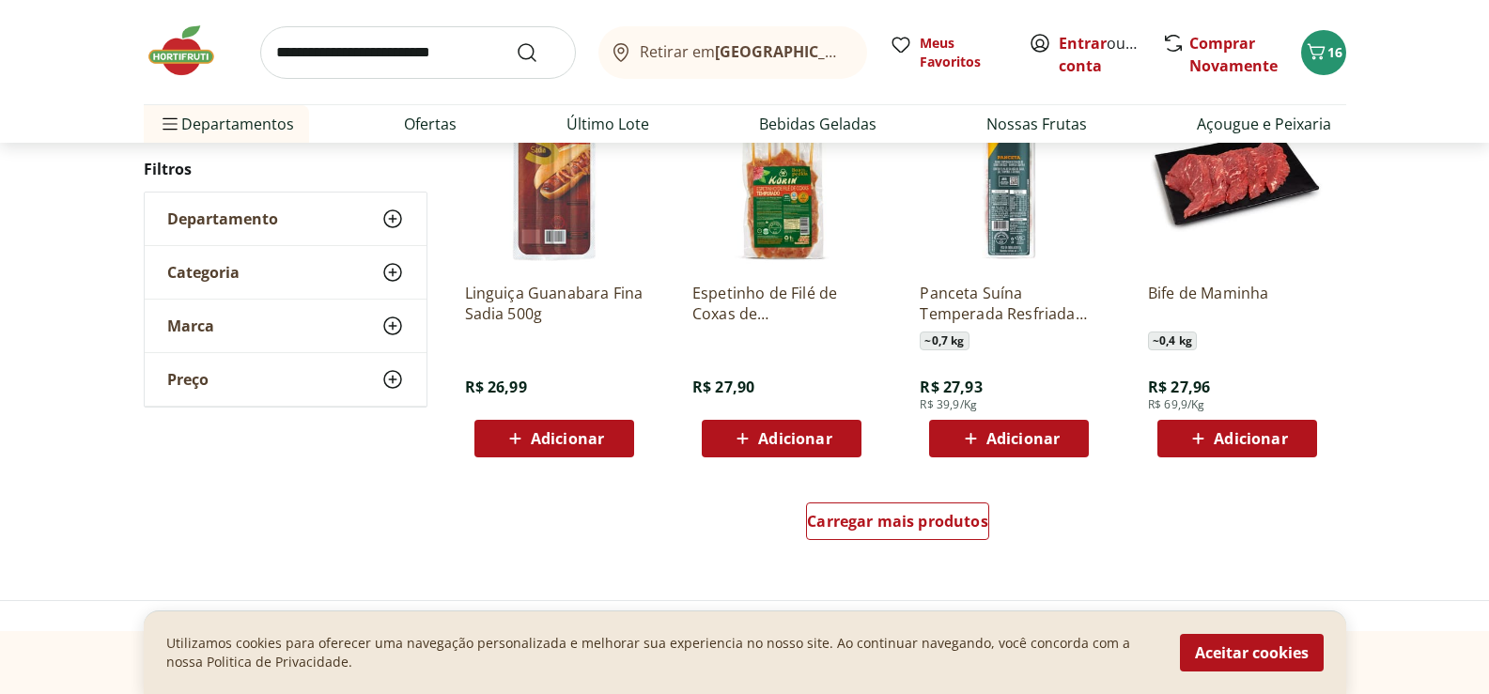
scroll to position [12306, 0]
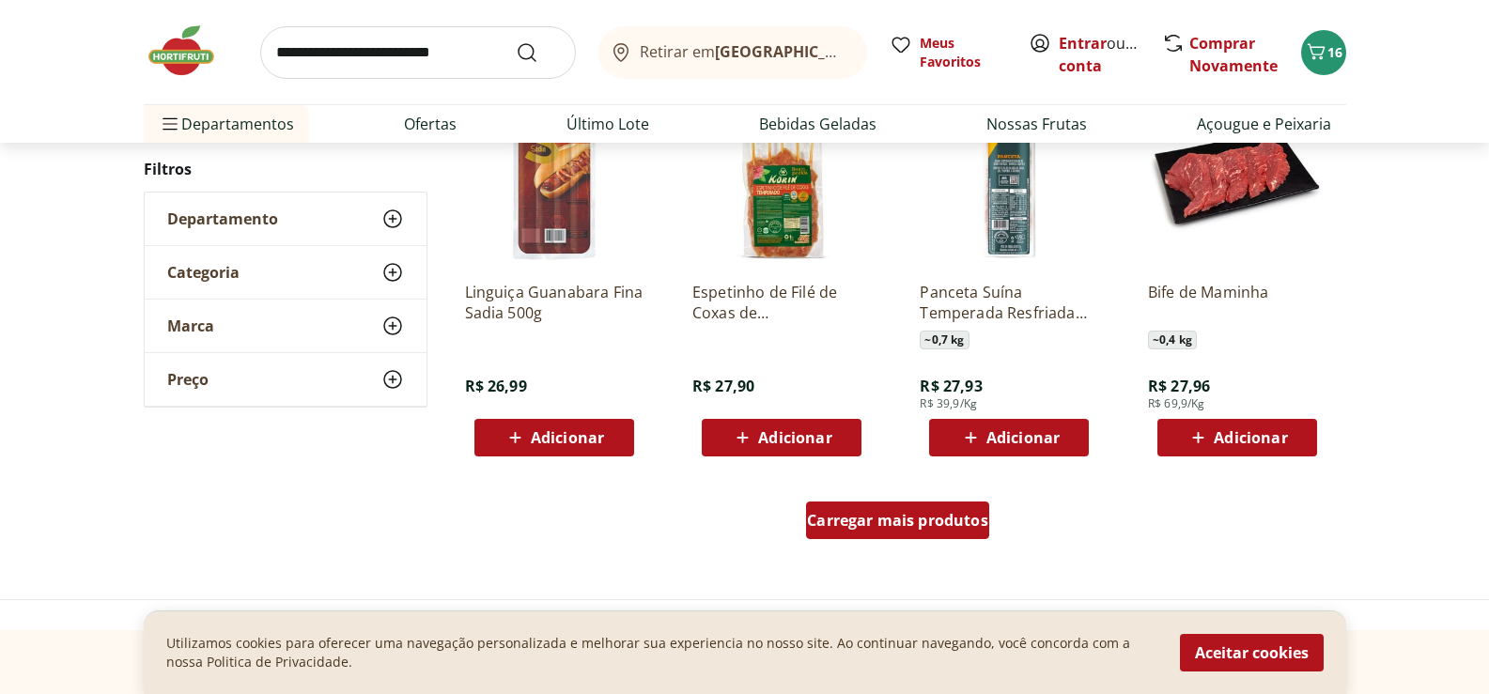
click at [907, 518] on span "Carregar mais produtos" at bounding box center [897, 520] width 181 height 15
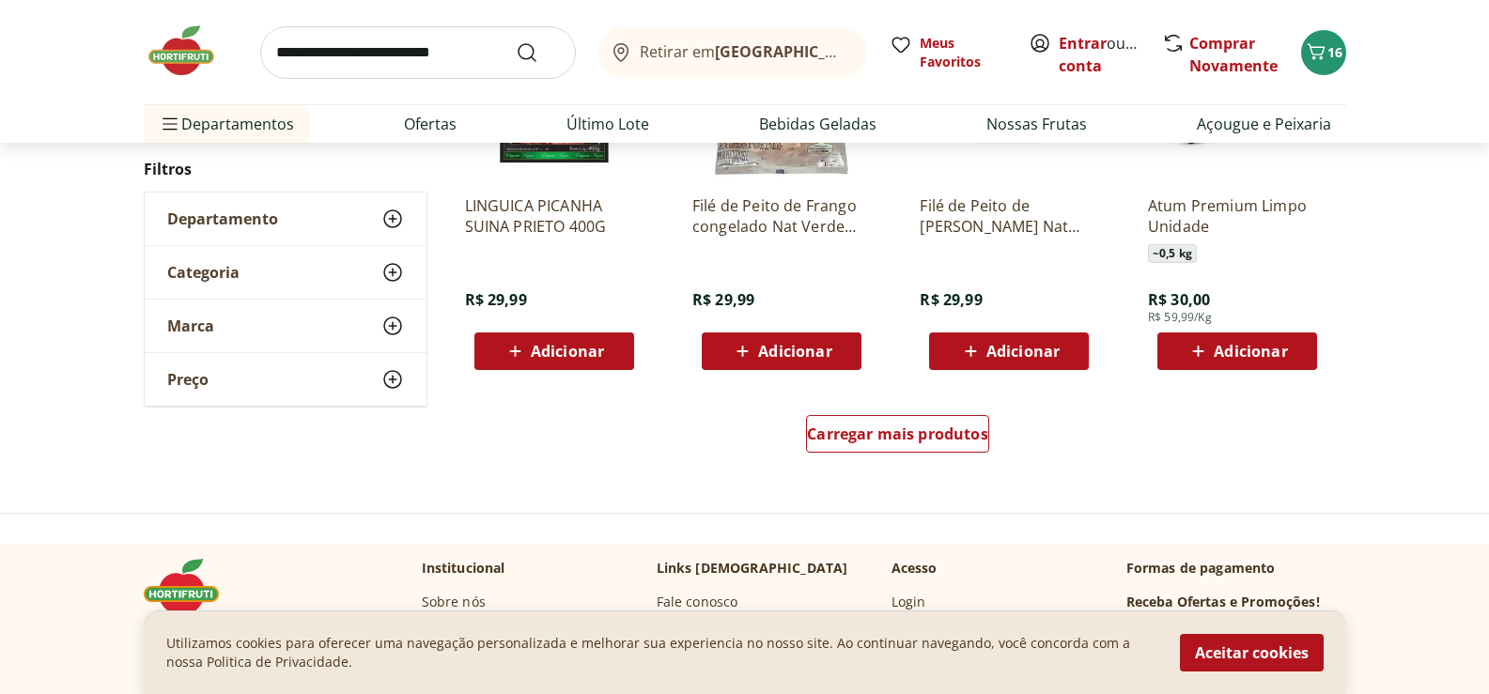
scroll to position [13715, 0]
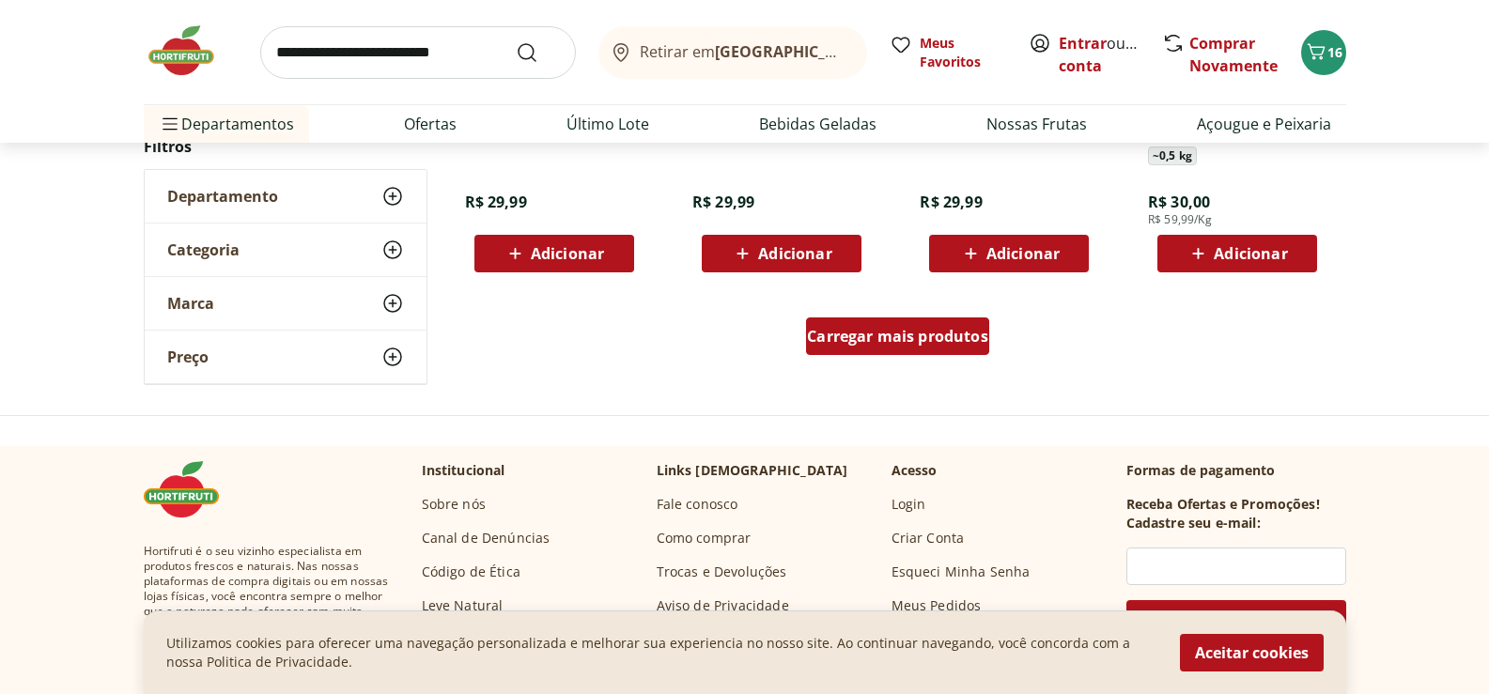
click at [847, 335] on span "Carregar mais produtos" at bounding box center [897, 336] width 181 height 15
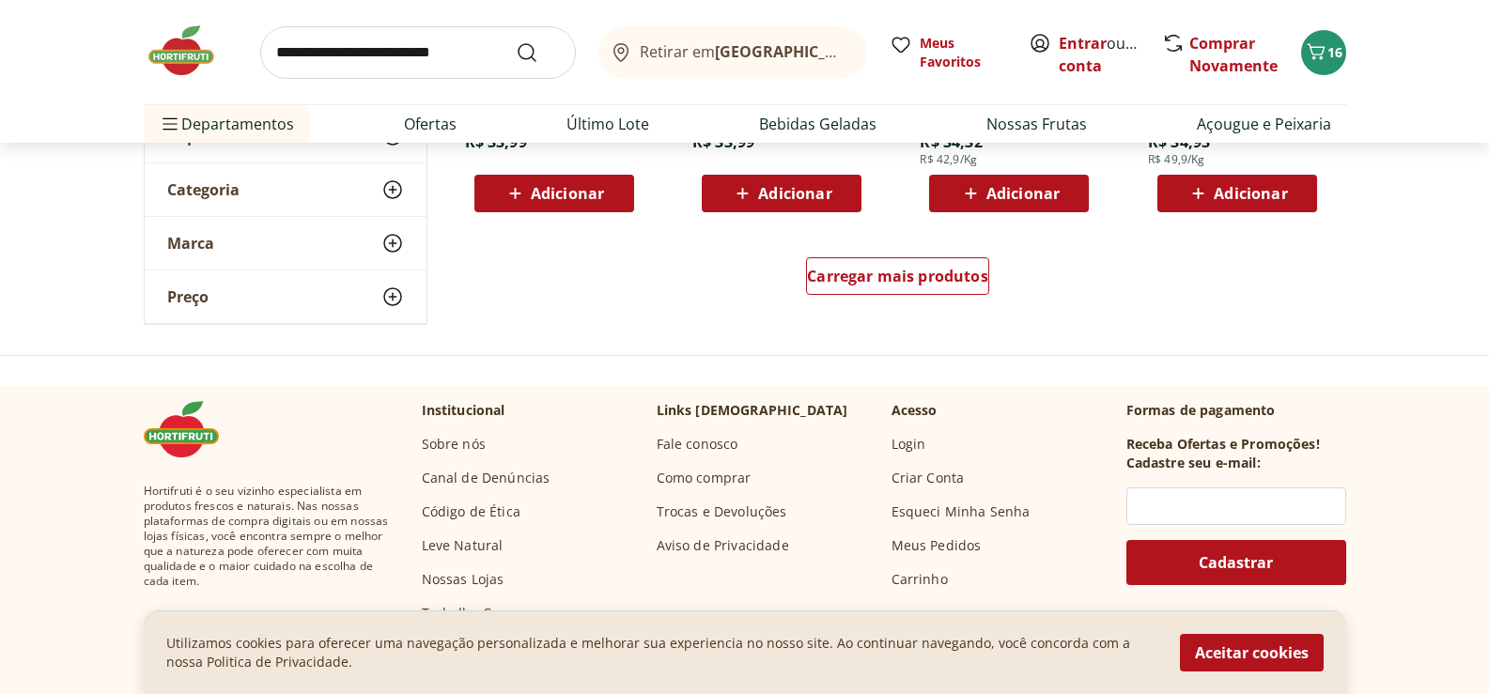
scroll to position [15030, 0]
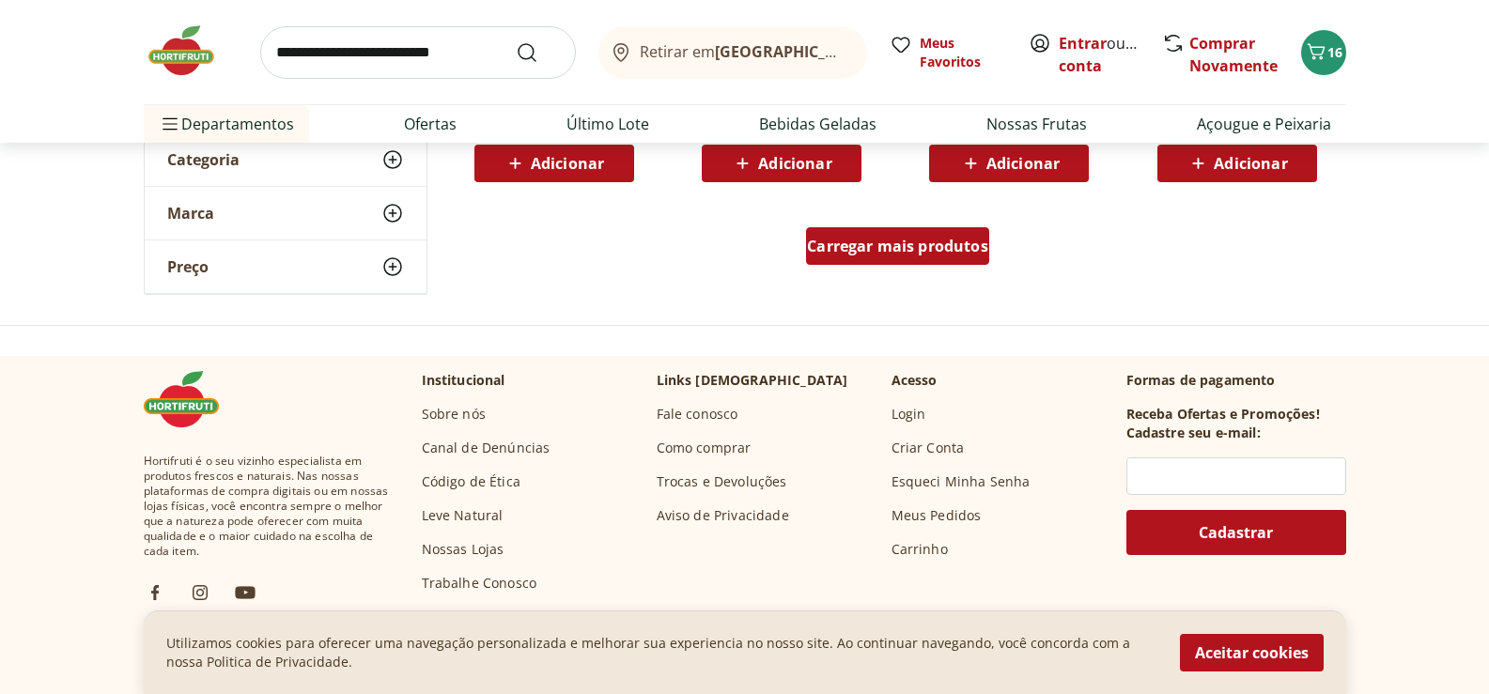
click at [895, 242] on span "Carregar mais produtos" at bounding box center [897, 246] width 181 height 15
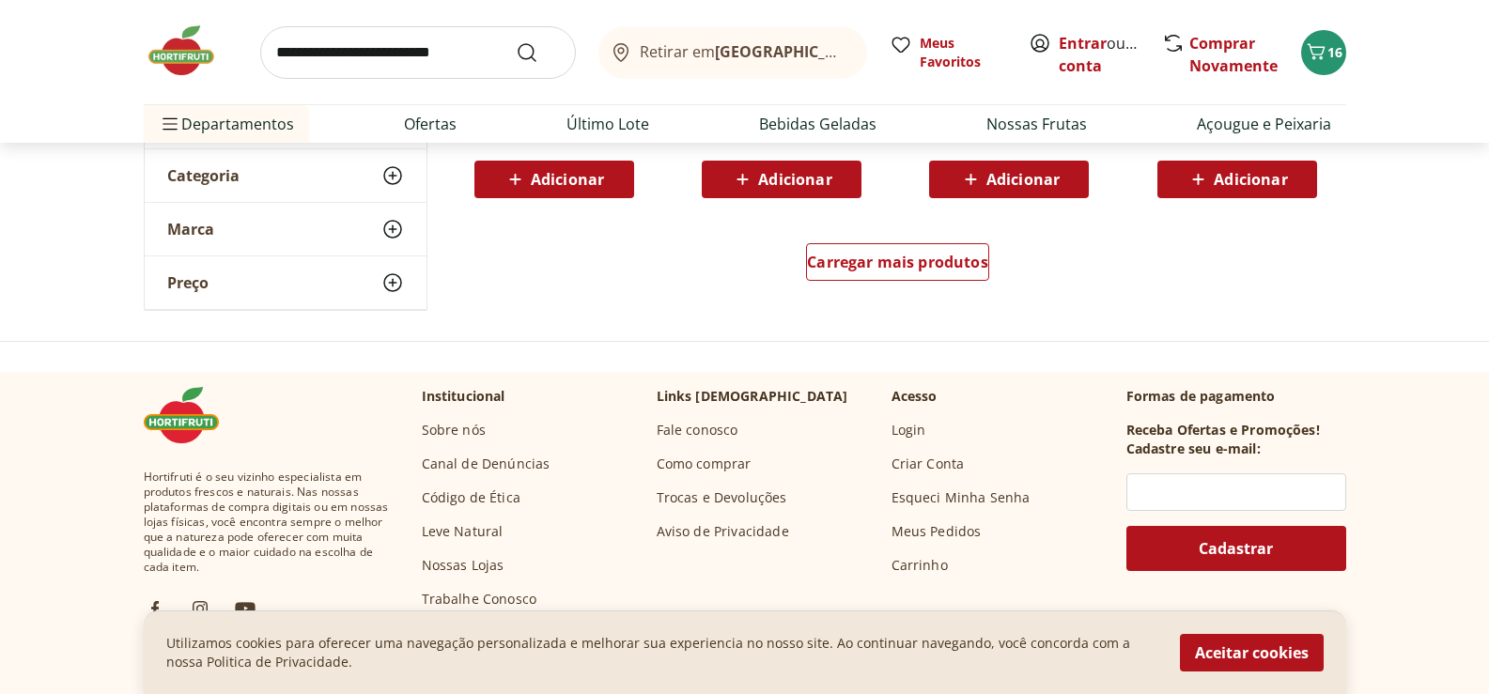
scroll to position [16251, 0]
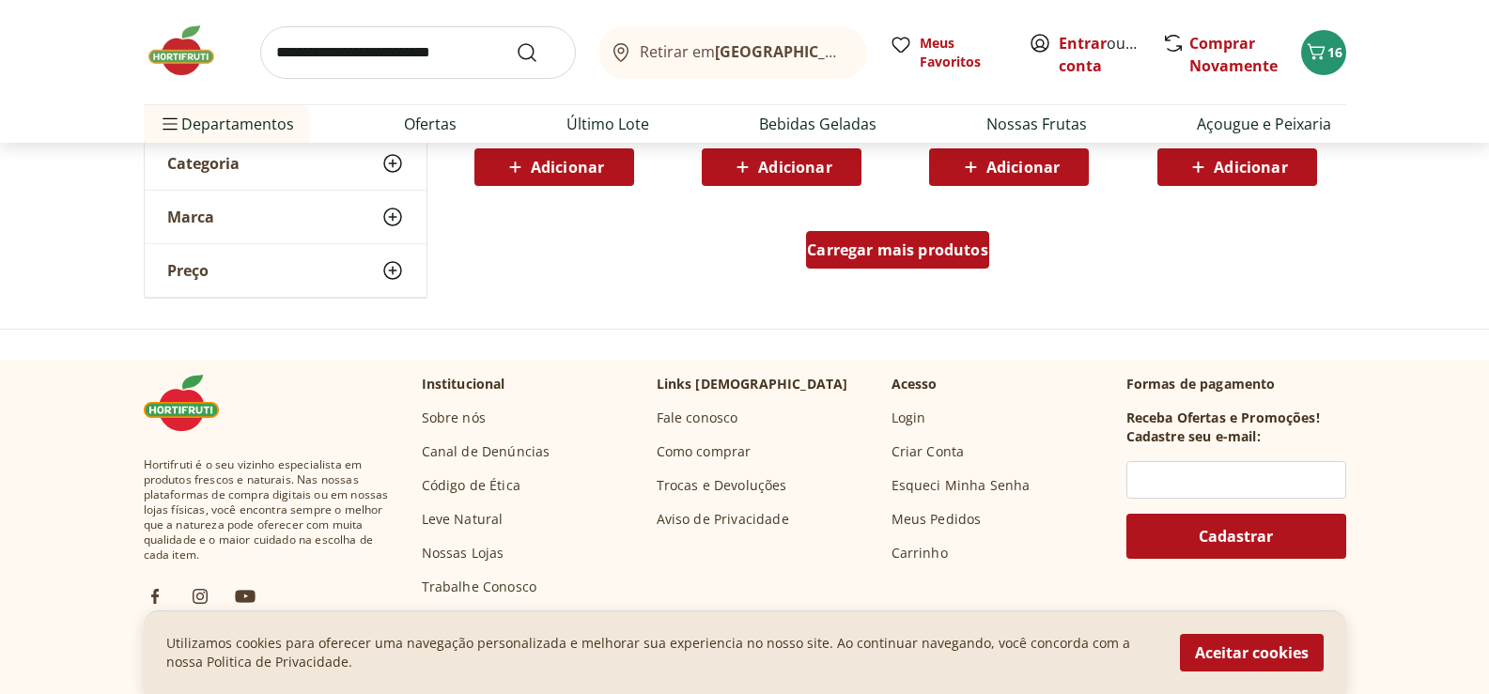
click at [895, 256] on span "Carregar mais produtos" at bounding box center [897, 249] width 181 height 15
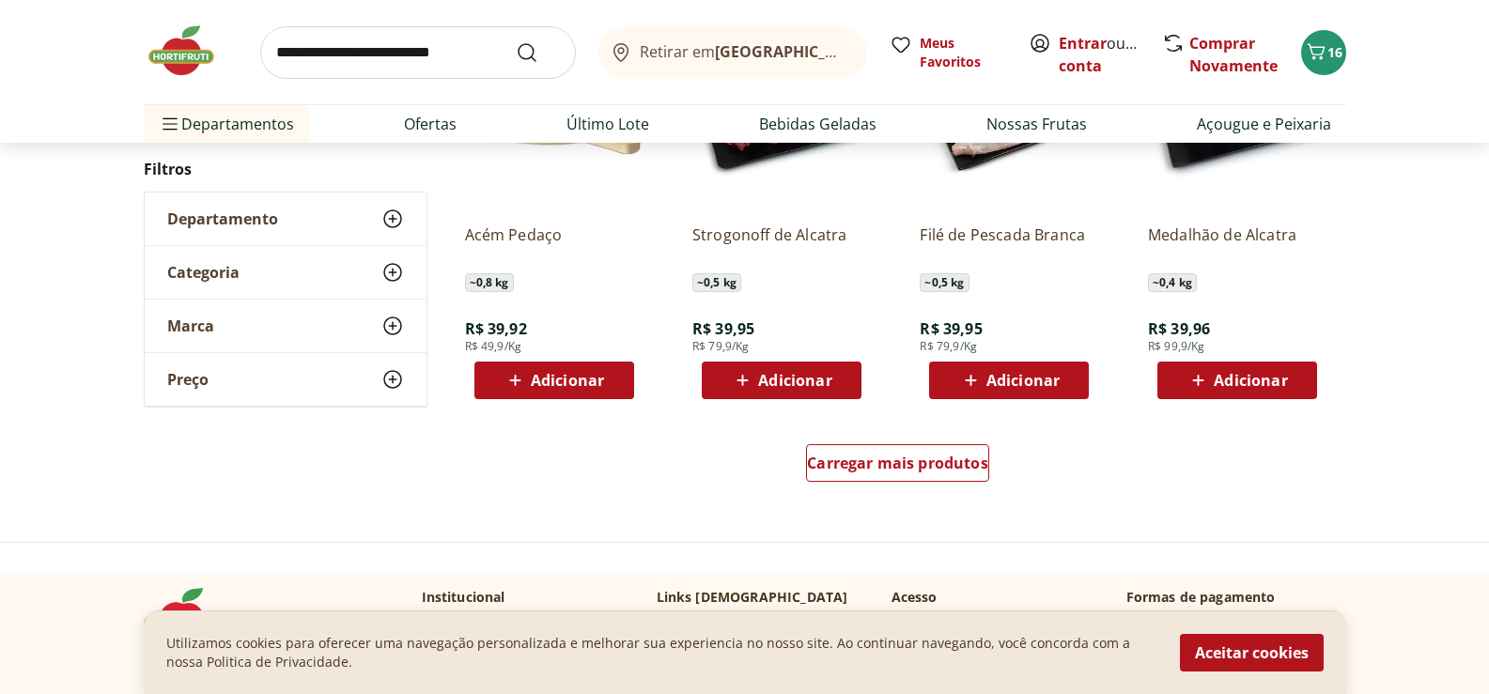
scroll to position [17378, 0]
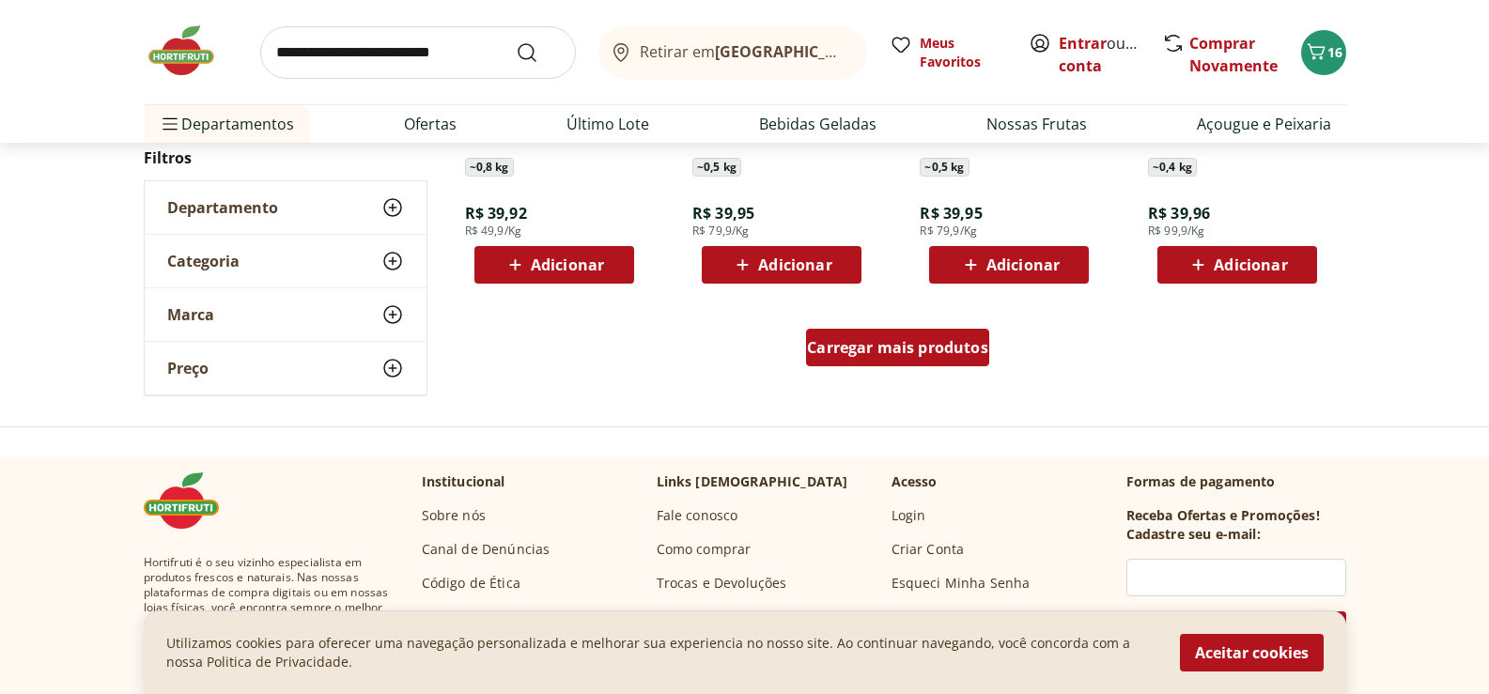
click at [885, 353] on span "Carregar mais produtos" at bounding box center [897, 347] width 181 height 15
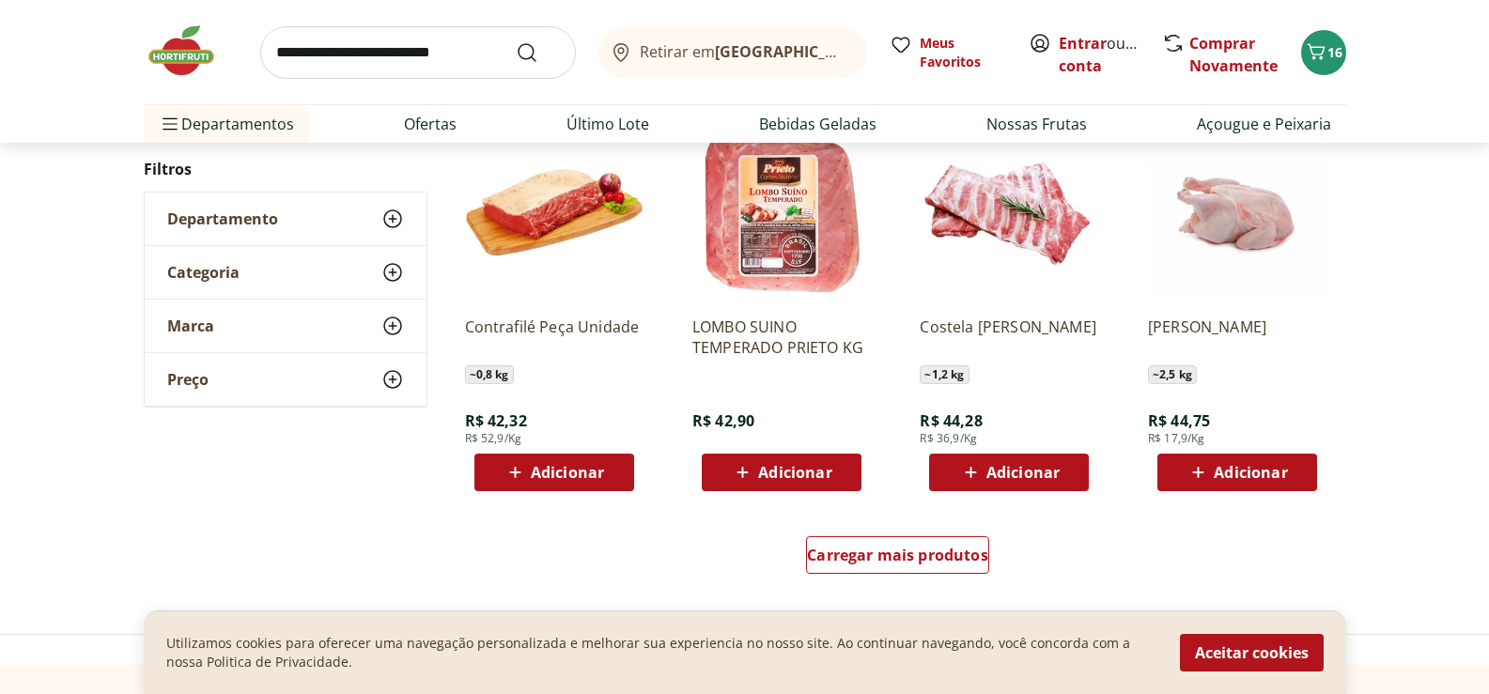
scroll to position [18412, 0]
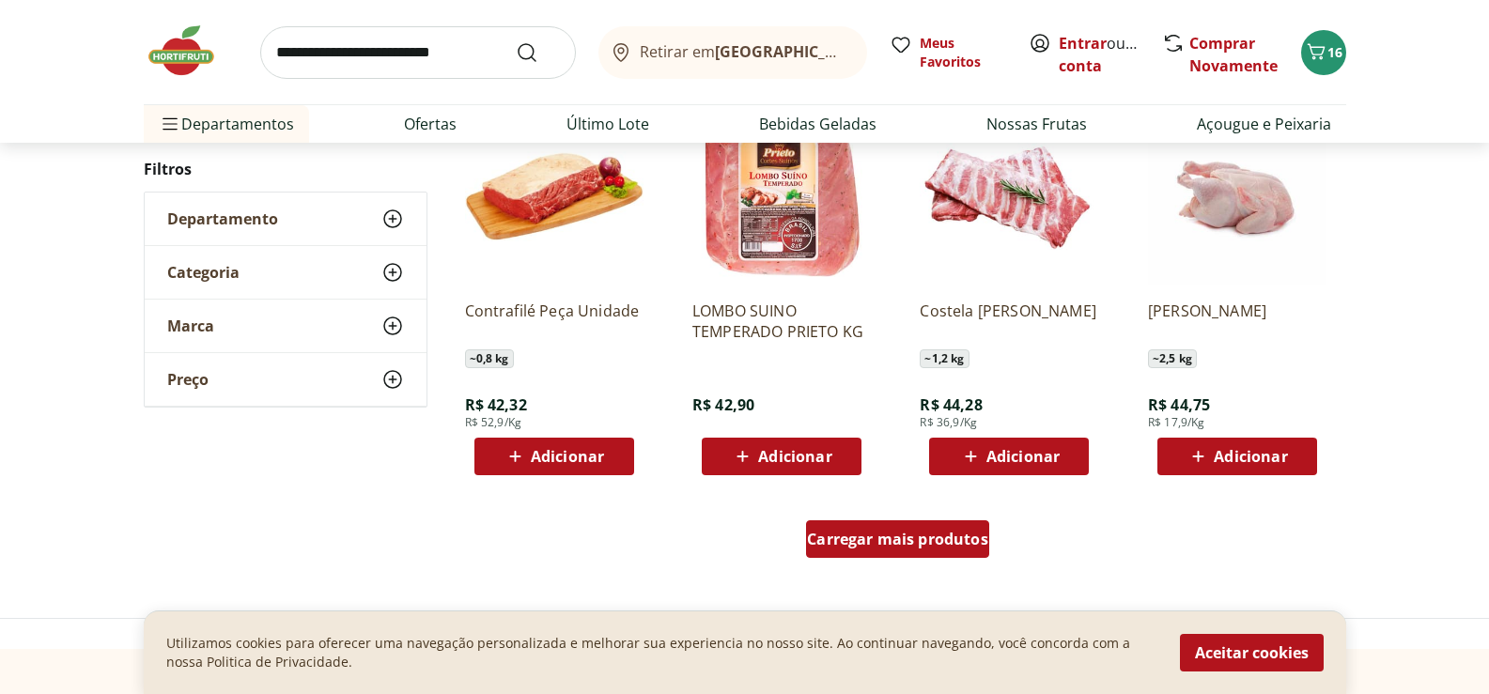
click at [910, 532] on span "Carregar mais produtos" at bounding box center [897, 539] width 181 height 15
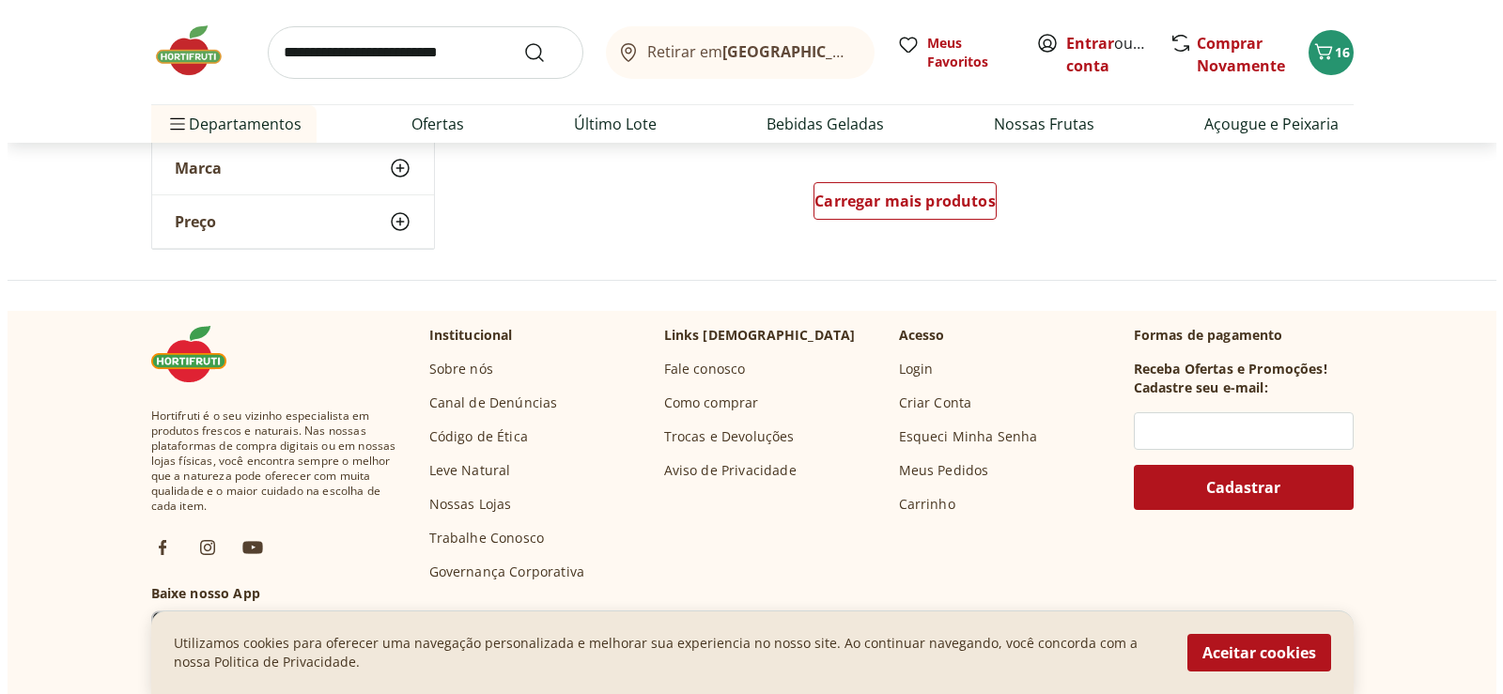
scroll to position [20009, 0]
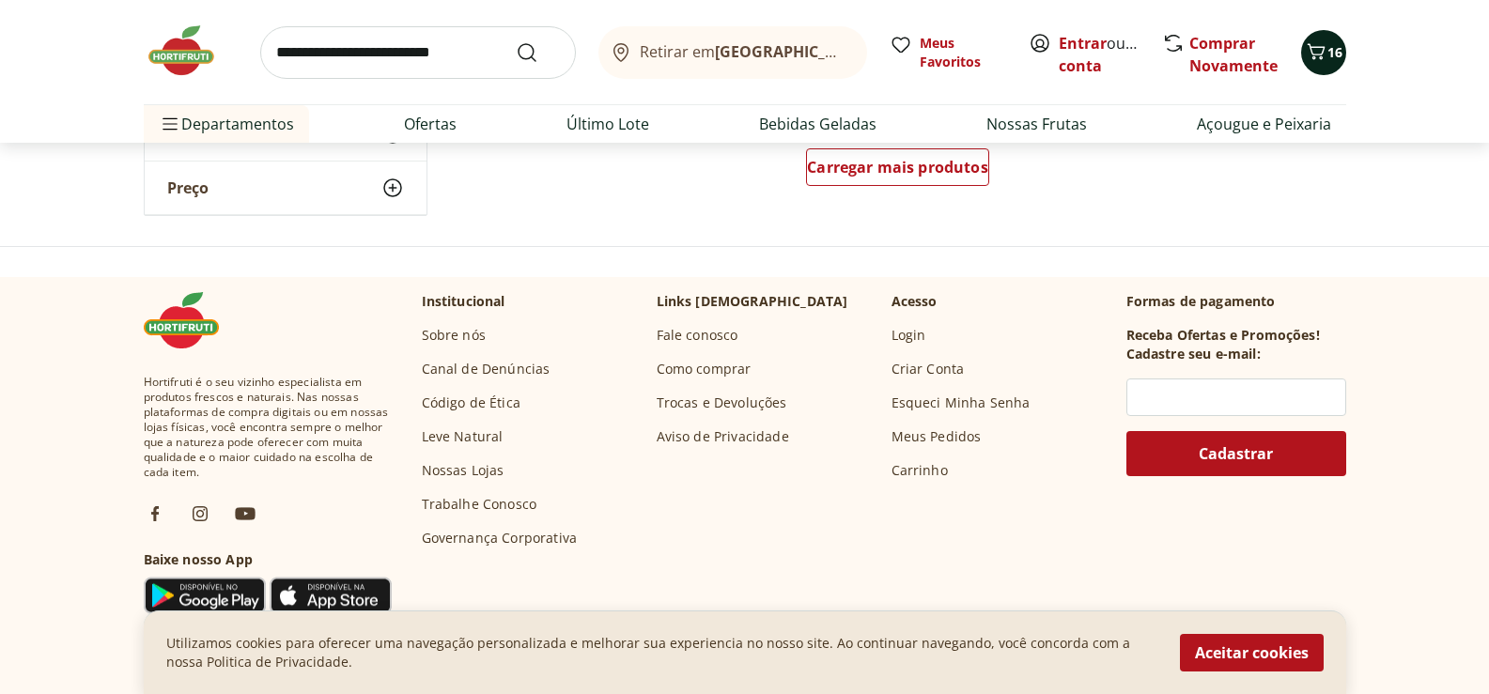
click at [1321, 47] on icon "Carrinho" at bounding box center [1316, 51] width 23 height 23
